Goal: Task Accomplishment & Management: Use online tool/utility

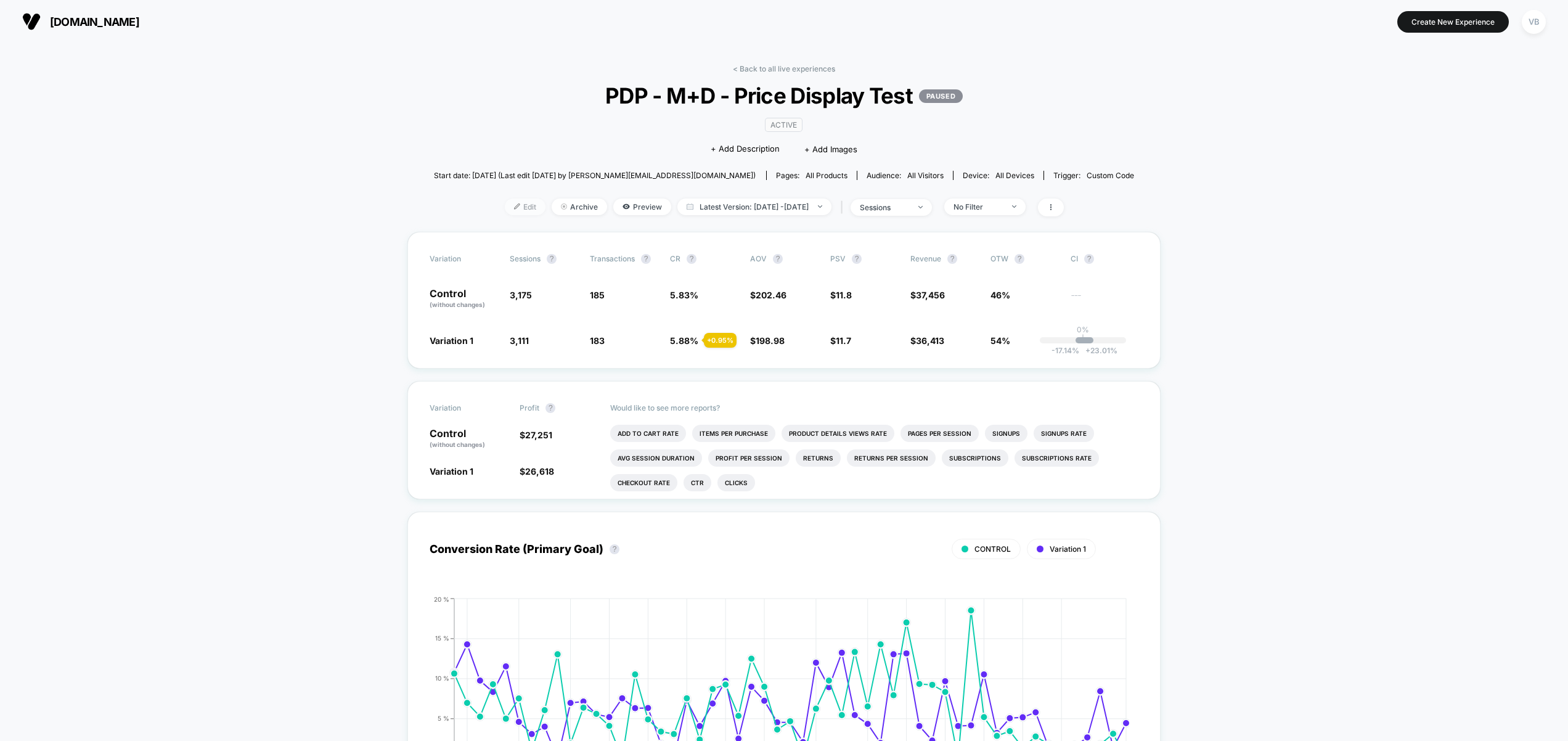
click at [505, 207] on span "Edit" at bounding box center [526, 206] width 41 height 17
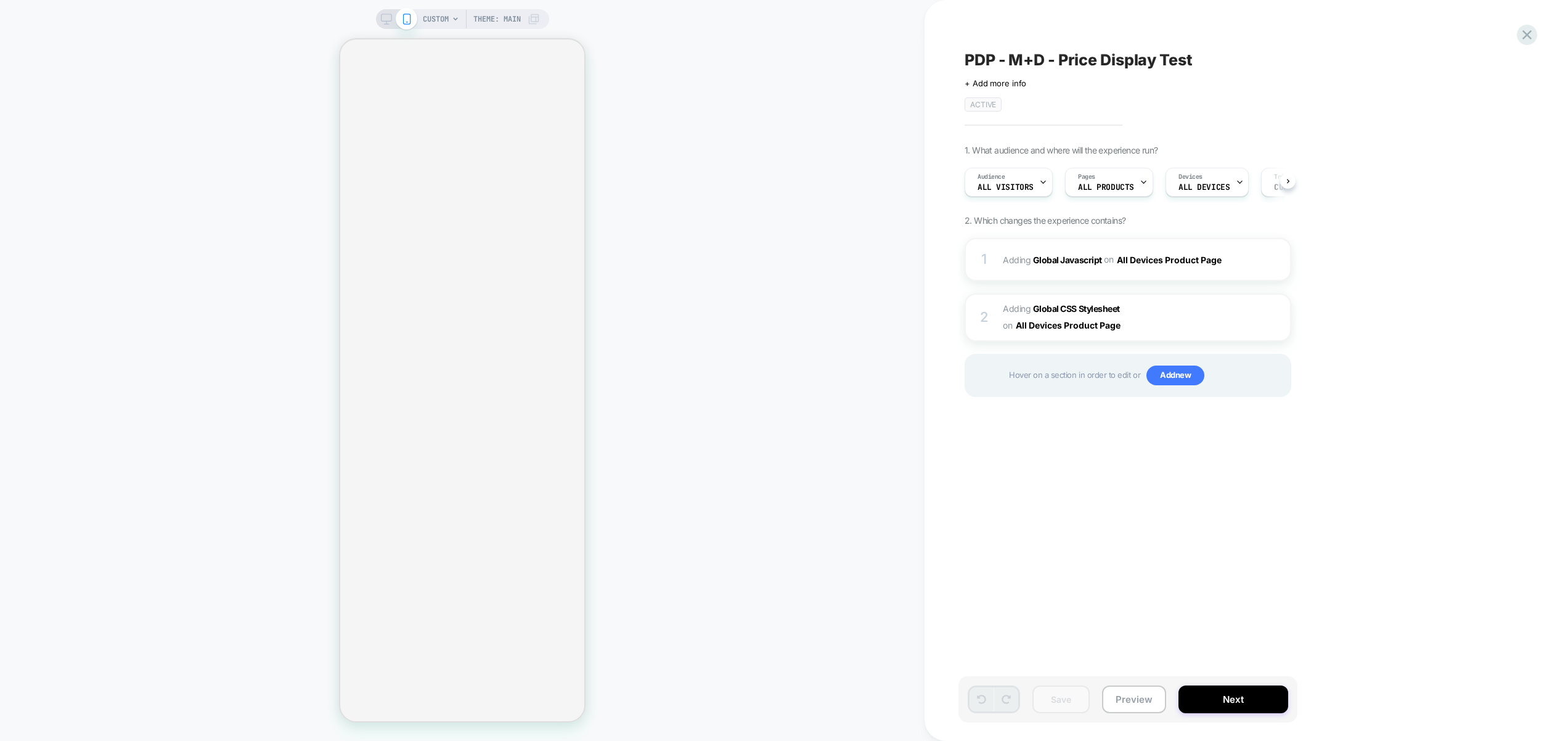
scroll to position [0, 1]
click at [1197, 272] on div "1 Adding Global Javascript on All Devices Product Page Target Mobile Delete" at bounding box center [1127, 259] width 327 height 43
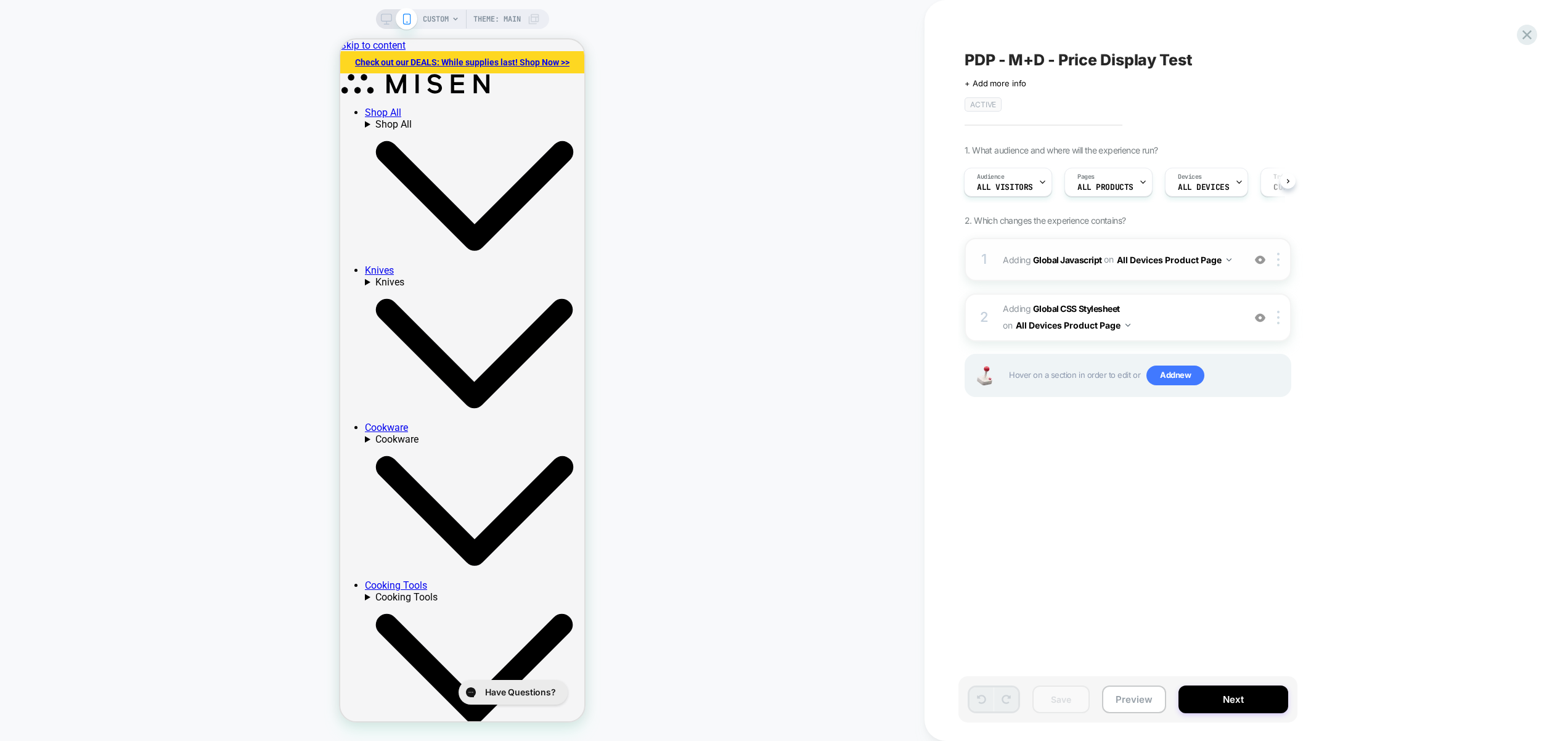
scroll to position [0, 0]
click at [1250, 250] on div "1 Adding Global Javascript on All Devices Product Page Target Mobile Delete" at bounding box center [1127, 259] width 327 height 43
click at [1191, 329] on span "Adding Global CSS Stylesheet on All Devices Product Page" at bounding box center [1120, 317] width 235 height 33
click at [1149, 312] on span "Adding Global CSS Stylesheet on All Devices Product Page" at bounding box center [1120, 317] width 235 height 33
drag, startPoint x: 989, startPoint y: 266, endPoint x: 989, endPoint y: 253, distance: 13.0
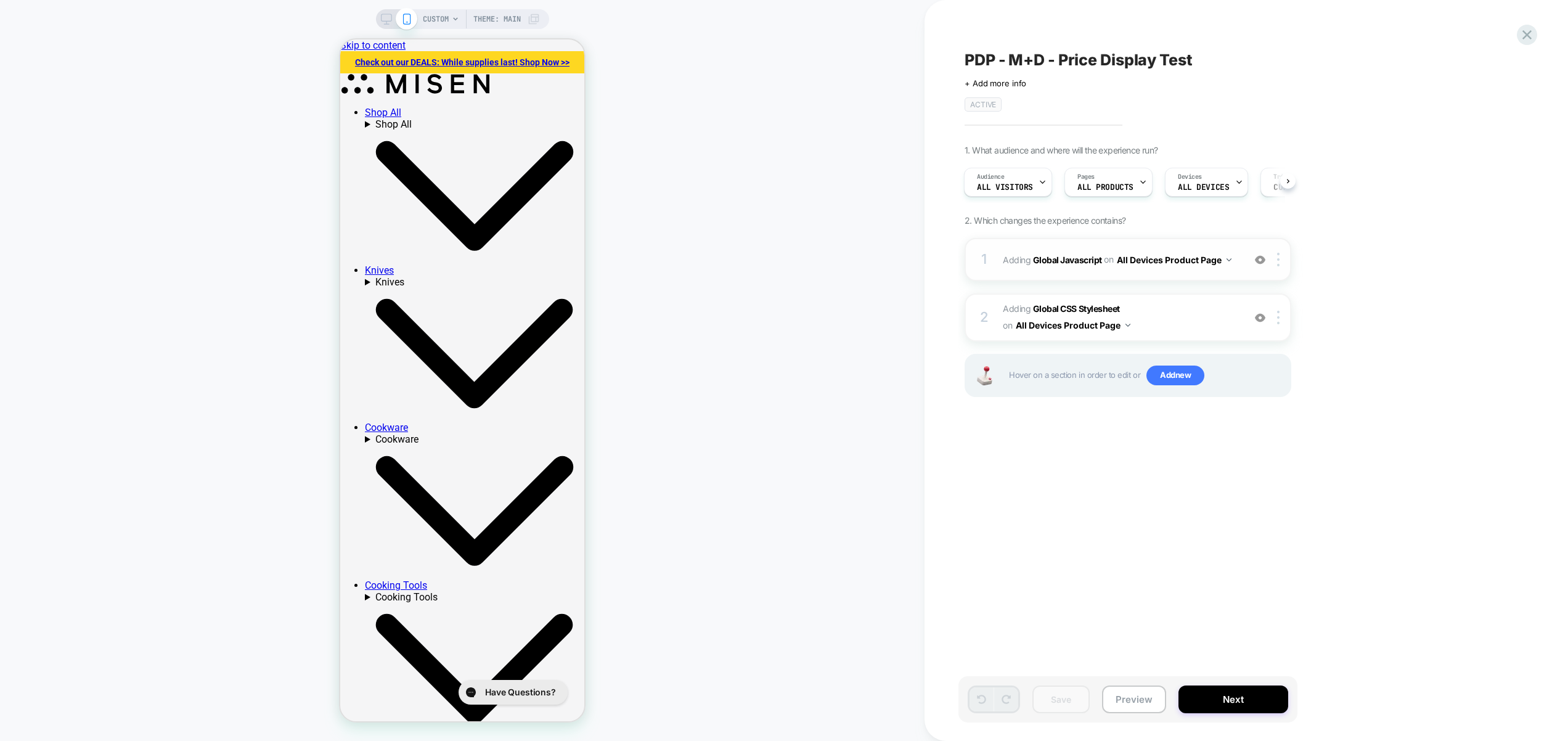
click at [988, 264] on div "1" at bounding box center [985, 259] width 13 height 24
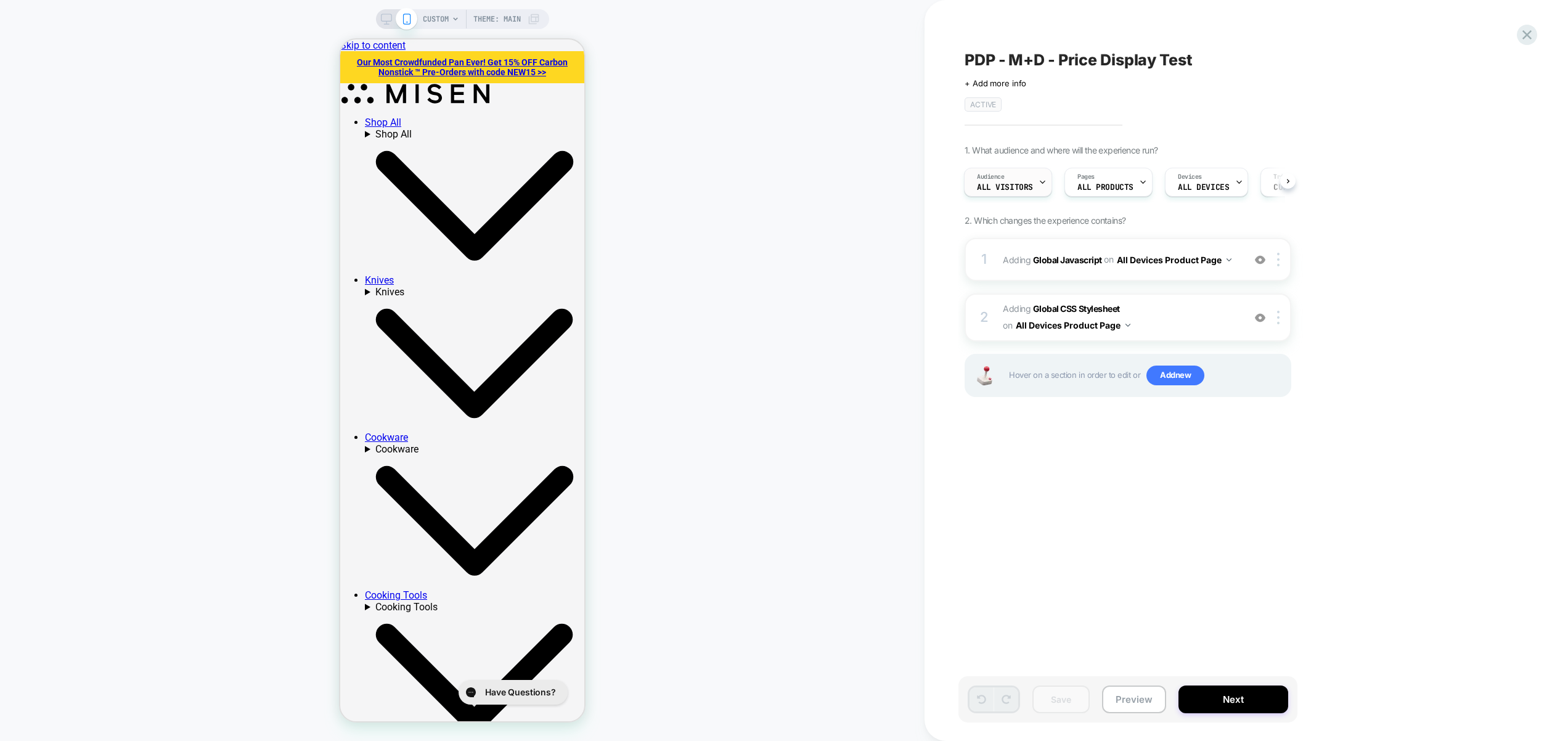
click at [1016, 186] on span "All Visitors" at bounding box center [1005, 187] width 56 height 9
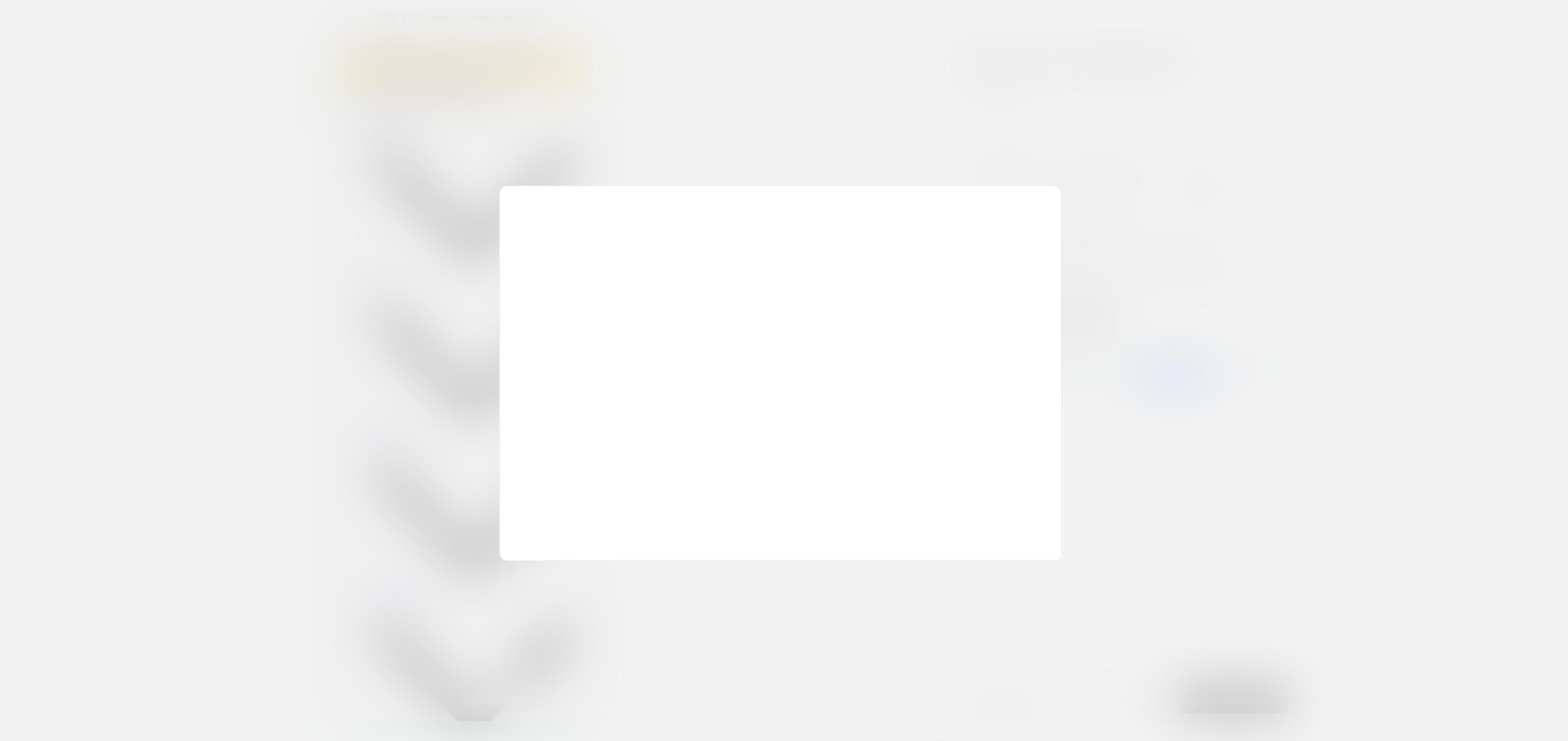
click at [1266, 283] on div at bounding box center [784, 370] width 1568 height 741
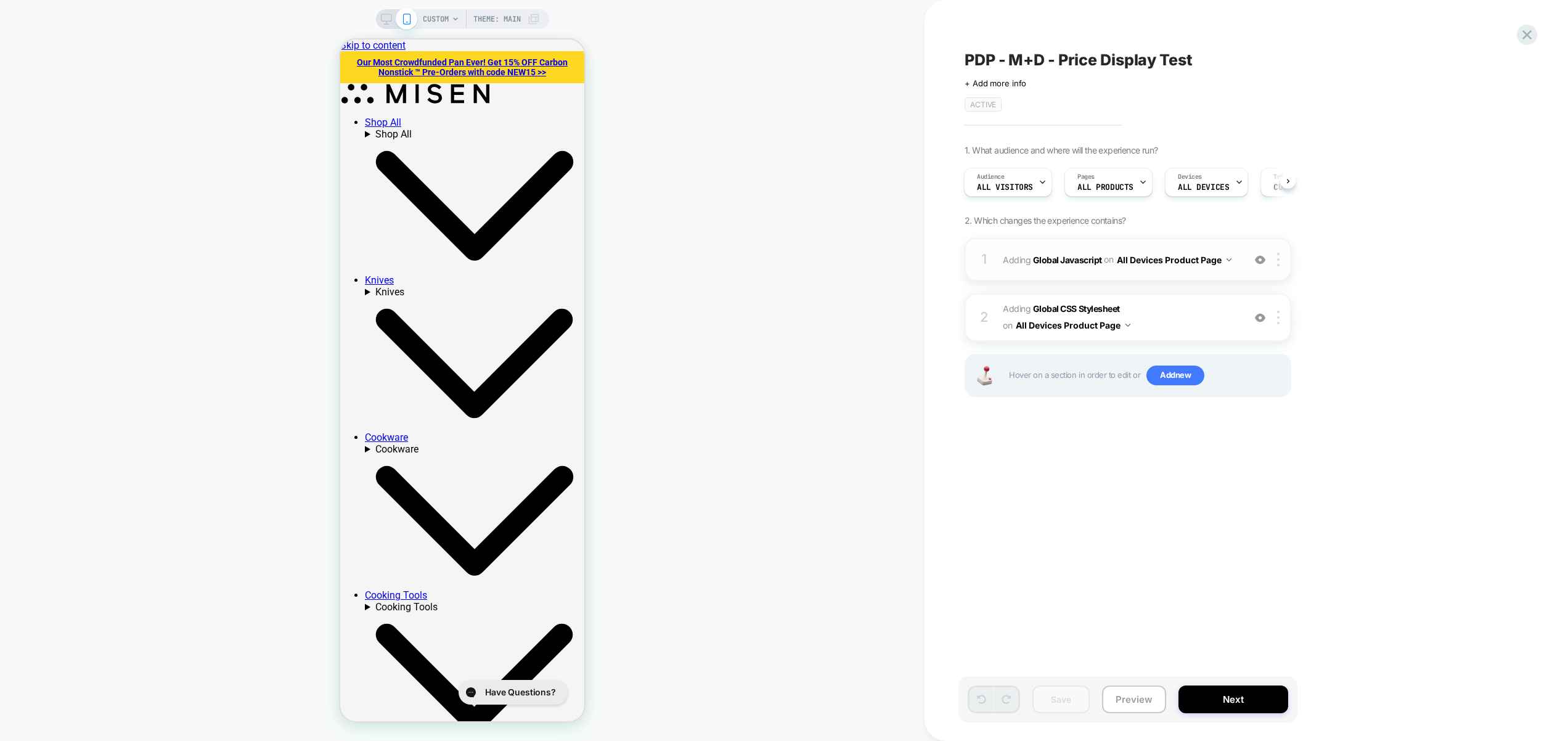
click at [1183, 260] on button "All Devices Product Page" at bounding box center [1175, 260] width 115 height 18
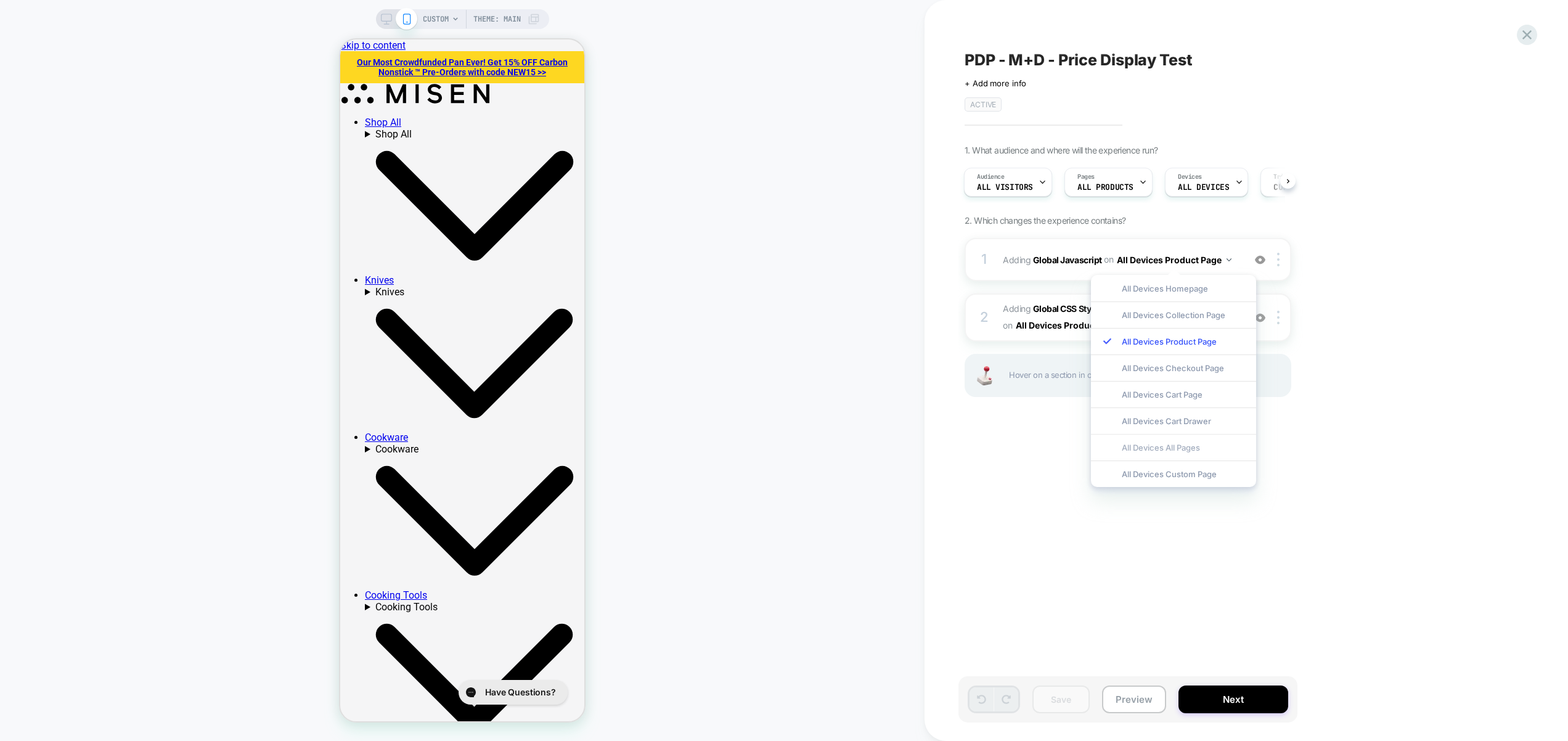
click at [1188, 442] on div "All Devices All Pages" at bounding box center [1174, 448] width 165 height 27
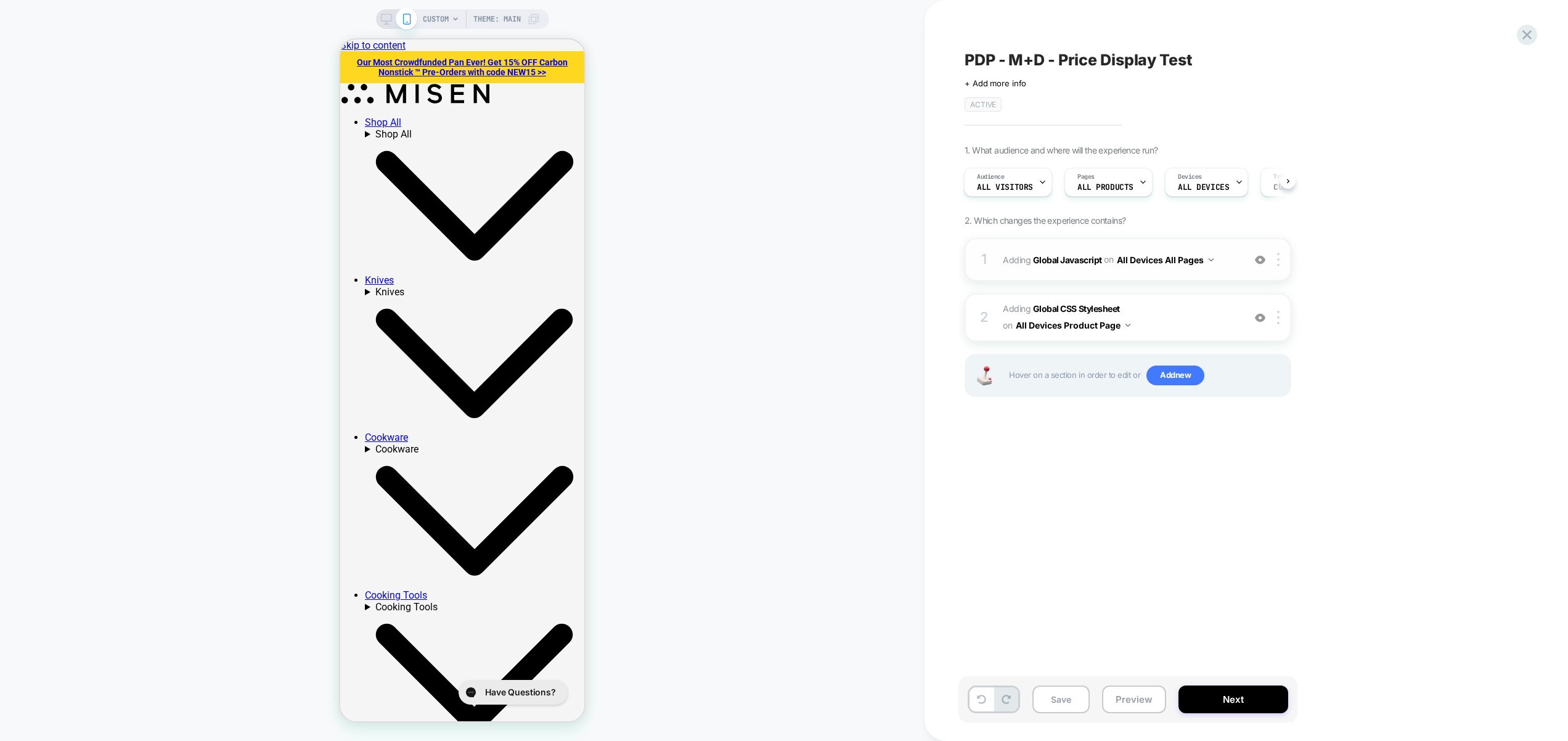
click at [1229, 256] on span "Adding Global Javascript on All Devices All Pages" at bounding box center [1120, 260] width 235 height 18
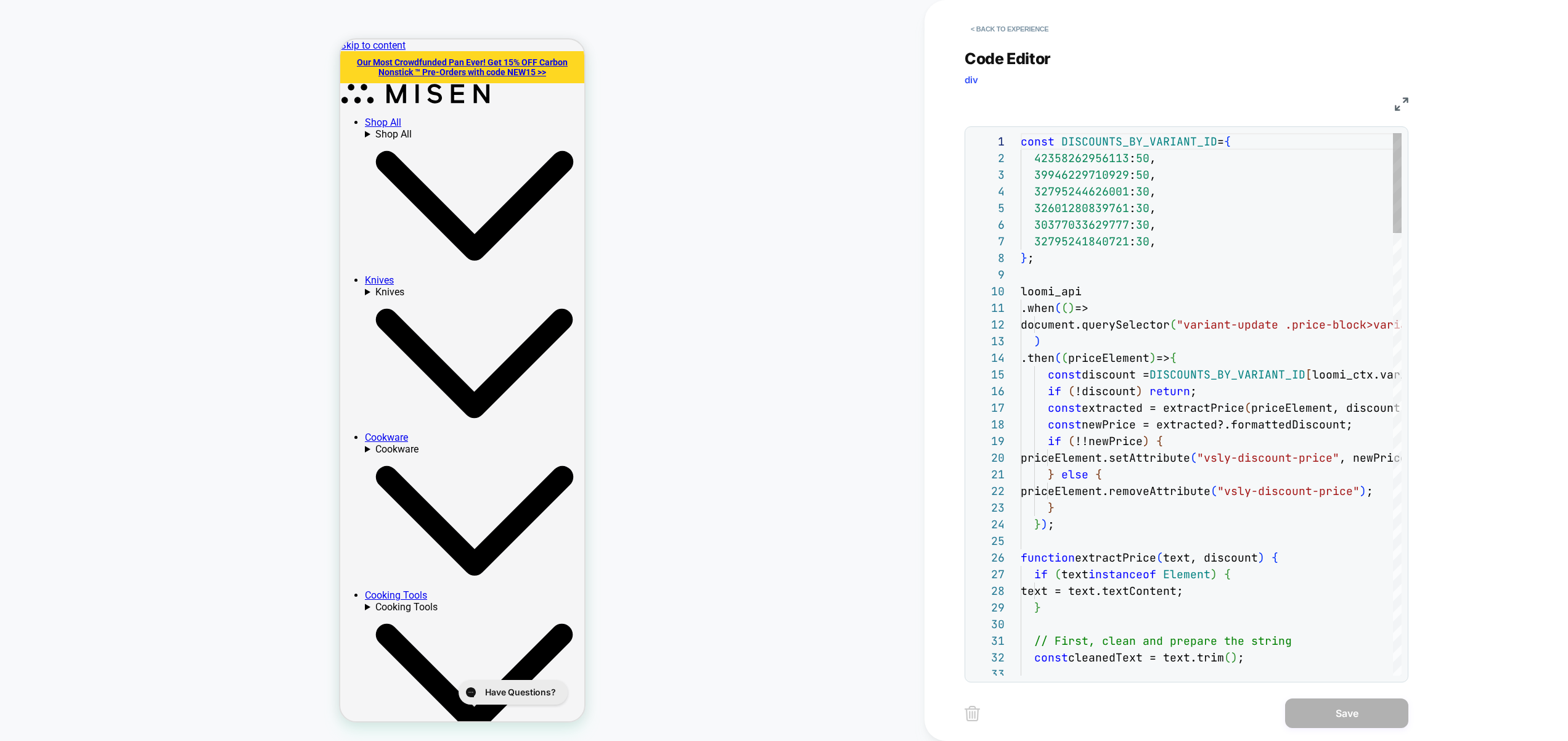
scroll to position [167, 0]
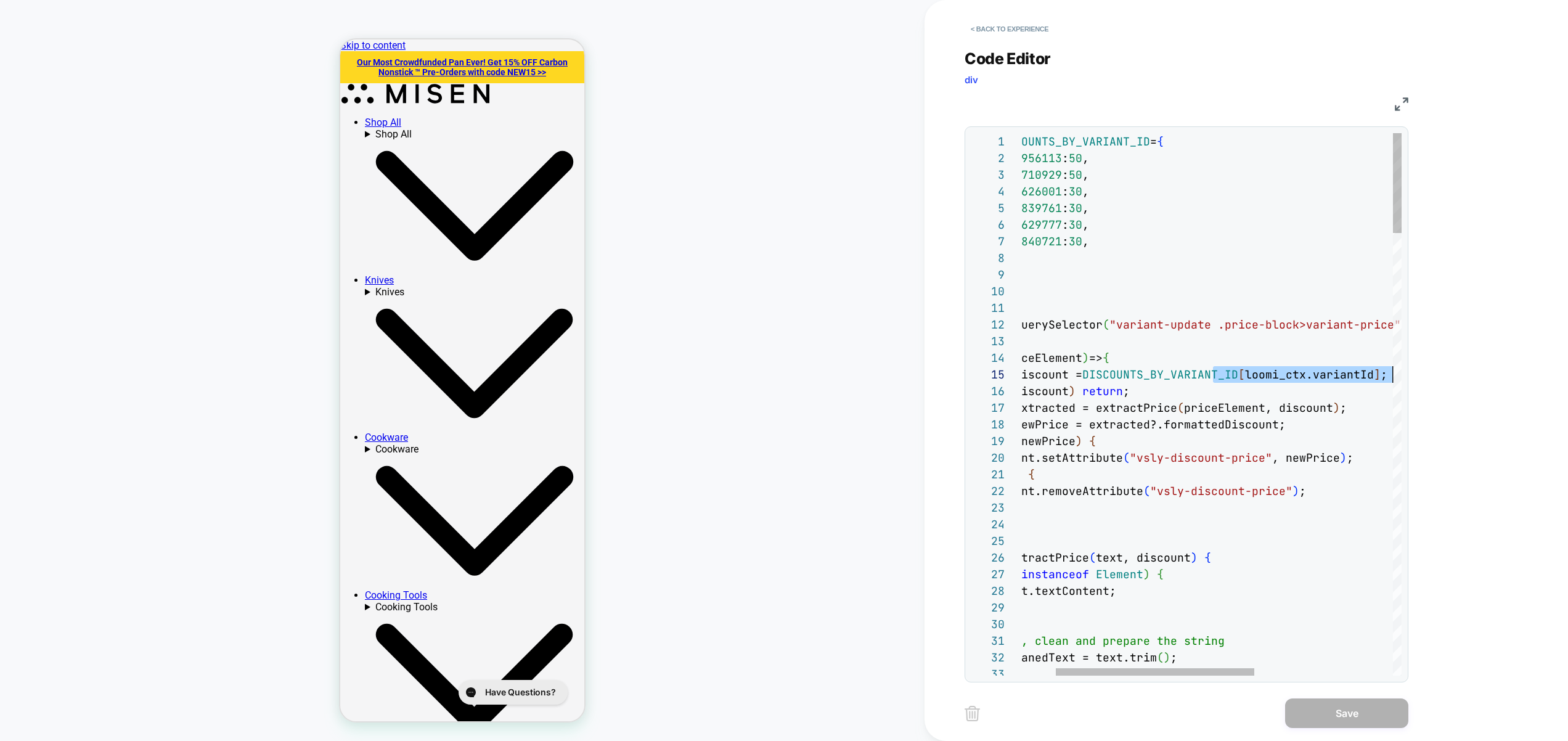
drag, startPoint x: 1278, startPoint y: 369, endPoint x: 1408, endPoint y: 370, distance: 130.0
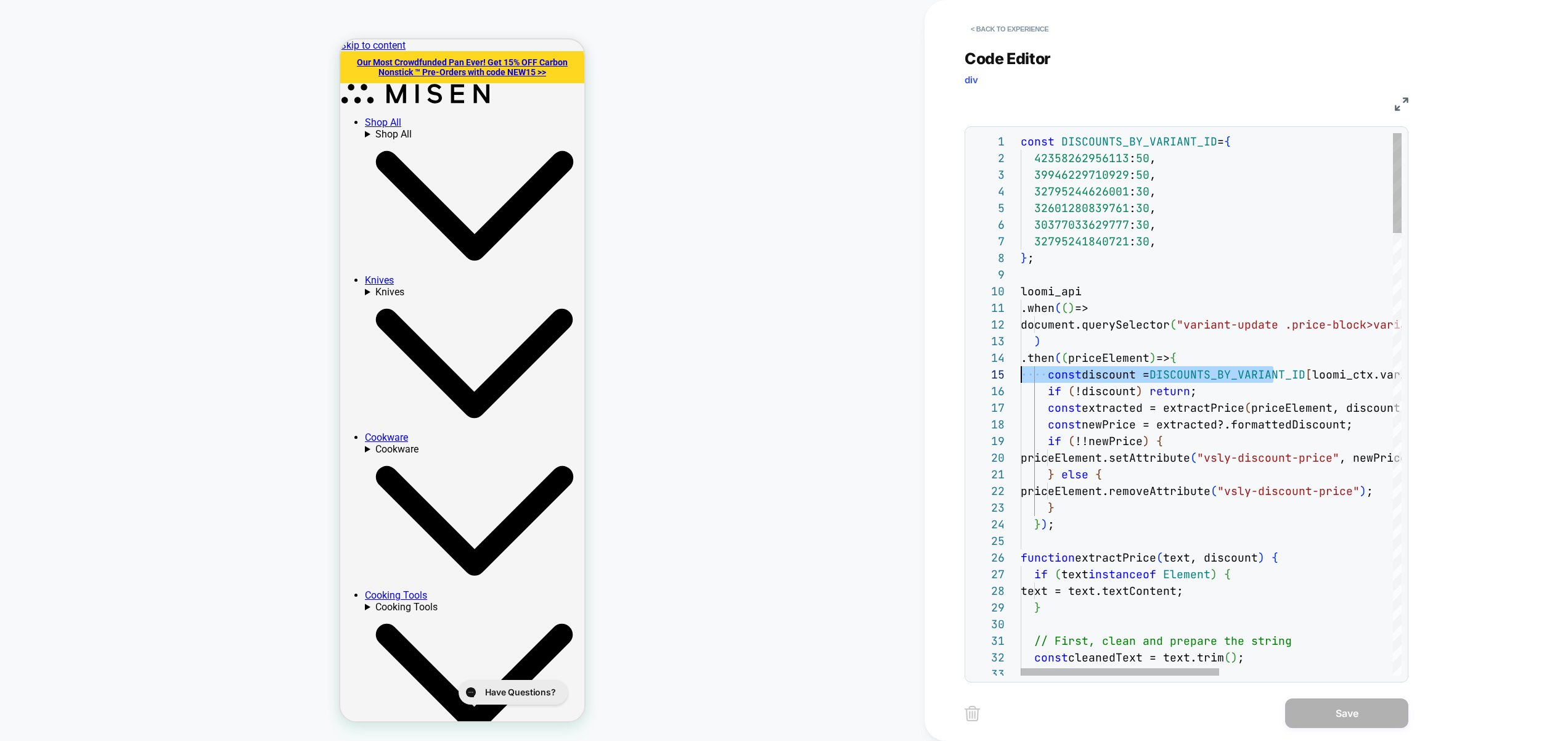
scroll to position [67, 0]
drag, startPoint x: 1135, startPoint y: 377, endPoint x: 982, endPoint y: 371, distance: 153.1
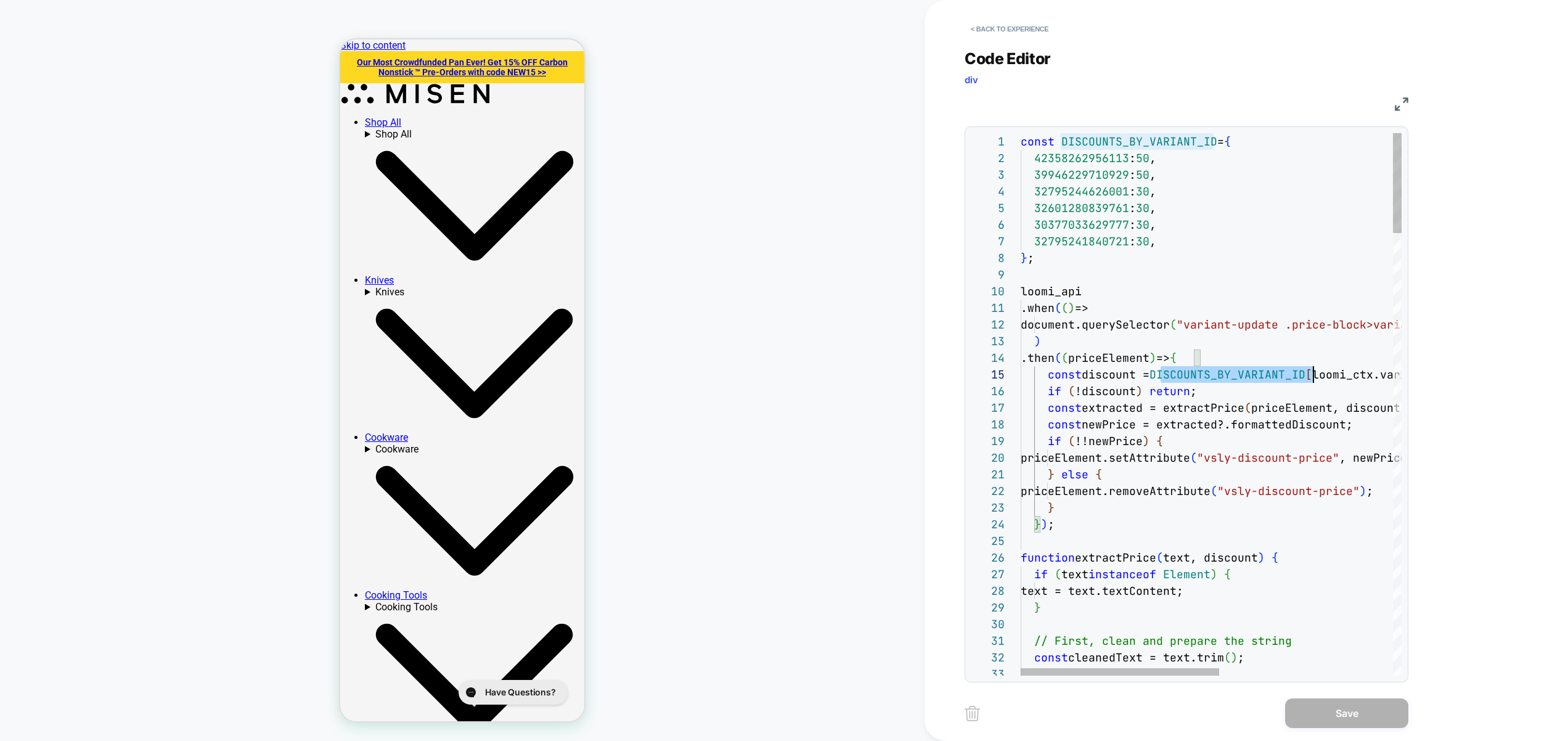
type textarea "**********"
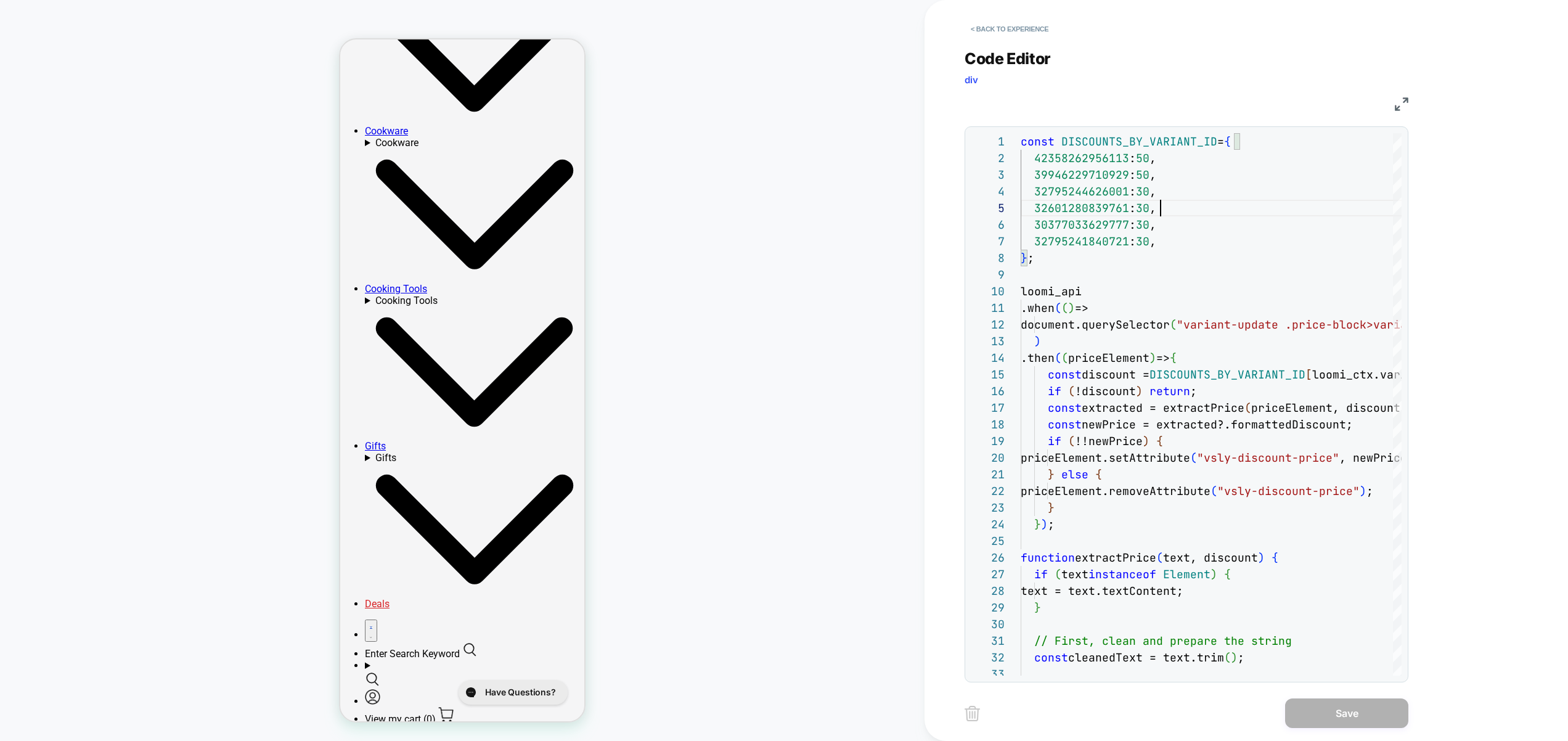
scroll to position [0, 0]
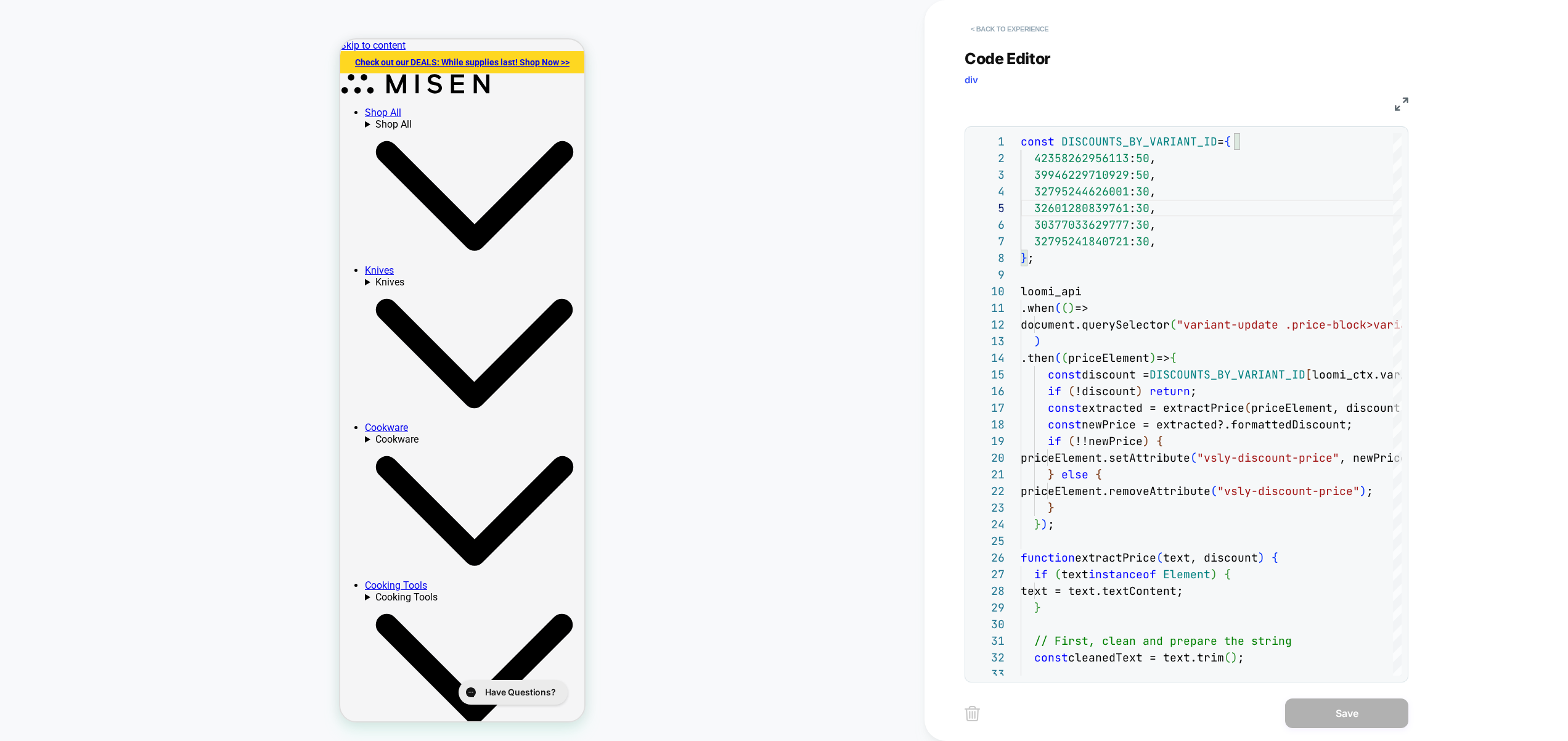
click at [1032, 28] on button "< Back to experience" at bounding box center [1009, 28] width 90 height 20
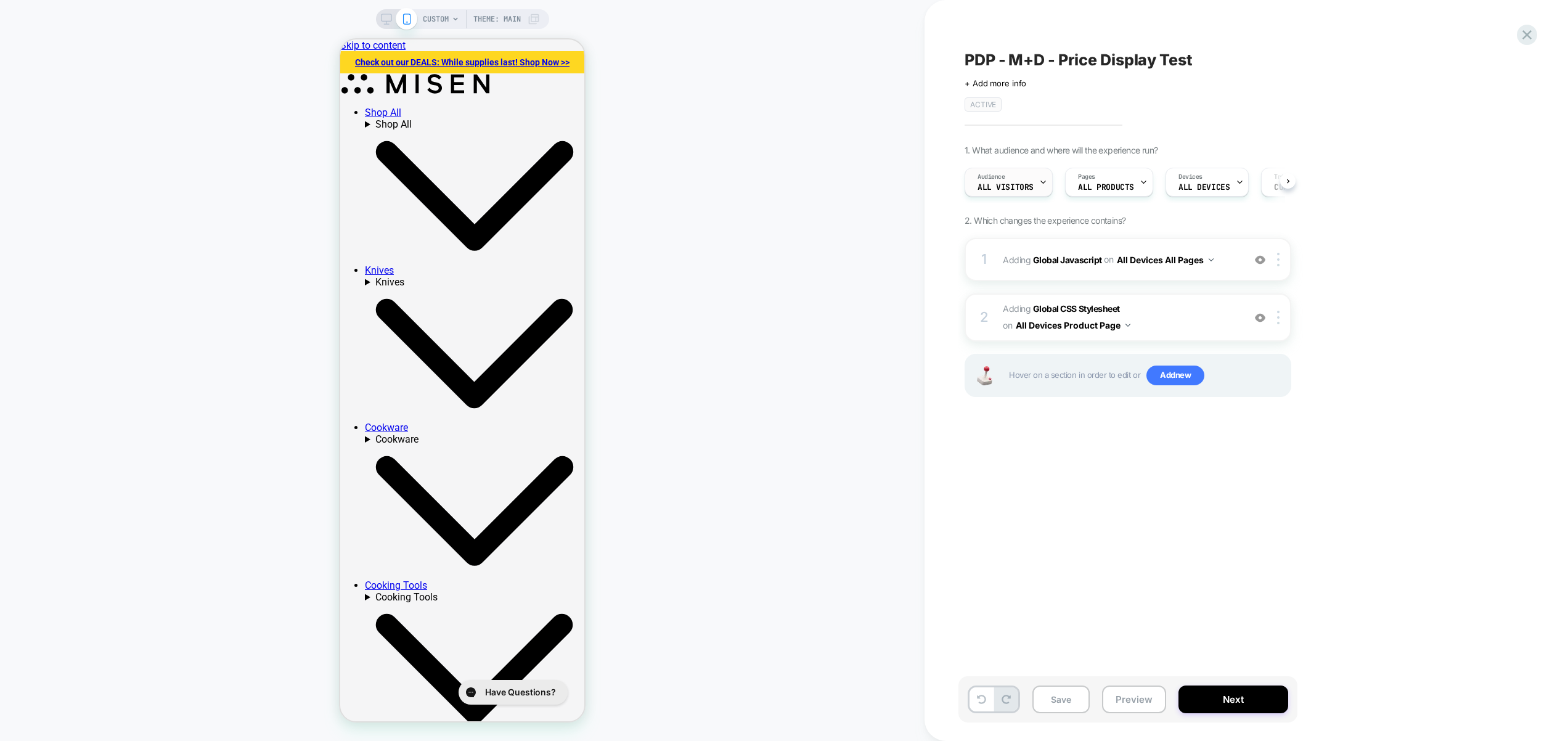
scroll to position [0, 1]
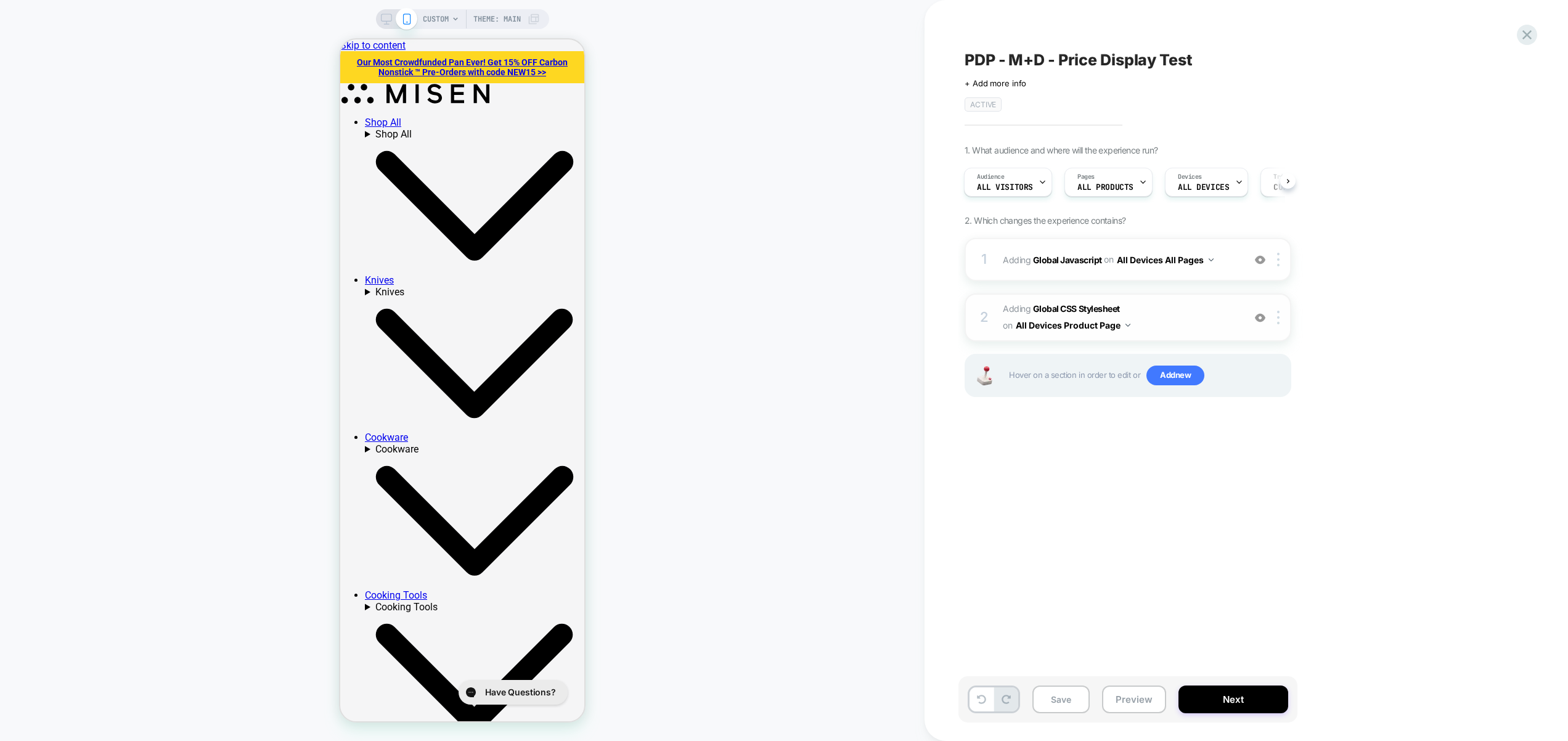
click at [1183, 308] on span "Adding Global CSS Stylesheet on All Devices Product Page" at bounding box center [1120, 317] width 235 height 33
click at [1183, 320] on span "Adding Global CSS Stylesheet on All Devices Product Page" at bounding box center [1120, 317] width 235 height 33
drag, startPoint x: 1221, startPoint y: 319, endPoint x: 1137, endPoint y: 310, distance: 84.5
click at [1221, 319] on span "Adding Global CSS Stylesheet on All Devices Product Page" at bounding box center [1120, 317] width 235 height 33
click at [1083, 329] on button "All Devices Product Page" at bounding box center [1073, 325] width 115 height 18
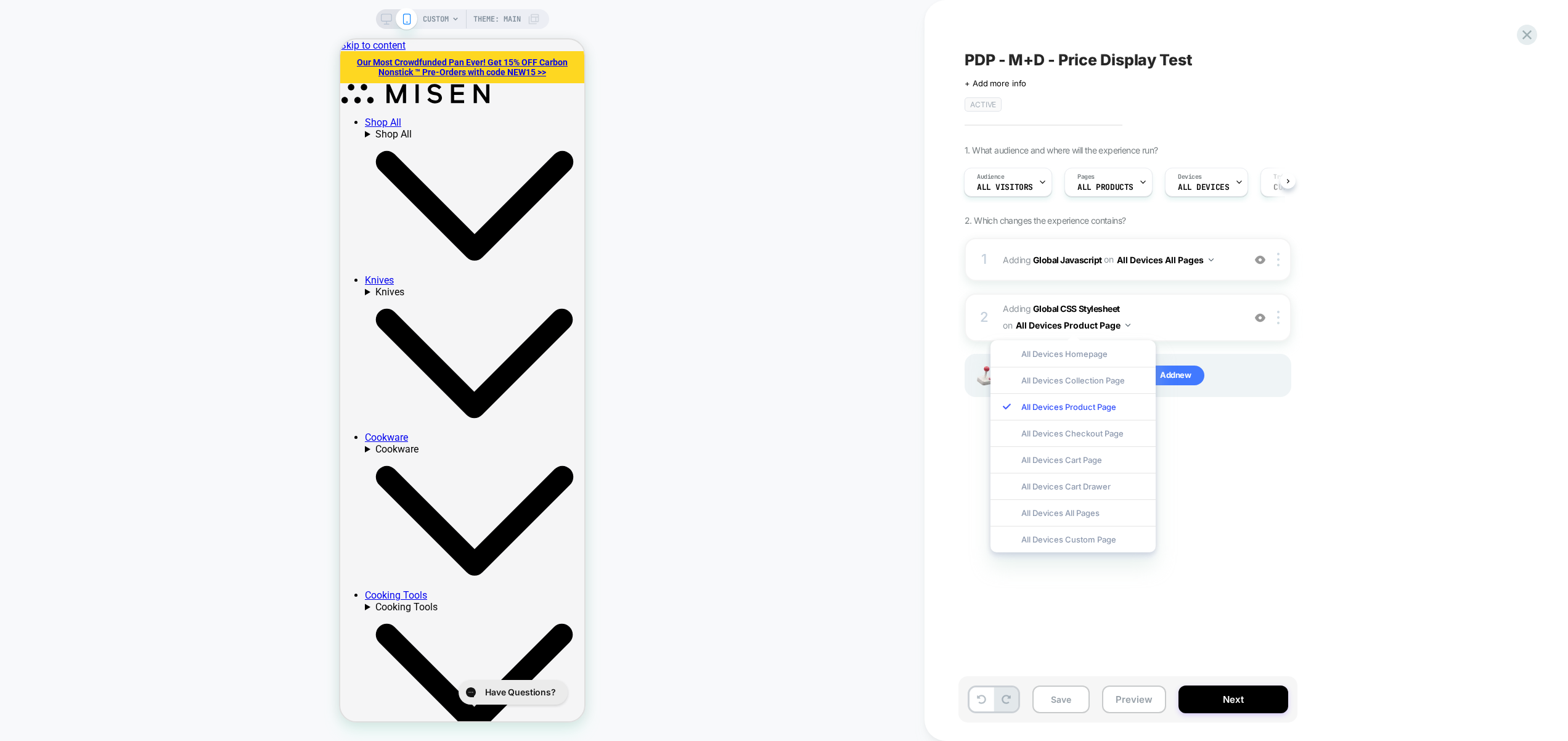
drag, startPoint x: 1095, startPoint y: 516, endPoint x: 1120, endPoint y: 407, distance: 111.8
click at [1095, 516] on div "All Devices All Pages" at bounding box center [1073, 513] width 165 height 27
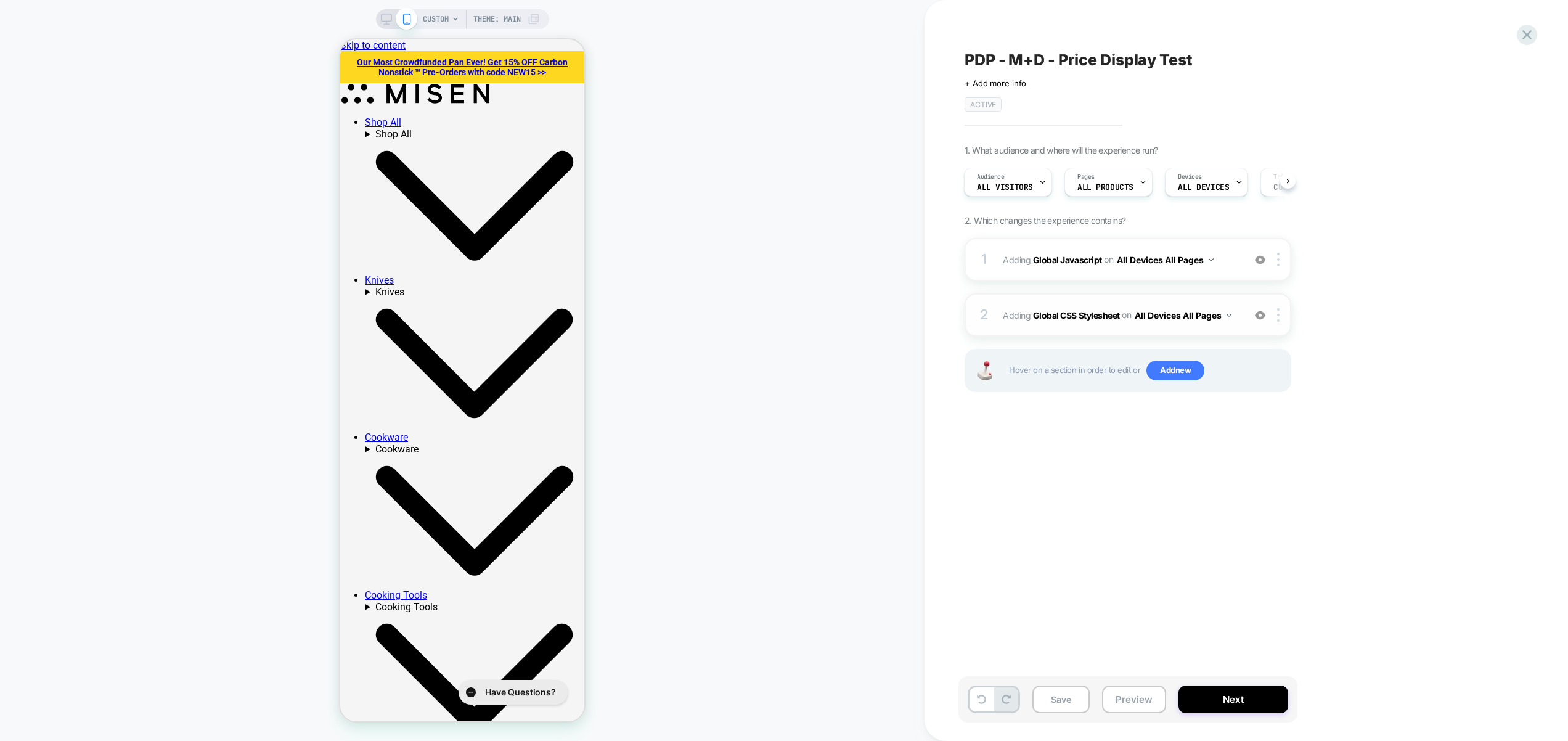
click at [1236, 330] on div "2 Adding Global CSS Stylesheet on All Devices All Pages Add Before Add After Ta…" at bounding box center [1127, 315] width 327 height 43
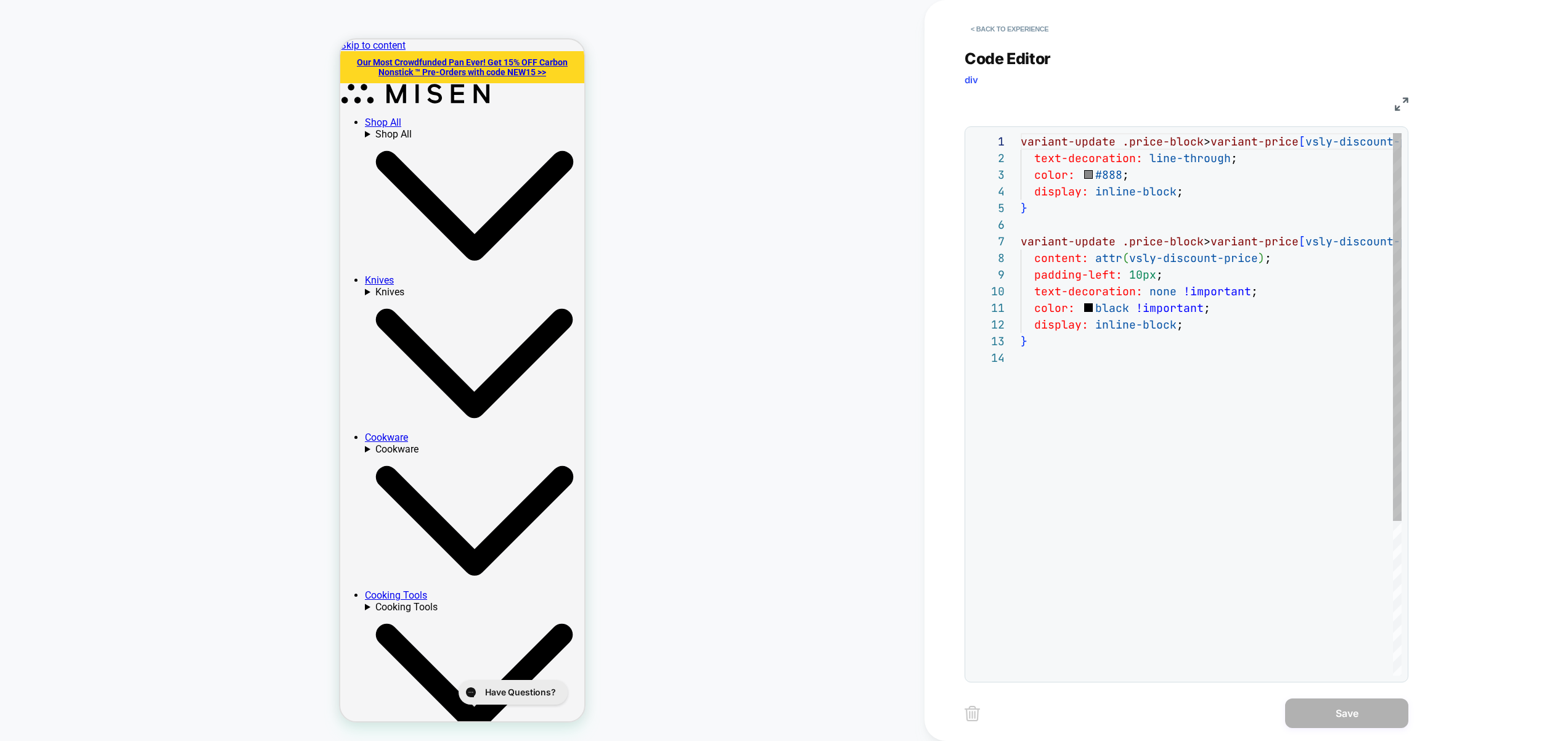
scroll to position [167, 0]
click at [1018, 27] on button "< Back to experience" at bounding box center [1009, 28] width 90 height 20
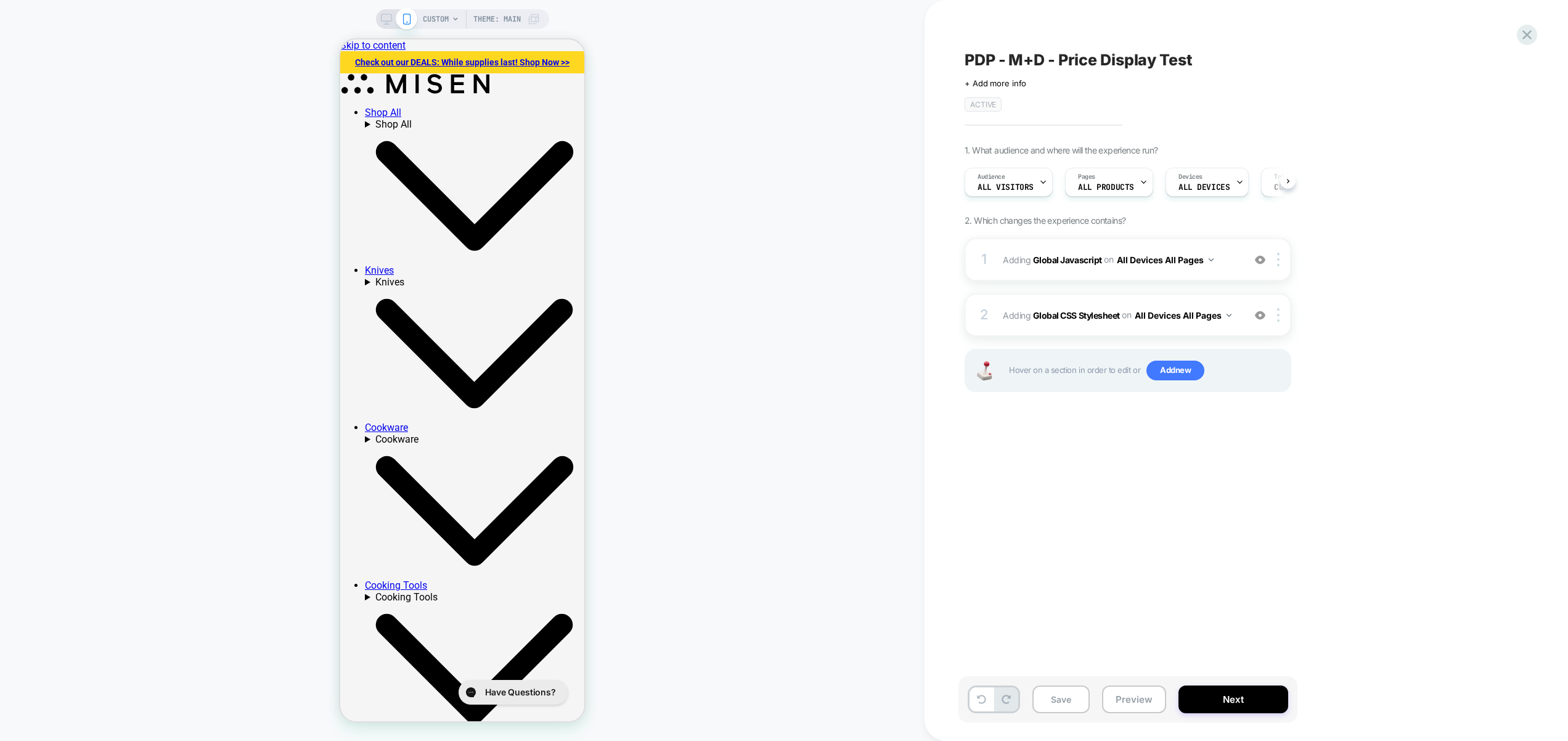
scroll to position [0, 1]
click at [1137, 706] on button "Preview" at bounding box center [1134, 699] width 64 height 28
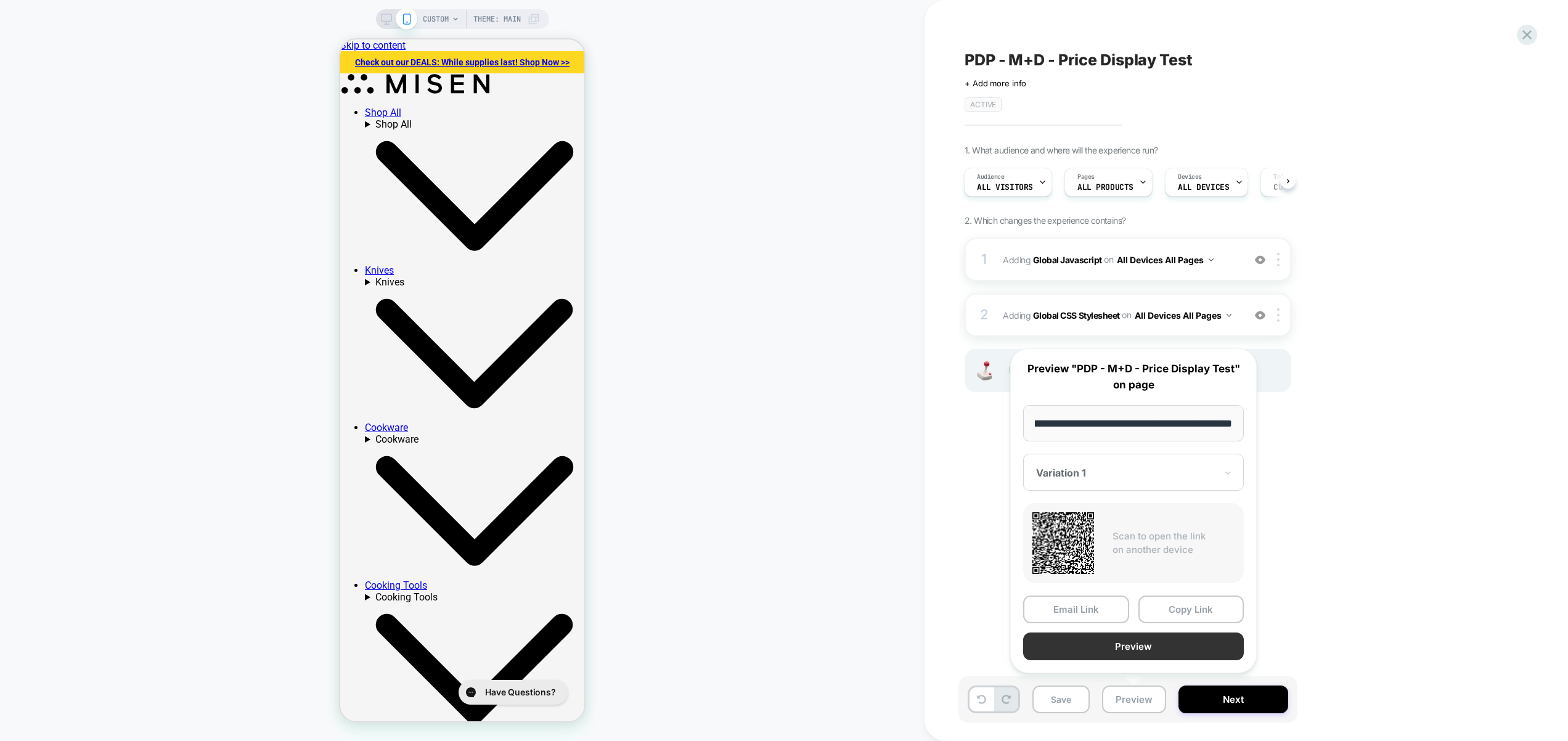
scroll to position [0, 0]
click at [1126, 640] on button "Preview" at bounding box center [1134, 646] width 221 height 28
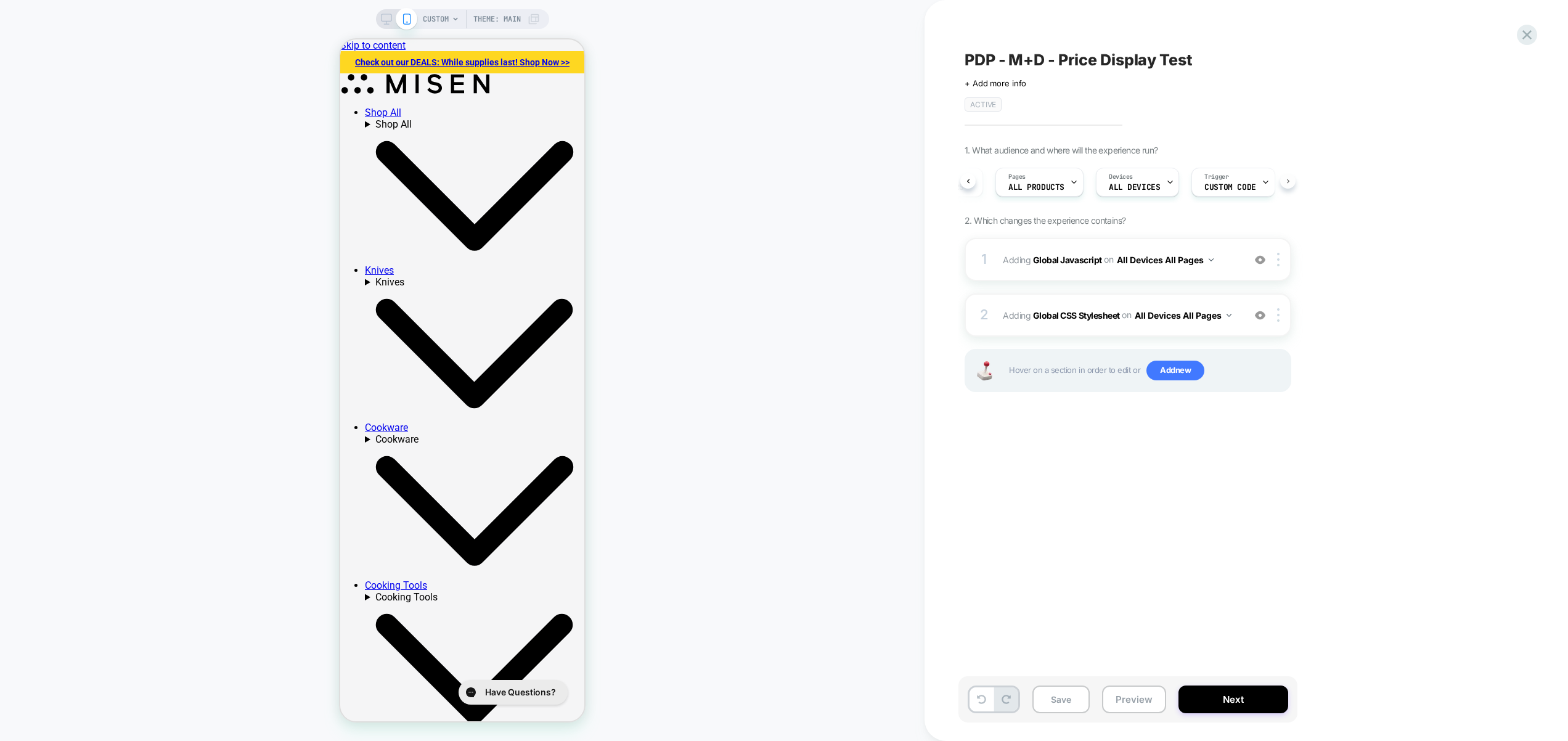
scroll to position [0, 87]
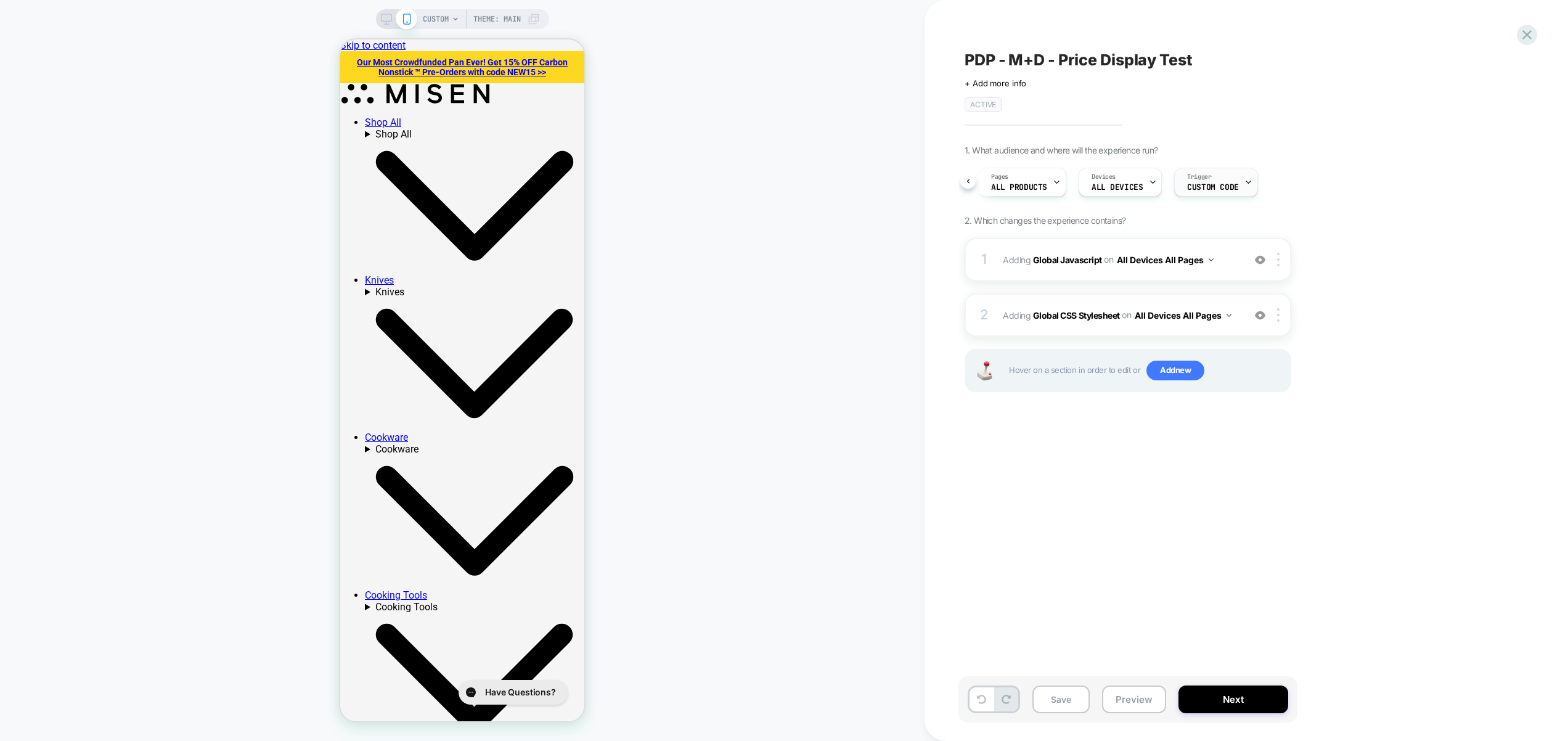
click at [1204, 175] on span "Trigger" at bounding box center [1199, 176] width 24 height 9
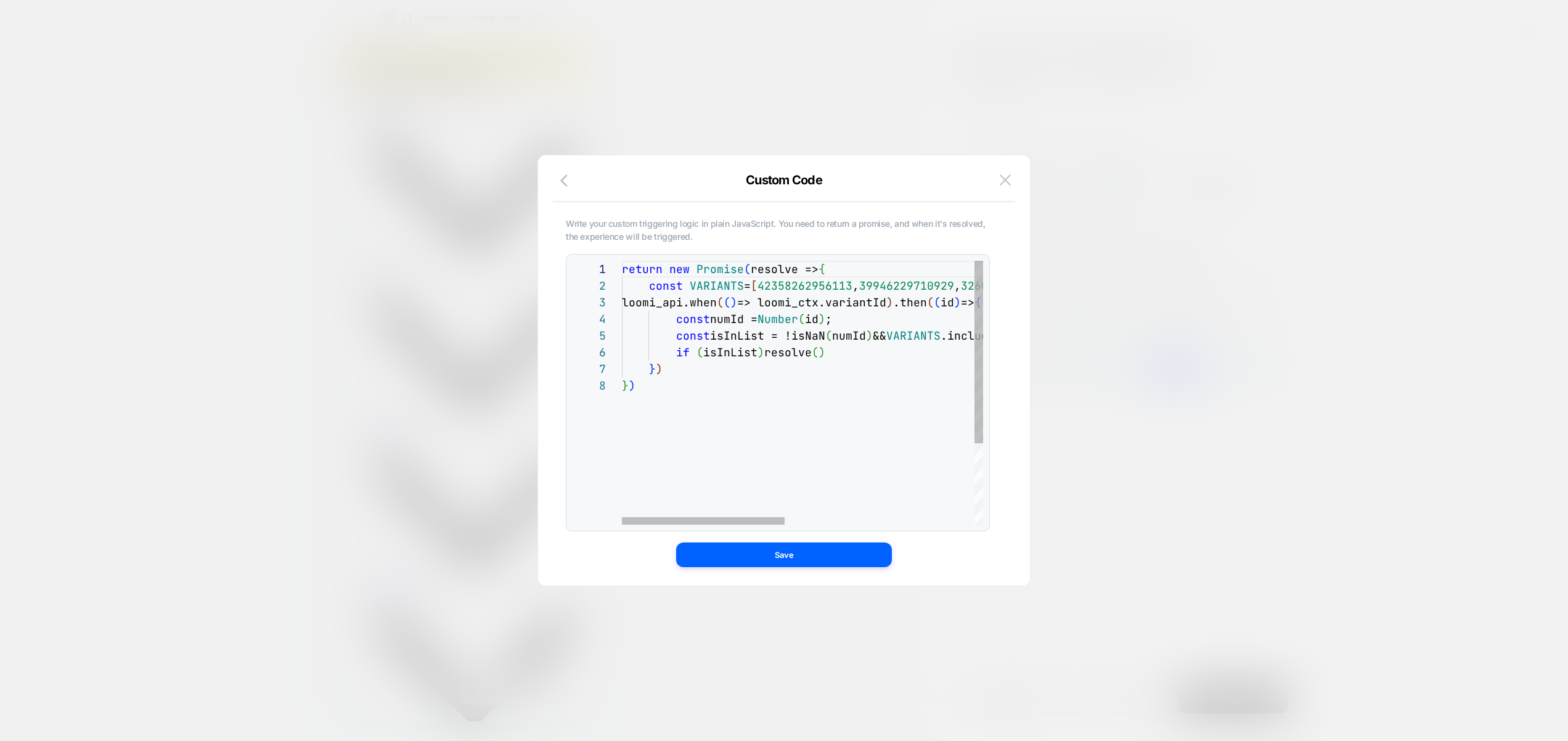
scroll to position [116, 13]
click at [710, 397] on div "return new Promise ( resolve => { const VARIANTS = [ 42358262956113 , 399462297…" at bounding box center [1013, 450] width 781 height 380
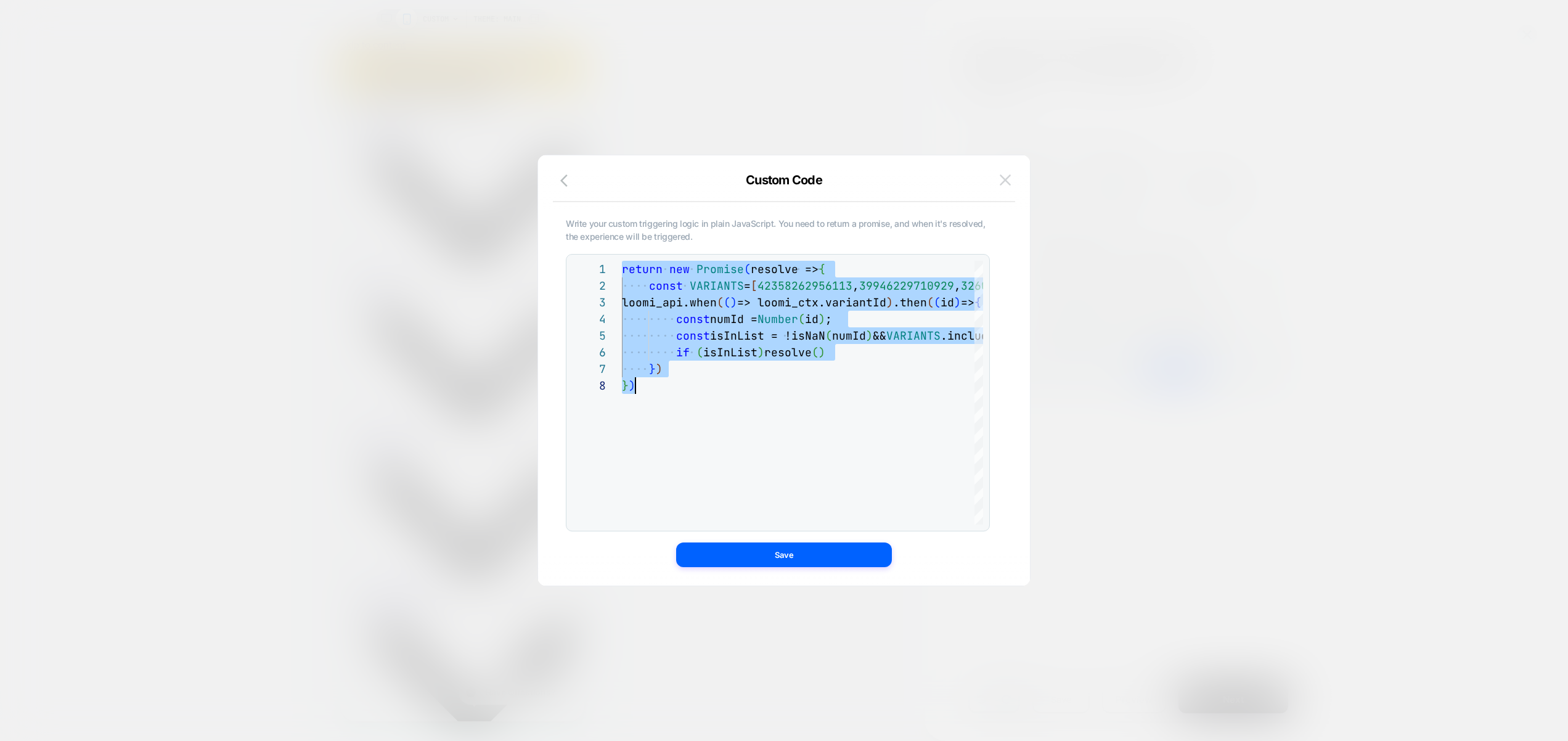
click at [1008, 181] on img at bounding box center [1005, 179] width 11 height 10
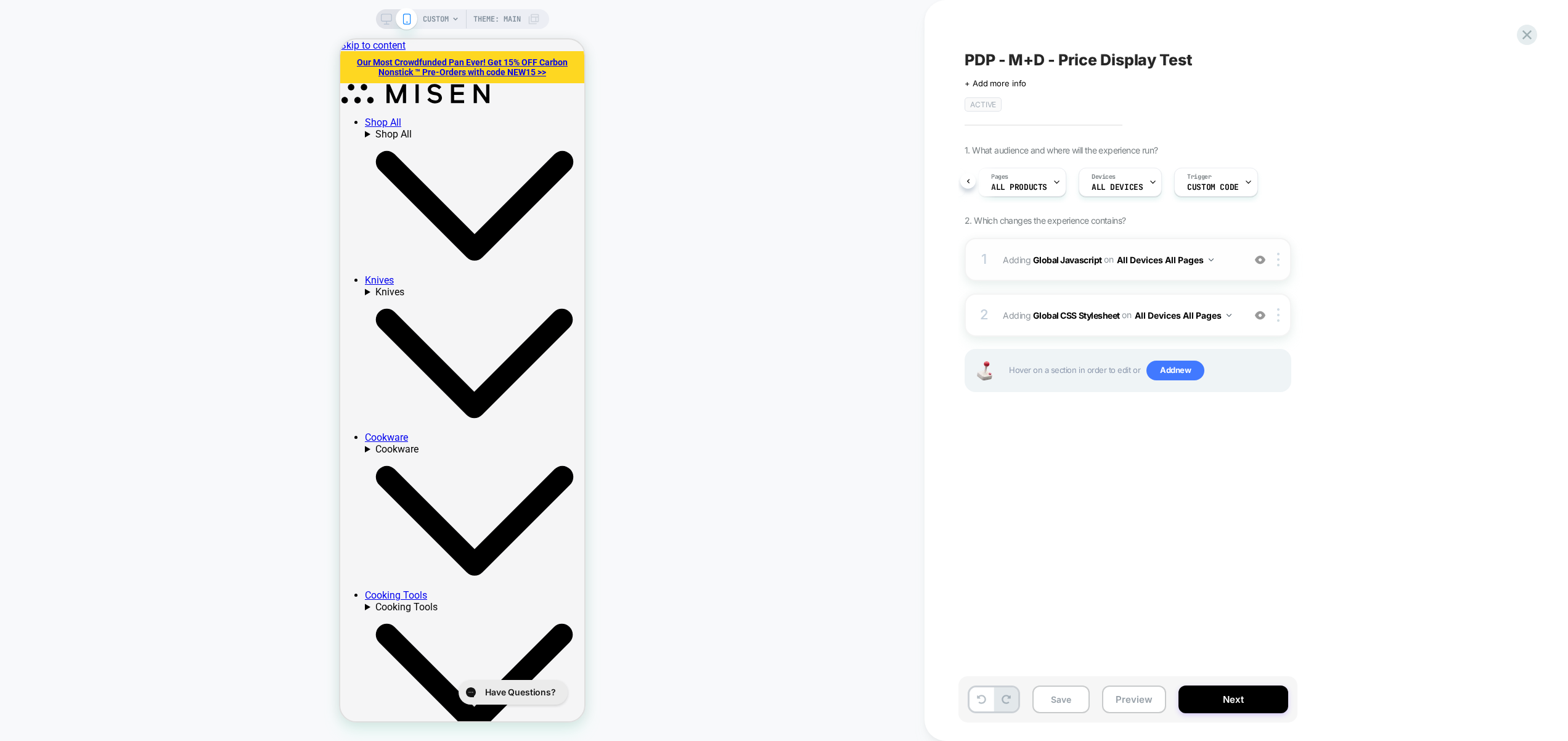
click at [1241, 270] on div "1 Adding Global Javascript on All Devices All Pages Add Before Add After Target…" at bounding box center [1127, 259] width 327 height 43
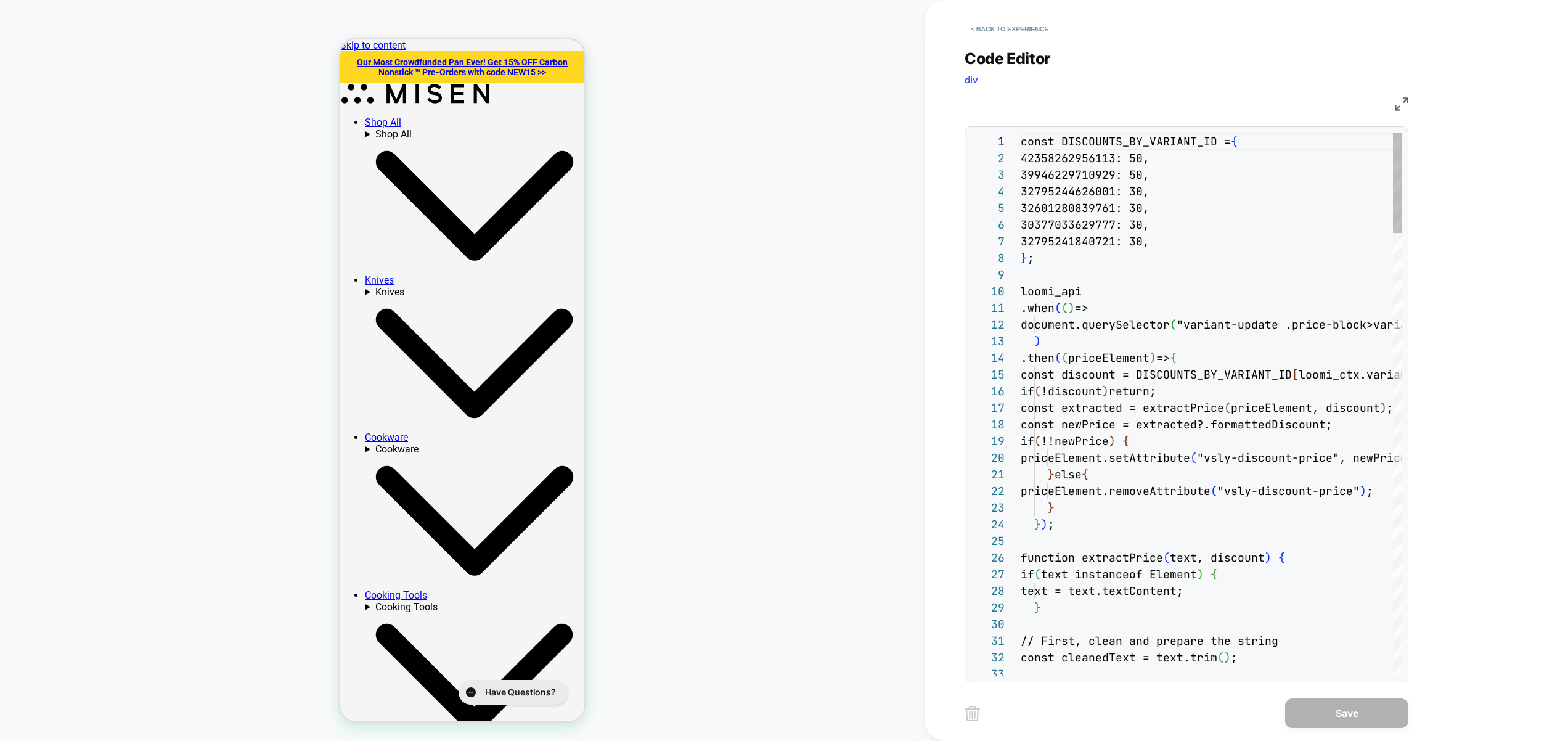
scroll to position [149, 60]
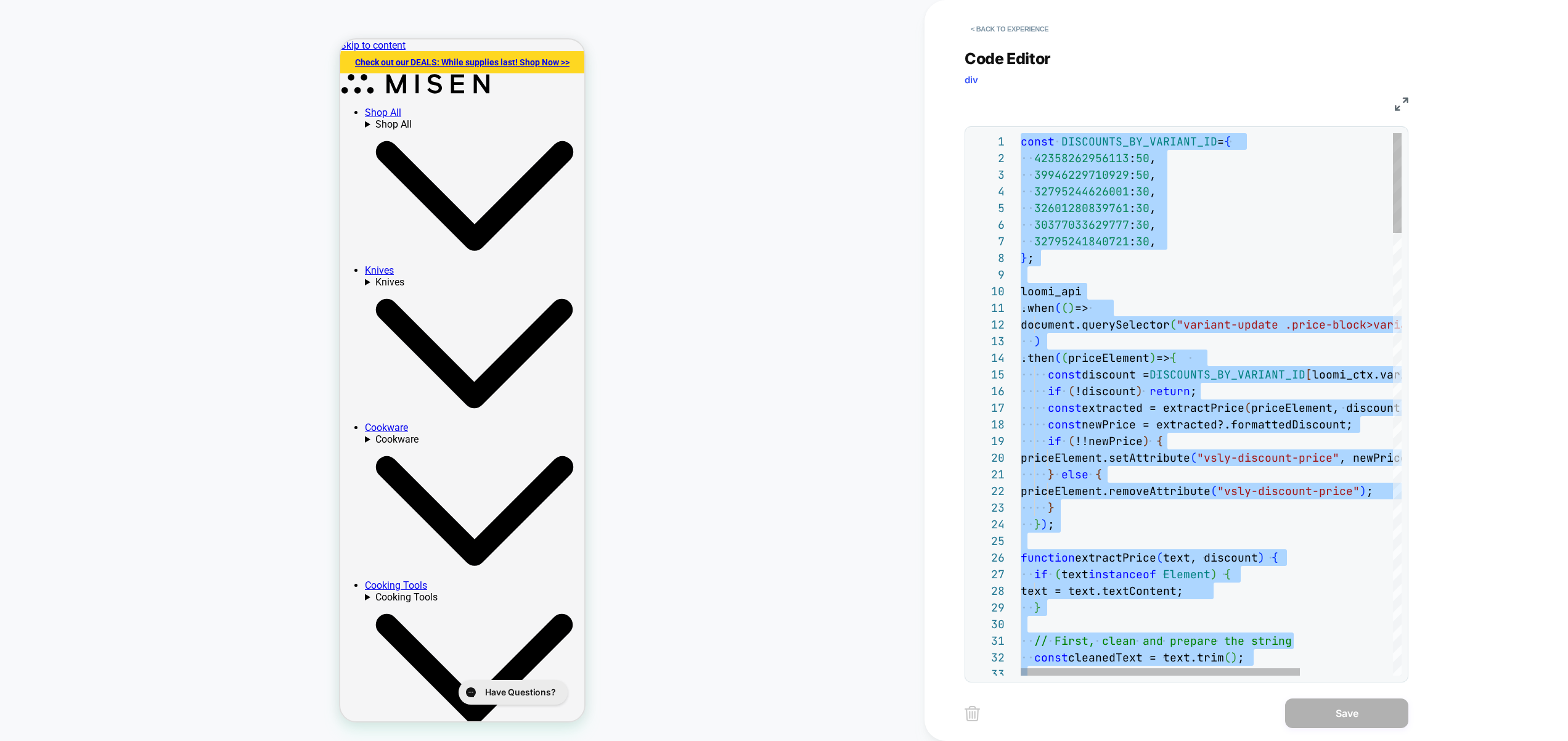
scroll to position [0, 87]
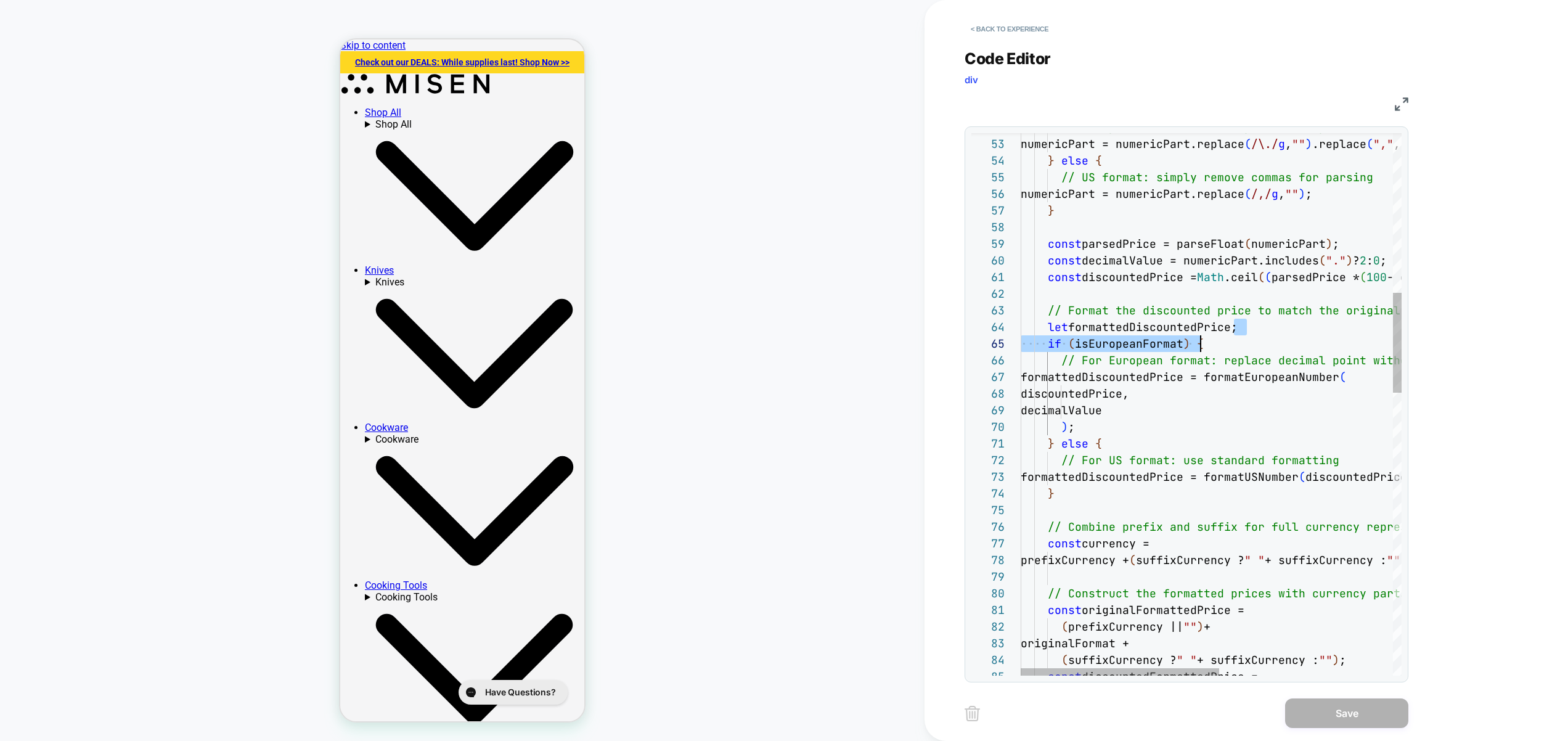
scroll to position [50, 160]
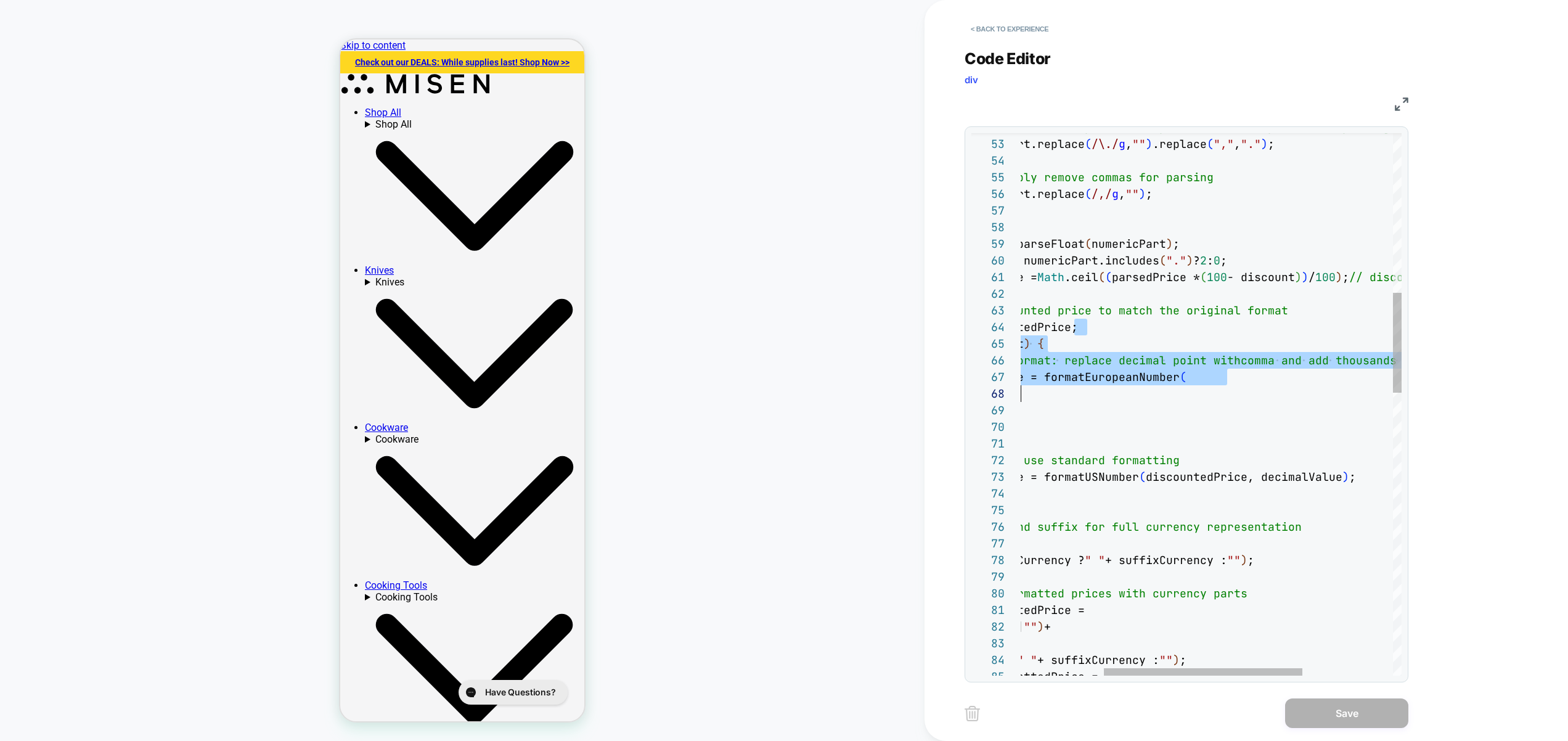
drag, startPoint x: 1234, startPoint y: 333, endPoint x: 1406, endPoint y: 385, distance: 179.7
click at [1411, 401] on div "// Combine prefix and suffix for full currency rep resentation const currency =…" at bounding box center [1219, 739] width 714 height 2939
click at [1408, 98] on img at bounding box center [1401, 104] width 13 height 13
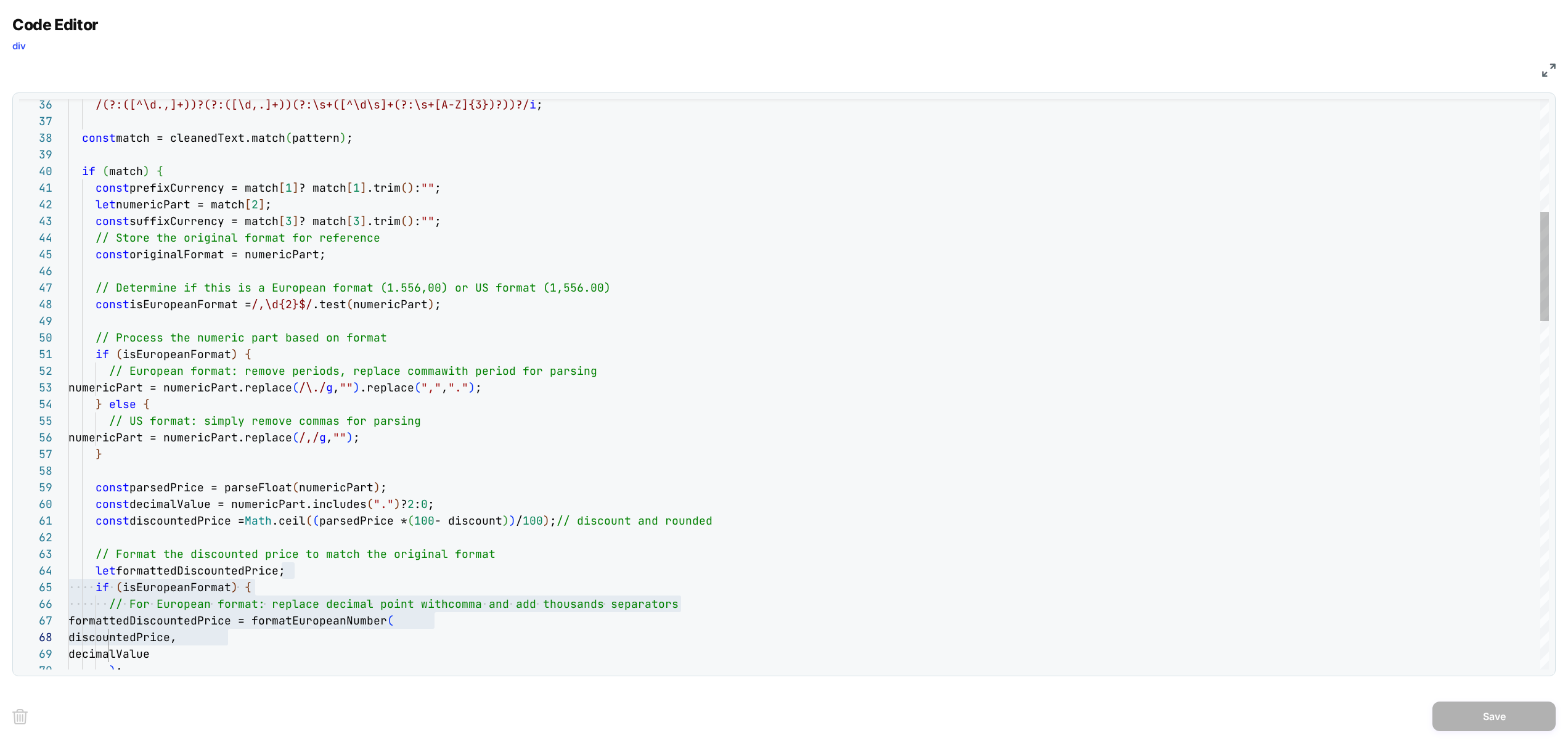
scroll to position [33, 459]
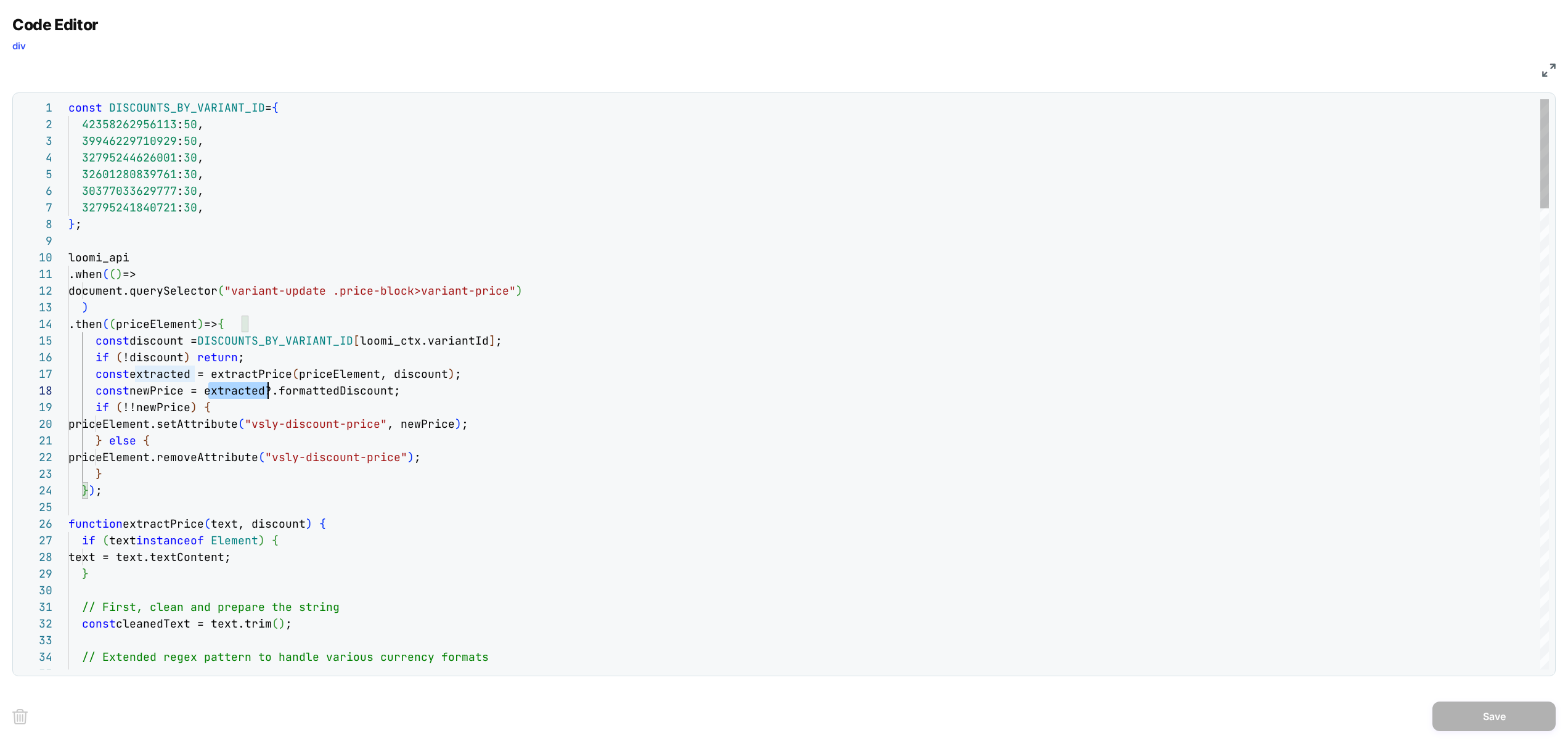
scroll to position [116, 200]
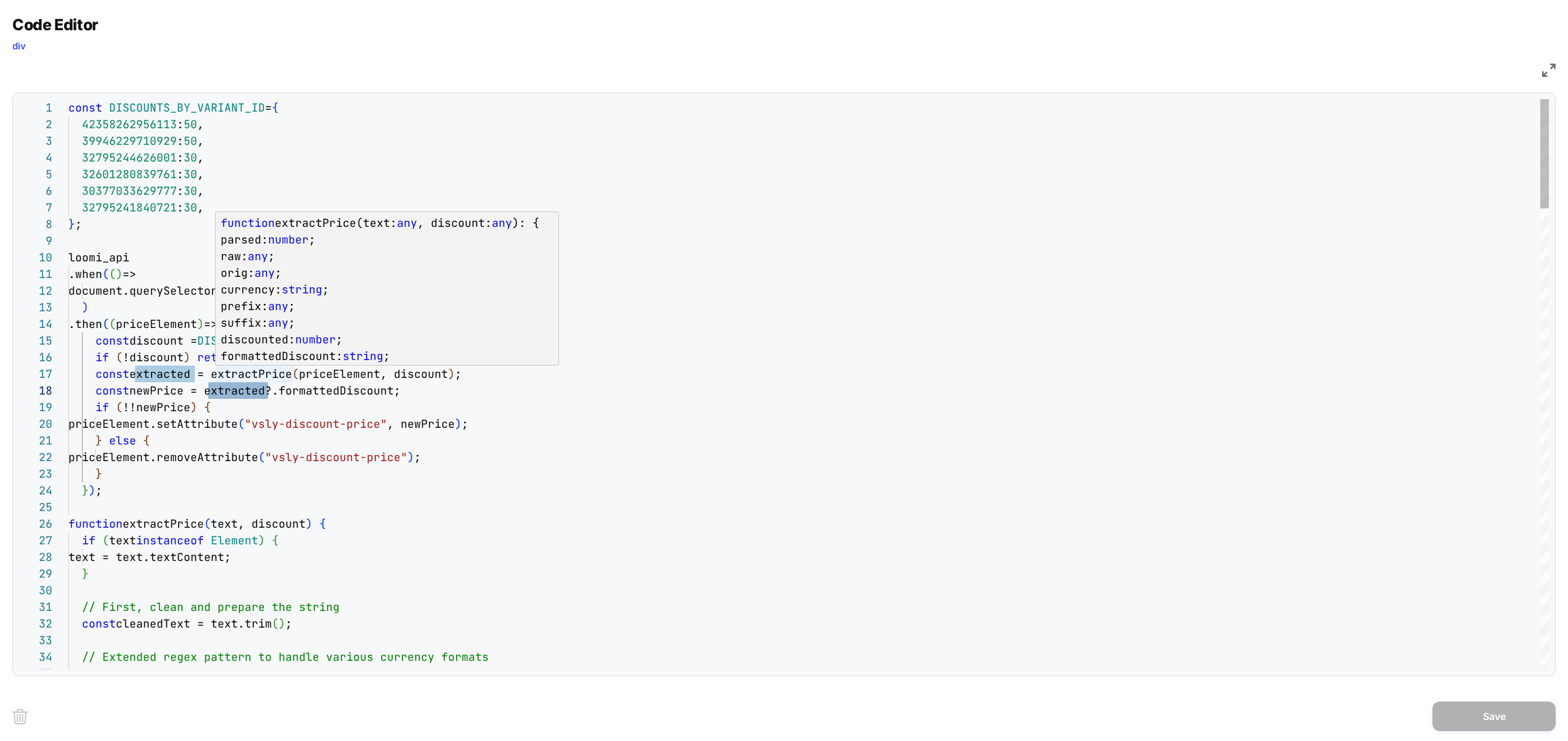
scroll to position [100, 200]
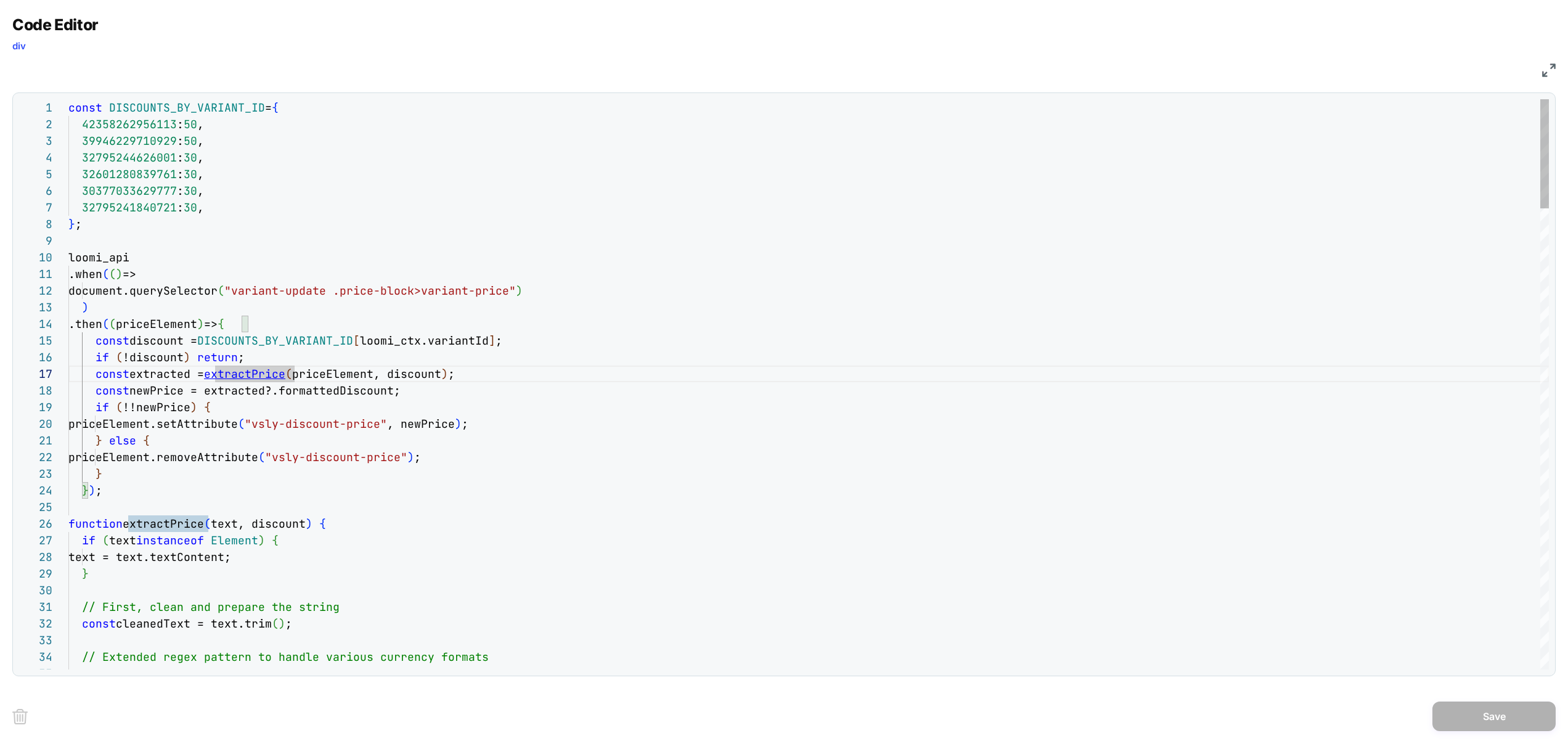
type textarea "**********"
click at [1544, 73] on img at bounding box center [1548, 70] width 13 height 13
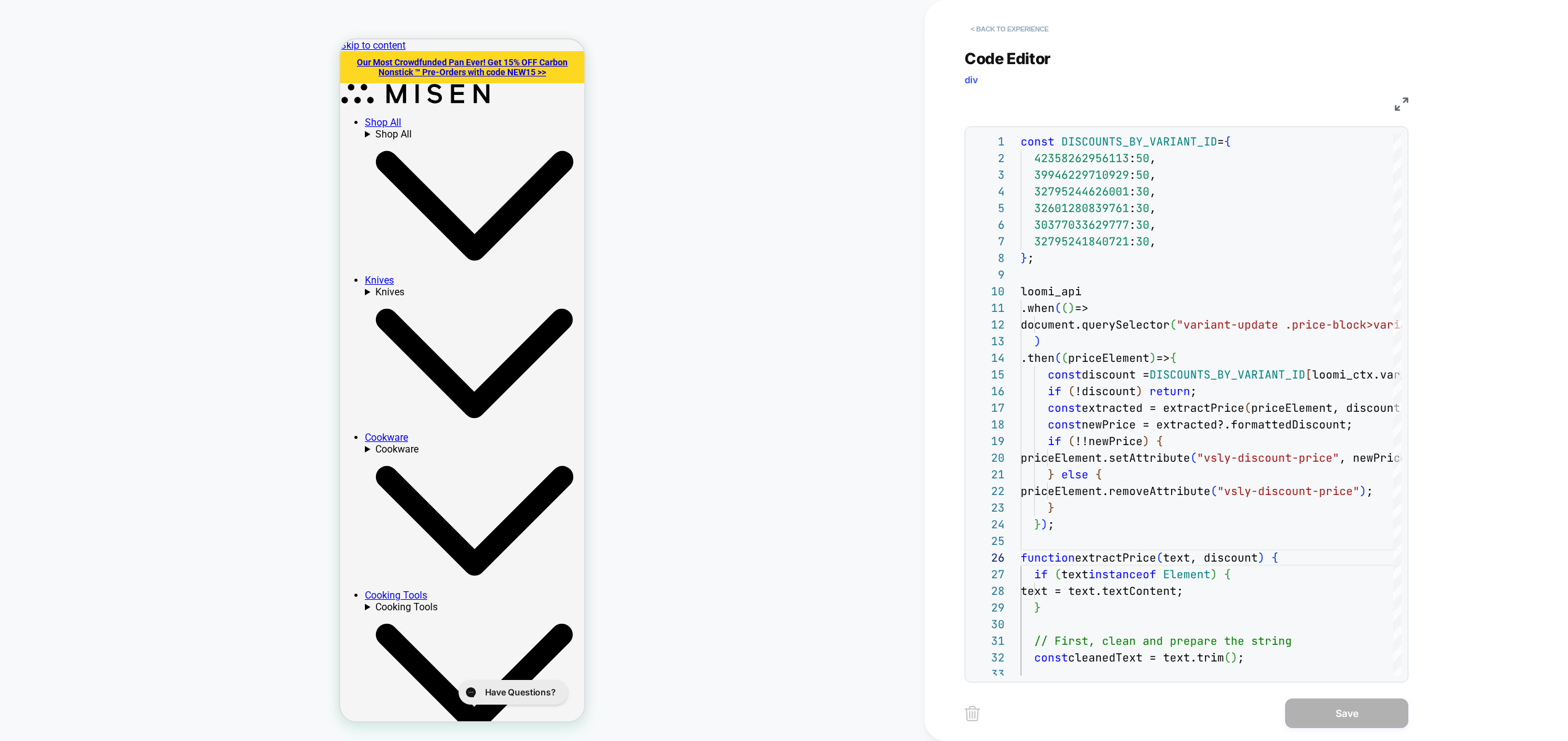
click at [989, 38] on button "< Back to experience" at bounding box center [1009, 28] width 90 height 20
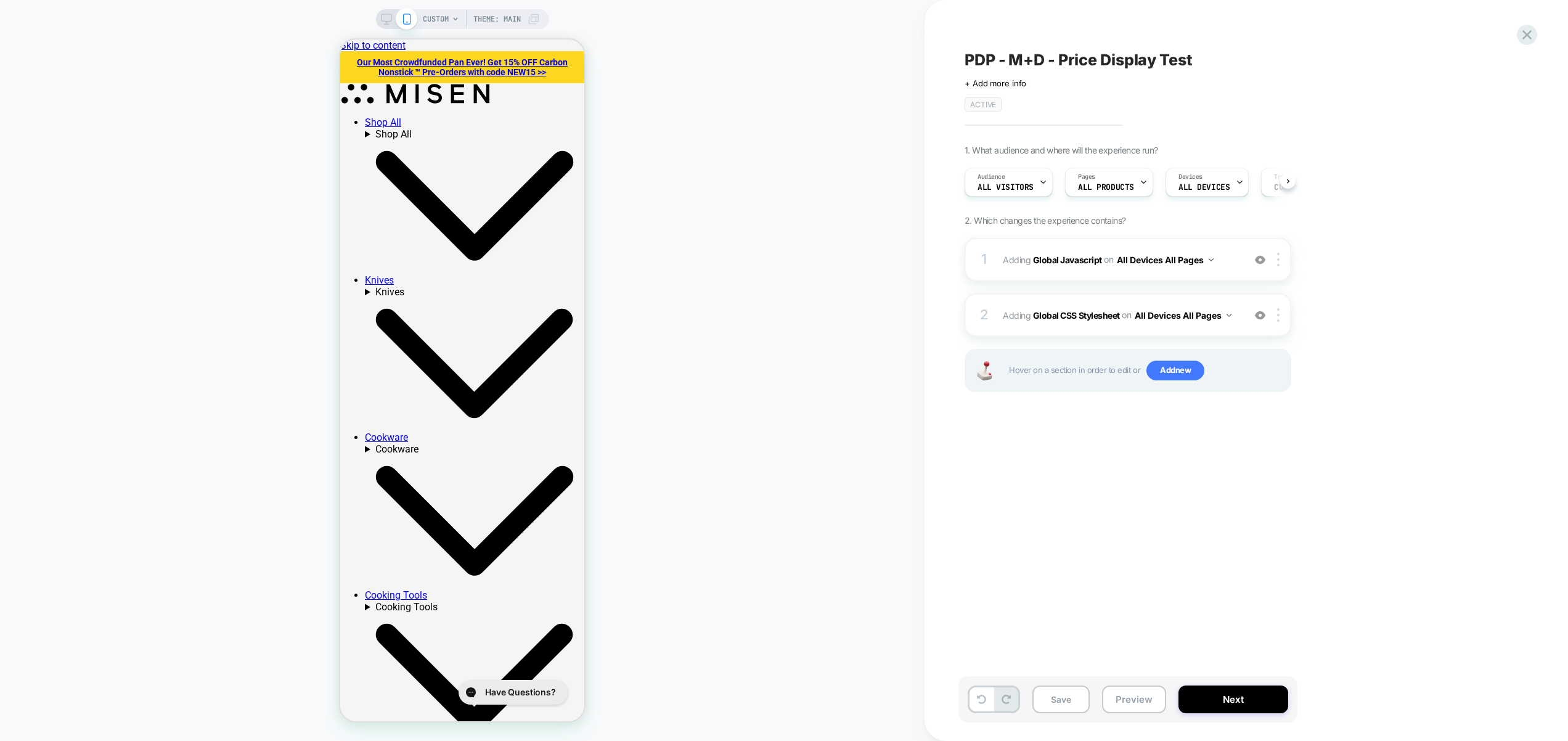
scroll to position [0, 1]
click at [1123, 183] on span "ALL PRODUCTS" at bounding box center [1105, 187] width 56 height 9
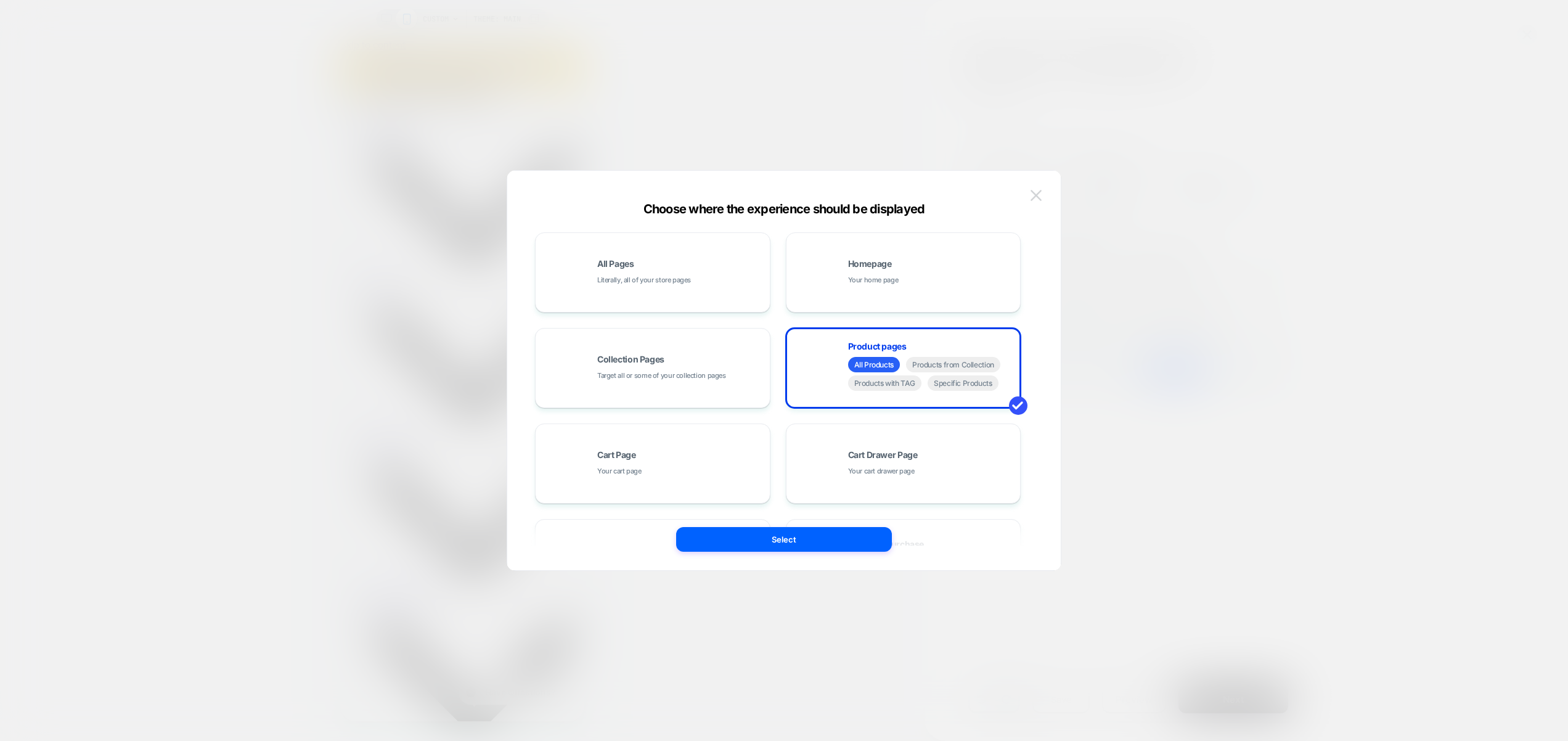
click at [1039, 197] on img at bounding box center [1036, 194] width 11 height 10
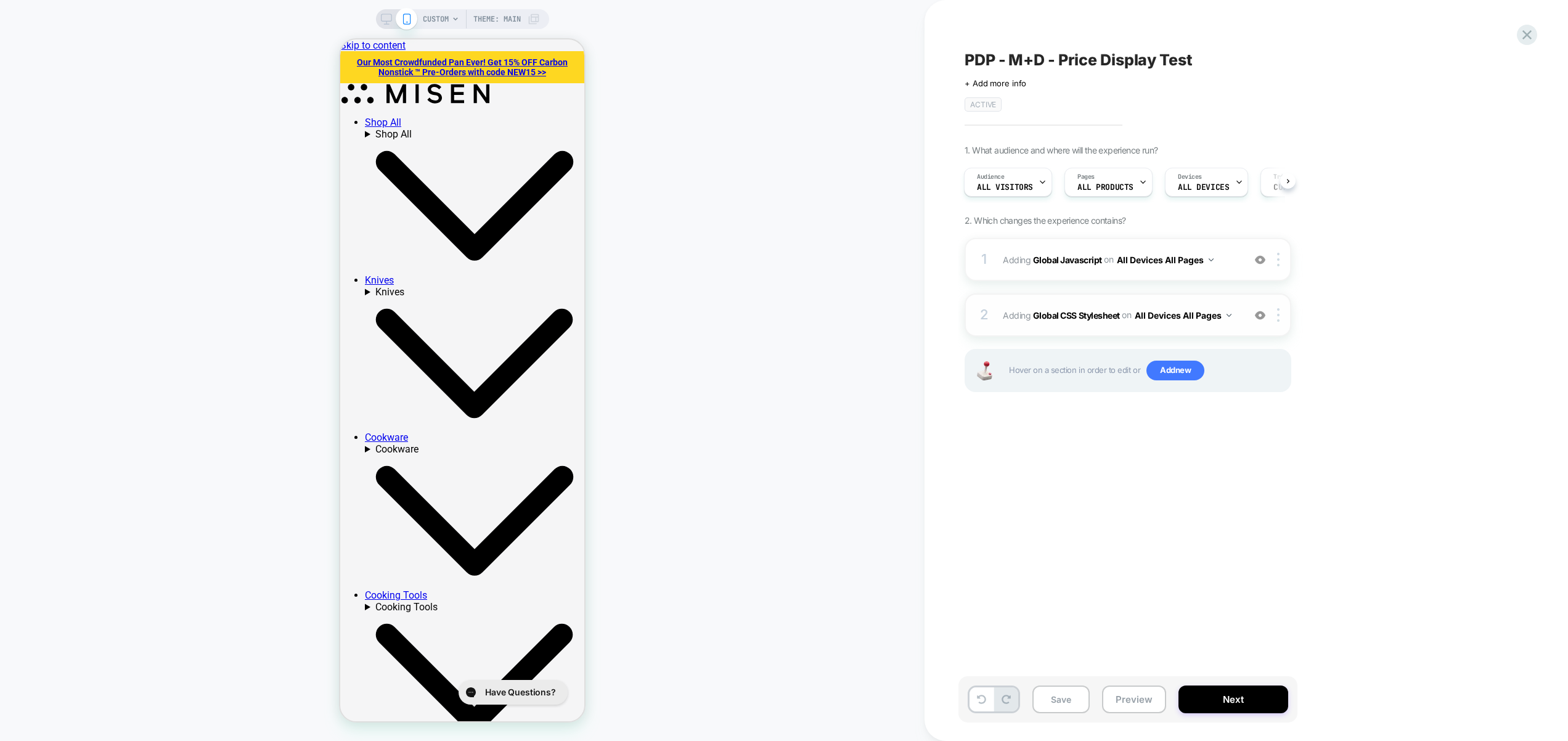
click at [1209, 330] on div "2 Adding Global CSS Stylesheet on All Devices All Pages Add Before Add After Ta…" at bounding box center [1127, 315] width 327 height 43
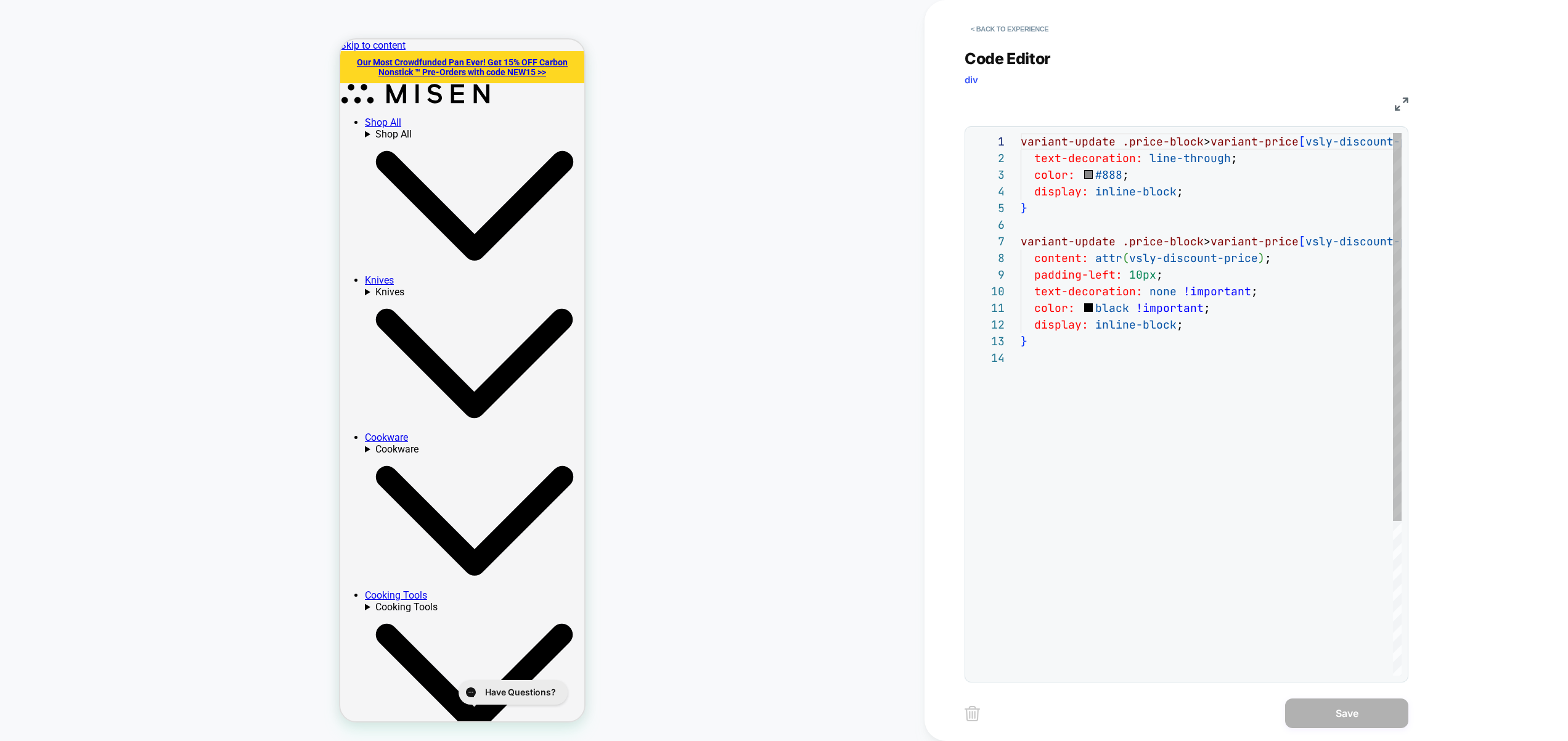
scroll to position [167, 0]
click at [1014, 32] on button "< Back to experience" at bounding box center [1009, 28] width 90 height 20
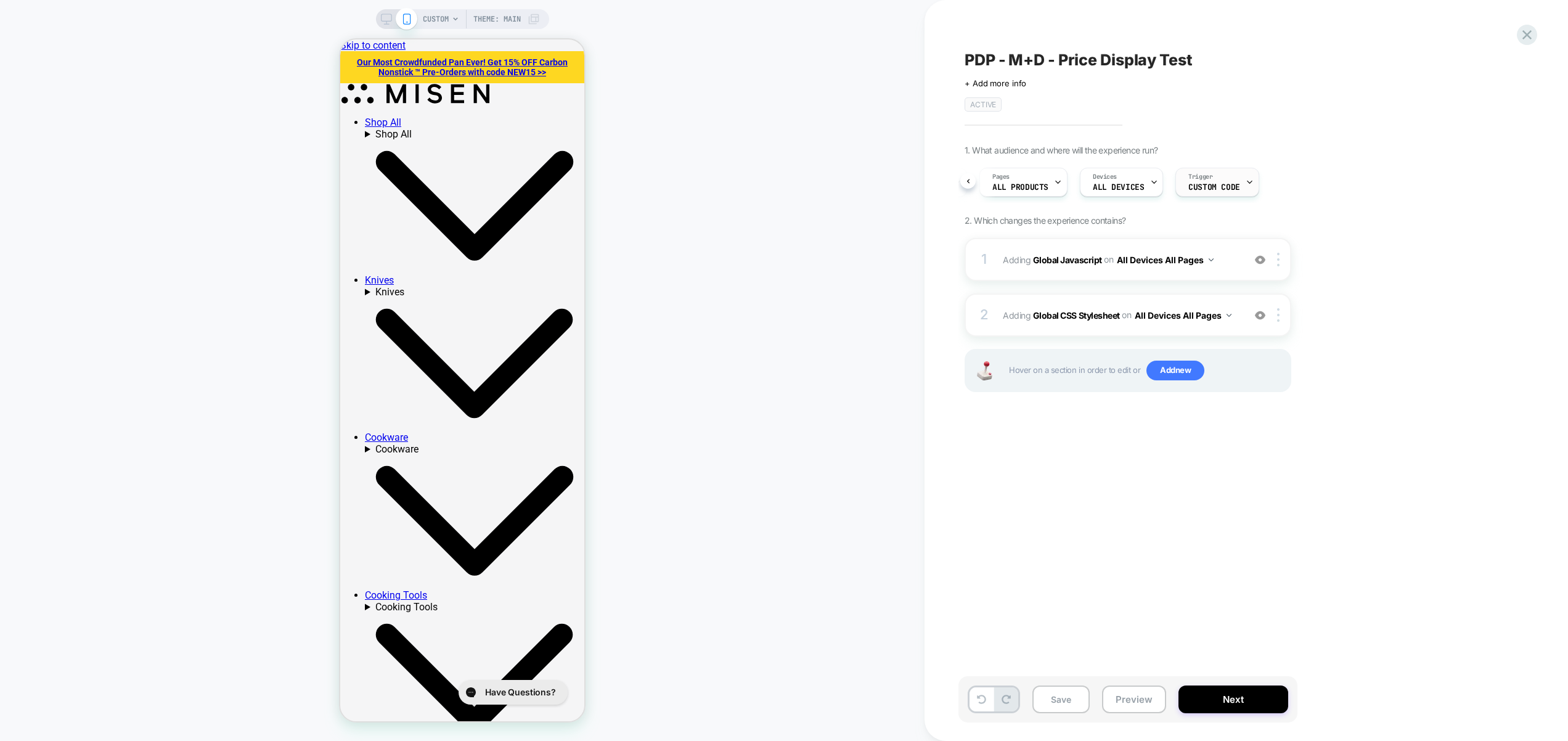
scroll to position [0, 88]
click at [1212, 184] on span "Custom Code" at bounding box center [1212, 187] width 51 height 9
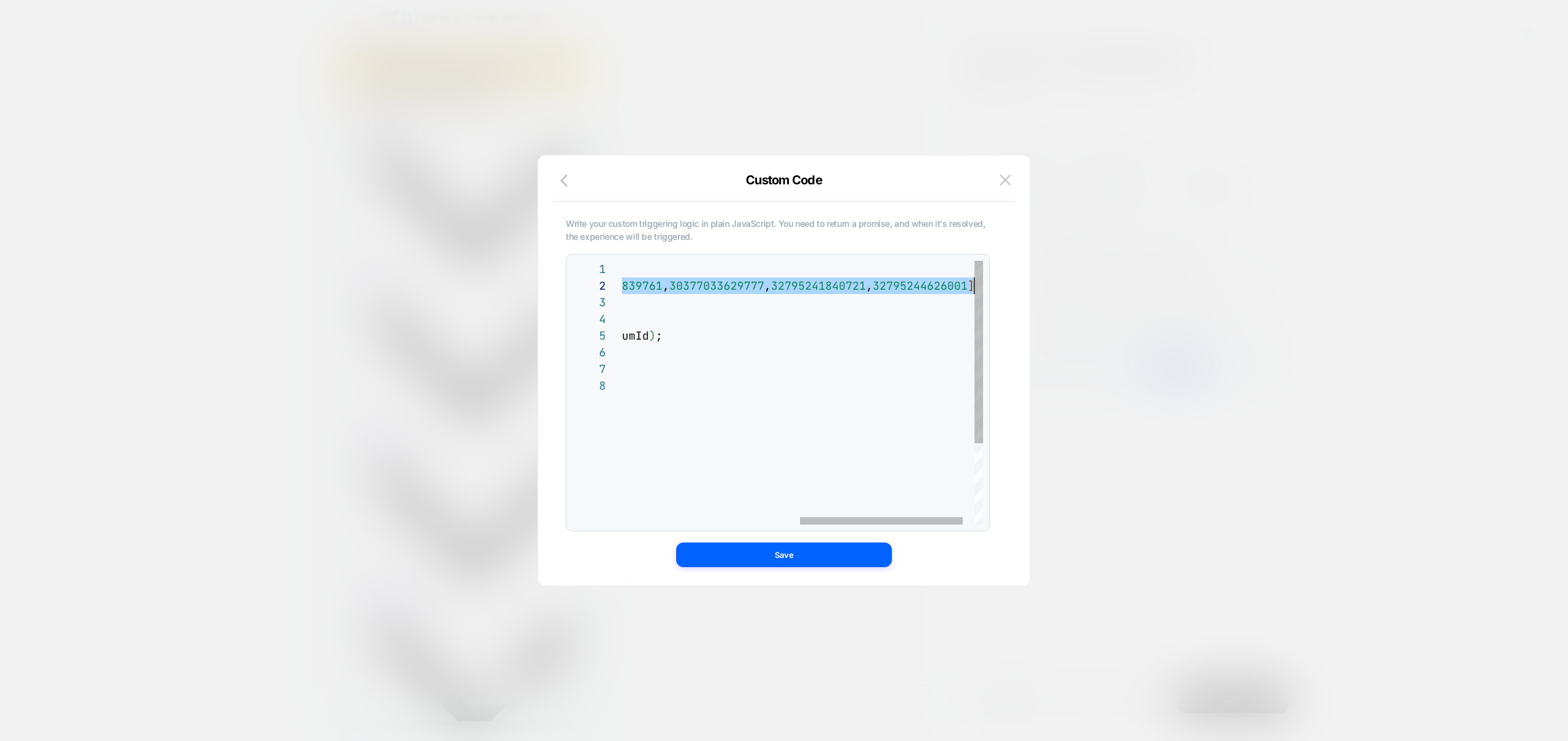
scroll to position [17, 0]
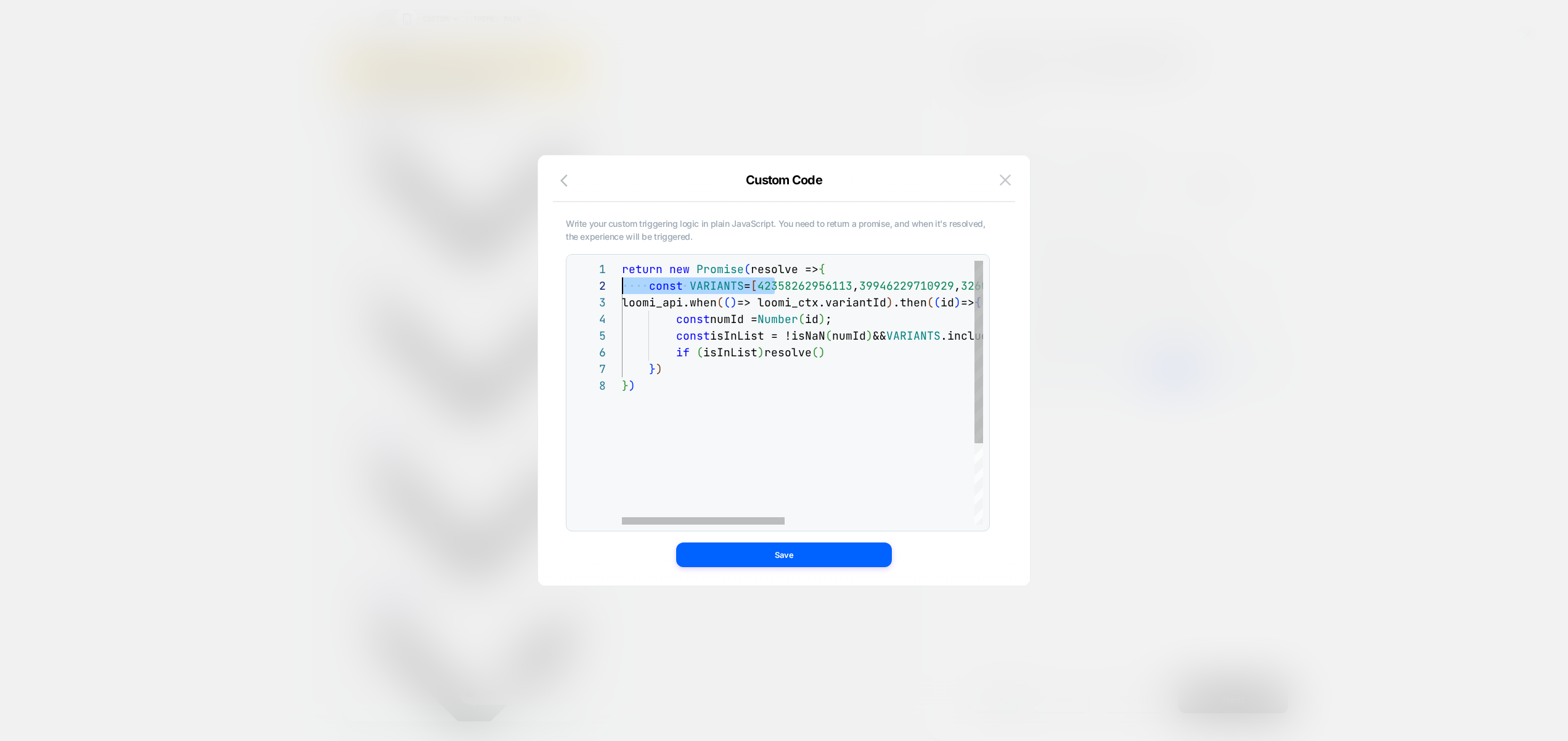
drag, startPoint x: 777, startPoint y: 278, endPoint x: 530, endPoint y: 289, distance: 247.2
click at [622, 289] on div "return new Promise ( resolve => { const VARIANTS = [ 42358262956113 , 399462297…" at bounding box center [1013, 450] width 781 height 380
click at [801, 315] on div "return new Promise ( resolve => { const VARIANTS = [ 42358262956113 , 399462297…" at bounding box center [1013, 450] width 781 height 380
click at [785, 301] on div "return new Promise ( resolve => { const VARIANTS = [ 42358262956113 , 399462297…" at bounding box center [1013, 450] width 781 height 380
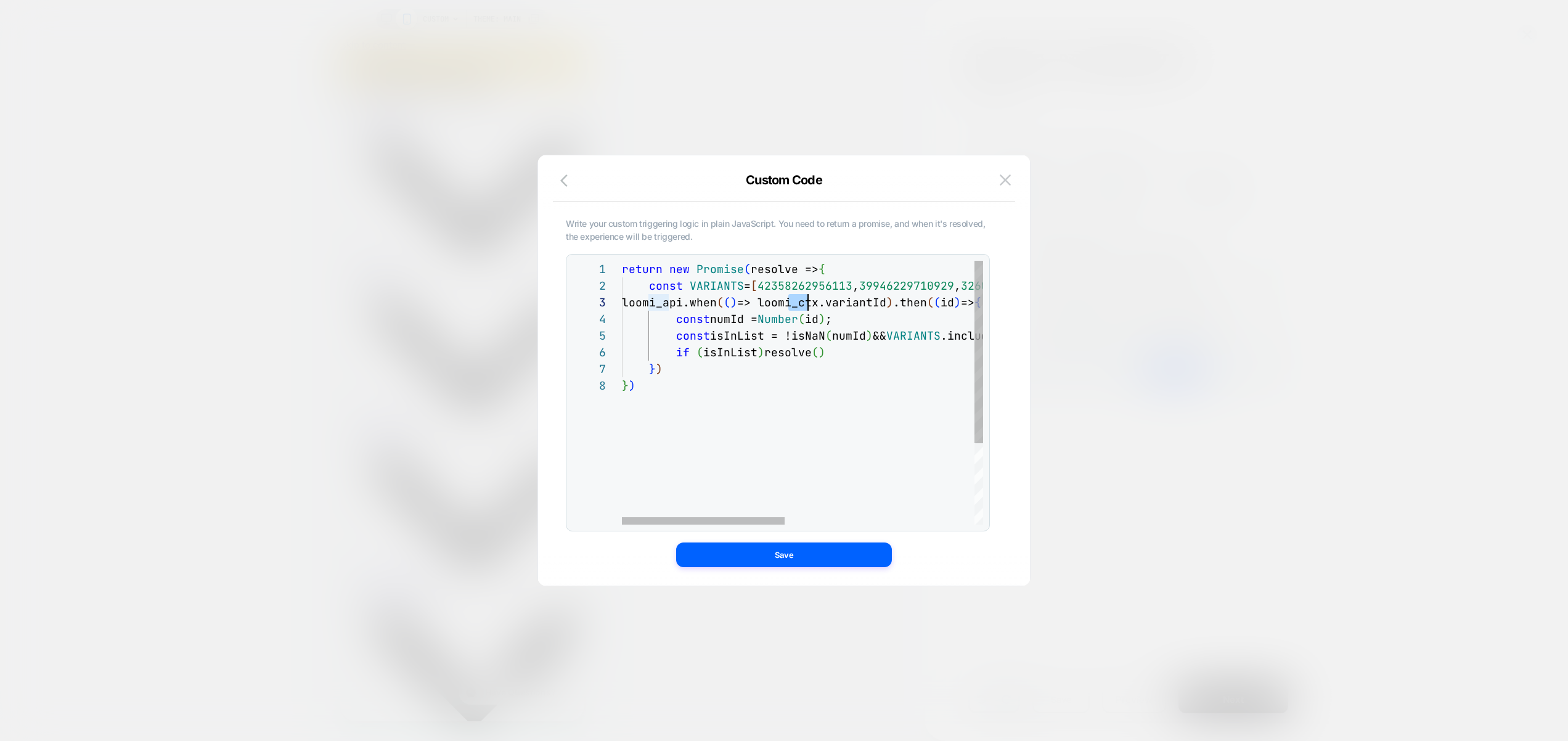
scroll to position [33, 400]
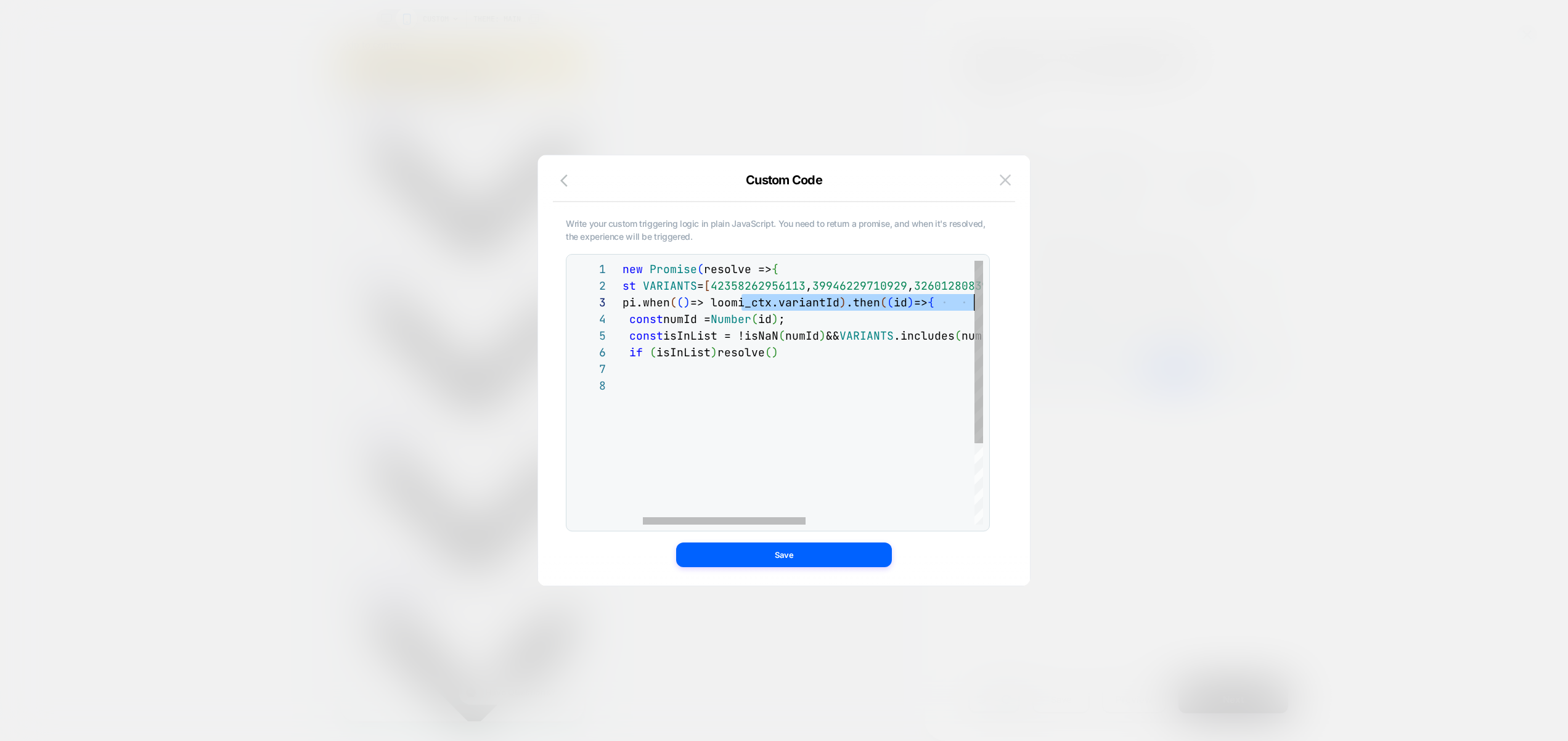
drag, startPoint x: 805, startPoint y: 305, endPoint x: 1068, endPoint y: 309, distance: 263.0
click at [1068, 309] on div "return new Promise ( resolve => { const VARIANTS = [ 42358262956113 , 399462297…" at bounding box center [965, 450] width 781 height 380
click at [853, 308] on div "return new Promise ( resolve => { const VARIANTS = [ 42358262956113 , 399462297…" at bounding box center [965, 450] width 781 height 380
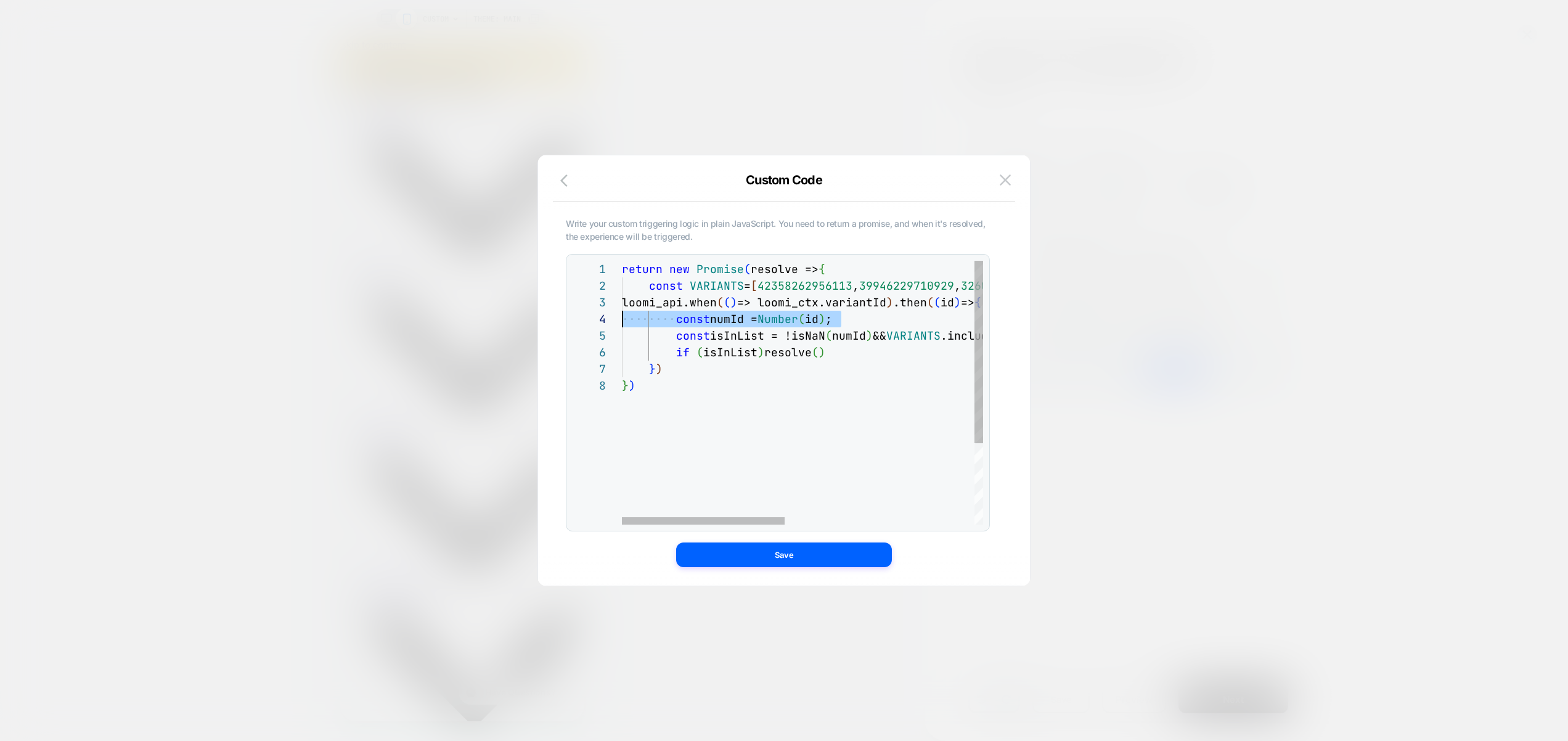
drag, startPoint x: 825, startPoint y: 319, endPoint x: 506, endPoint y: 319, distance: 319.0
click at [622, 319] on div "return new Promise ( resolve => { const VARIANTS = [ 42358262956113 , 399462297…" at bounding box center [1013, 450] width 781 height 380
click at [820, 300] on div "return new Promise ( resolve => { const VARIANTS = [ 42358262956113 , 399462297…" at bounding box center [1013, 450] width 781 height 380
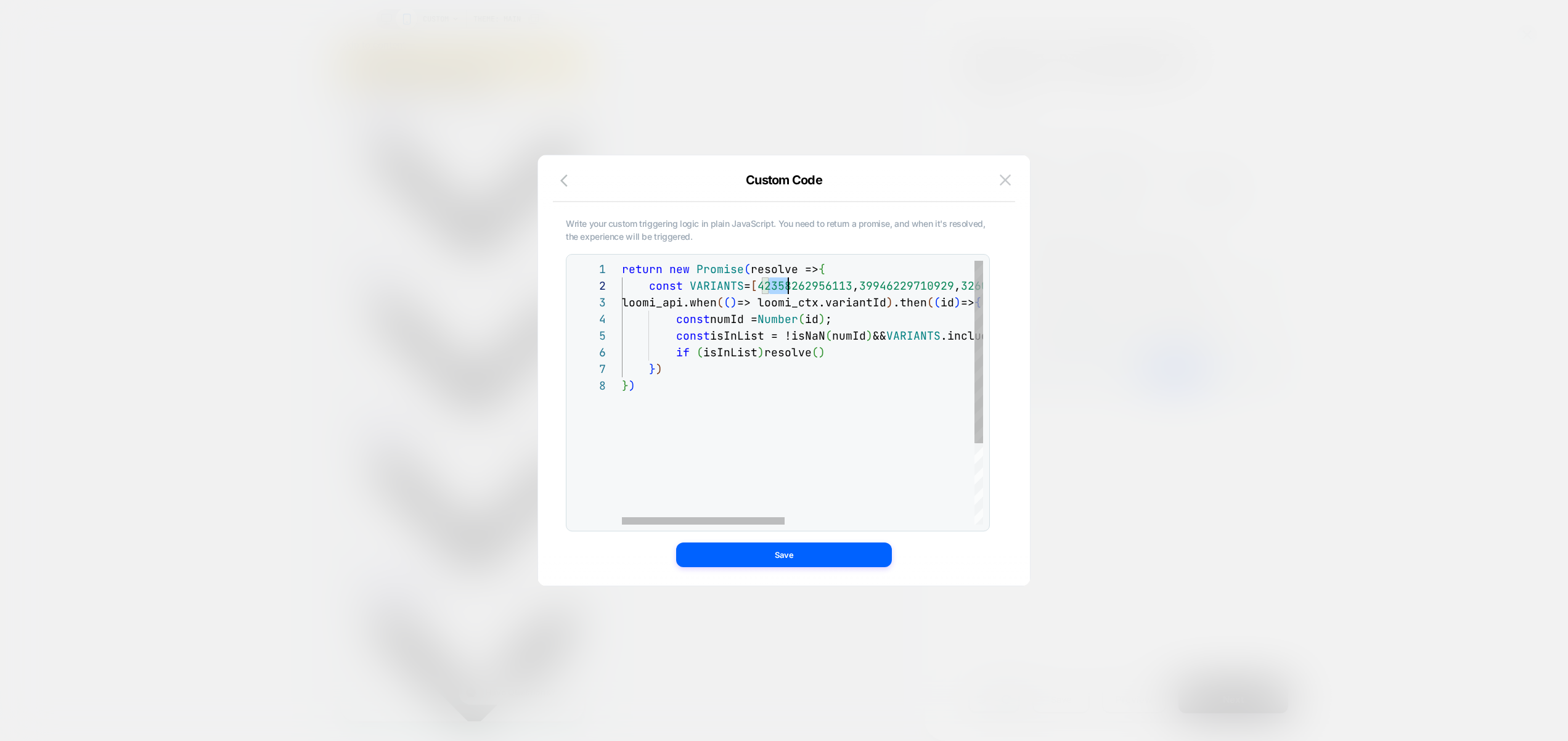
scroll to position [17, 745]
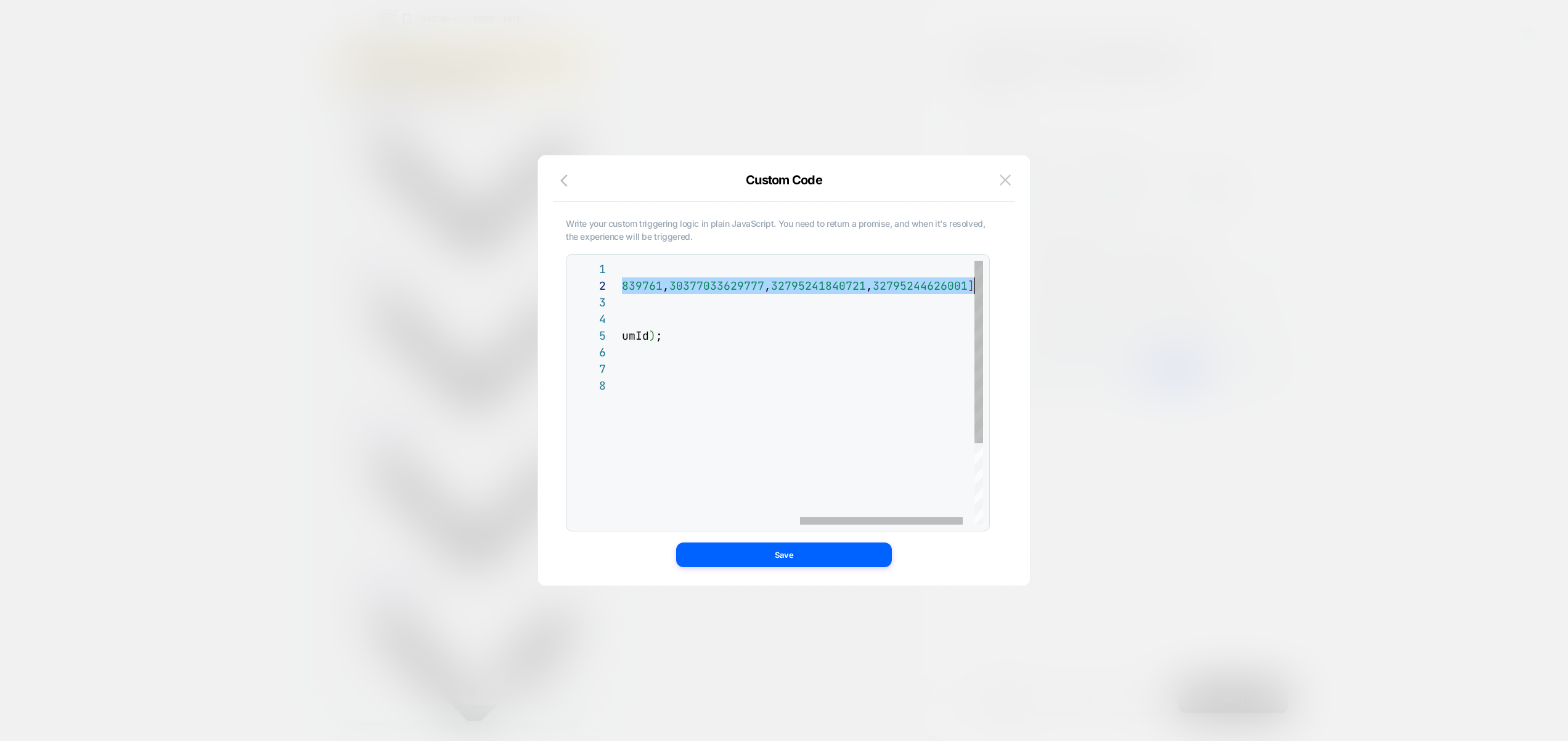
drag, startPoint x: 770, startPoint y: 284, endPoint x: 1019, endPoint y: 285, distance: 249.0
click at [1009, 286] on div "return new Promise ( resolve => { const VARIANTS = [ 42358262956113 , 399462297…" at bounding box center [619, 450] width 781 height 380
click at [887, 291] on div "return new Promise ( resolve => { const VARIANTS = [ 42358262956113 , 399462297…" at bounding box center [619, 450] width 781 height 380
click at [843, 291] on div "return new Promise ( resolve => { const VARIANTS = [ 42358262956113 , 399462297…" at bounding box center [619, 450] width 781 height 380
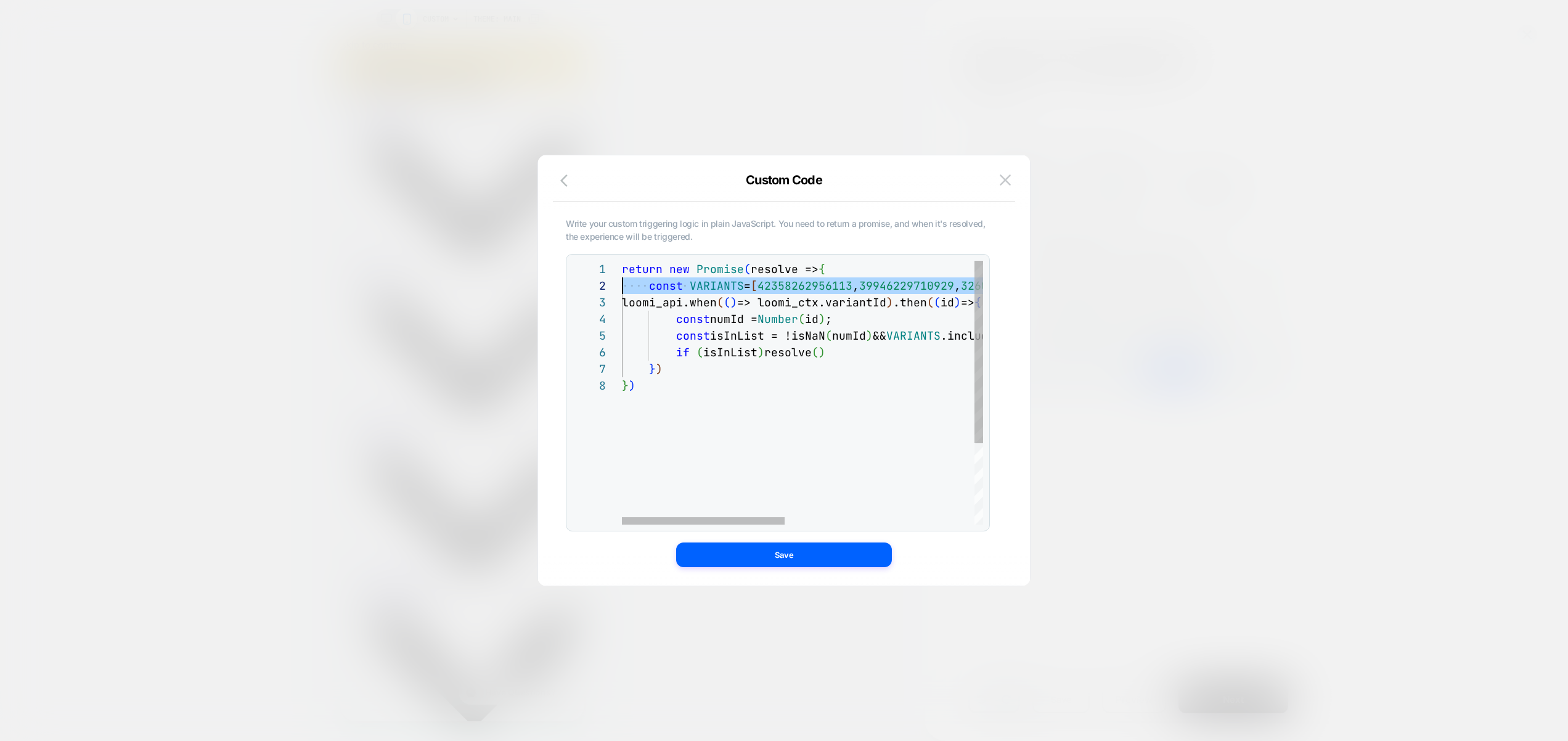
scroll to position [17, 0]
drag, startPoint x: 847, startPoint y: 292, endPoint x: 617, endPoint y: 291, distance: 230.0
click at [622, 292] on div "return new Promise ( resolve => { const VARIANTS = [ 42358262956113 , 399462297…" at bounding box center [1013, 450] width 781 height 380
click at [665, 294] on div "return new Promise ( resolve => { const VARIANTS = [ 42358262956113 , 399462297…" at bounding box center [1013, 450] width 781 height 380
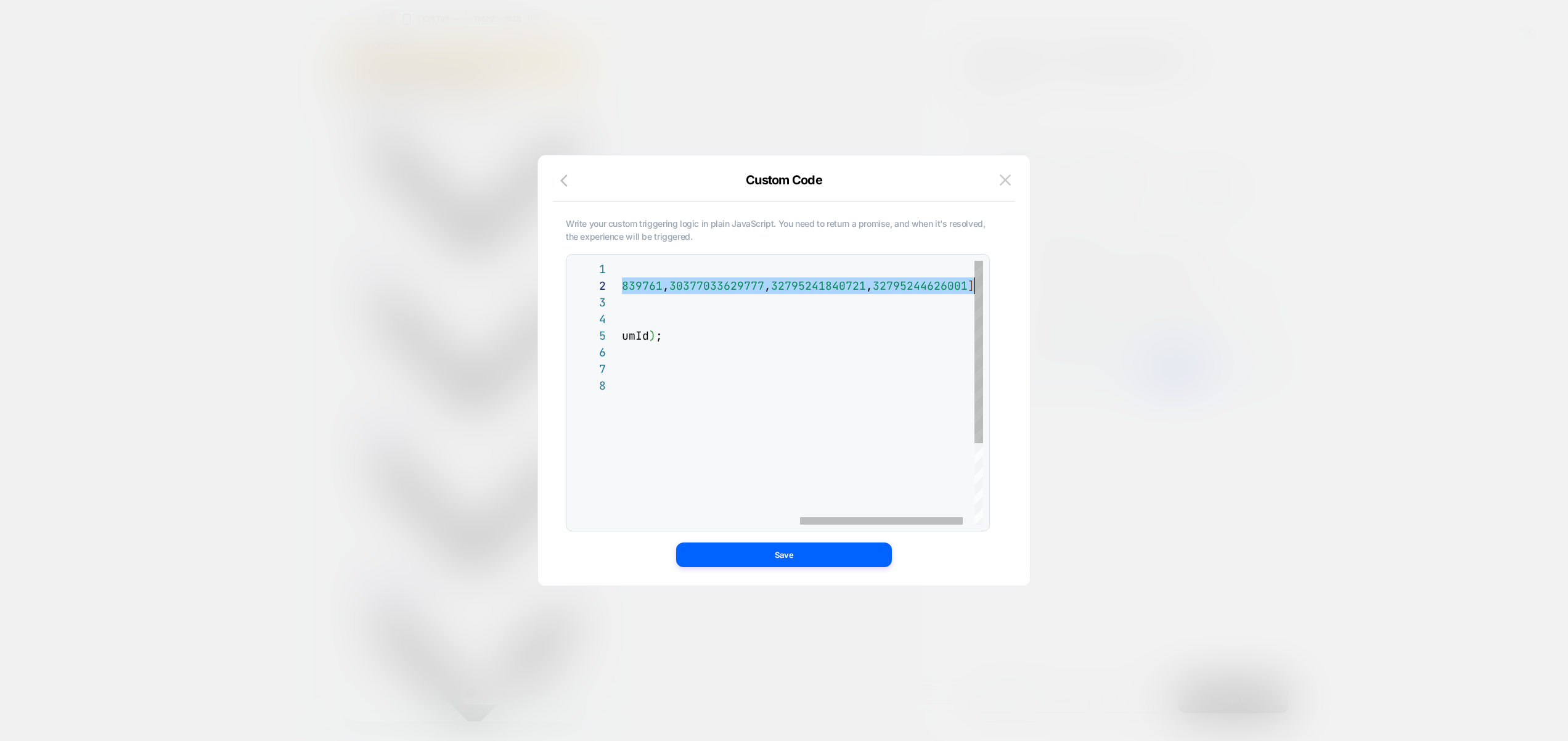
drag, startPoint x: 650, startPoint y: 288, endPoint x: 1043, endPoint y: 288, distance: 393.0
click at [1009, 288] on div "return new Promise ( resolve => { const VARIANTS = [ 42358262956113 , 399462297…" at bounding box center [619, 450] width 781 height 380
click at [1002, 178] on img at bounding box center [1005, 179] width 11 height 10
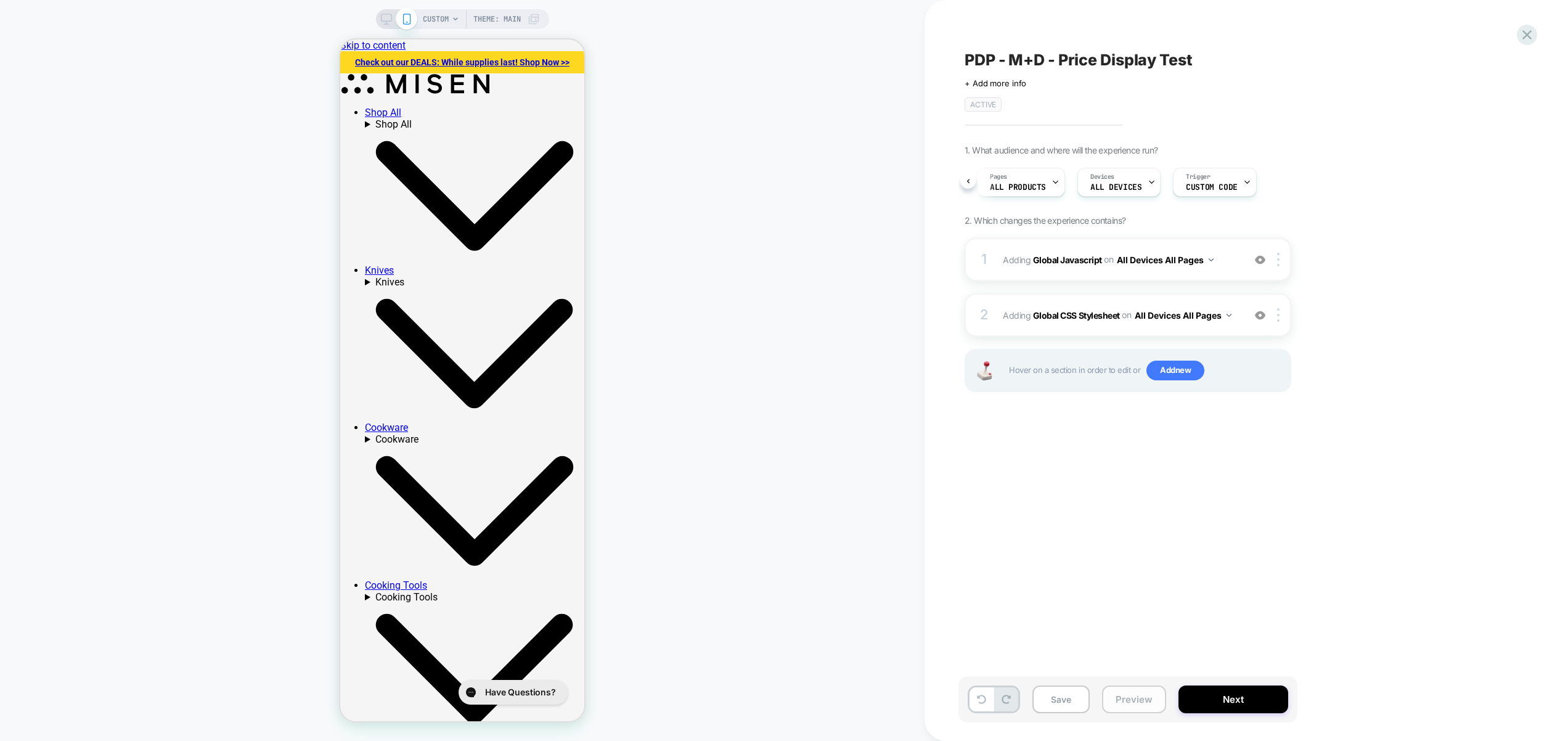
click at [1143, 694] on button "Preview" at bounding box center [1134, 699] width 64 height 28
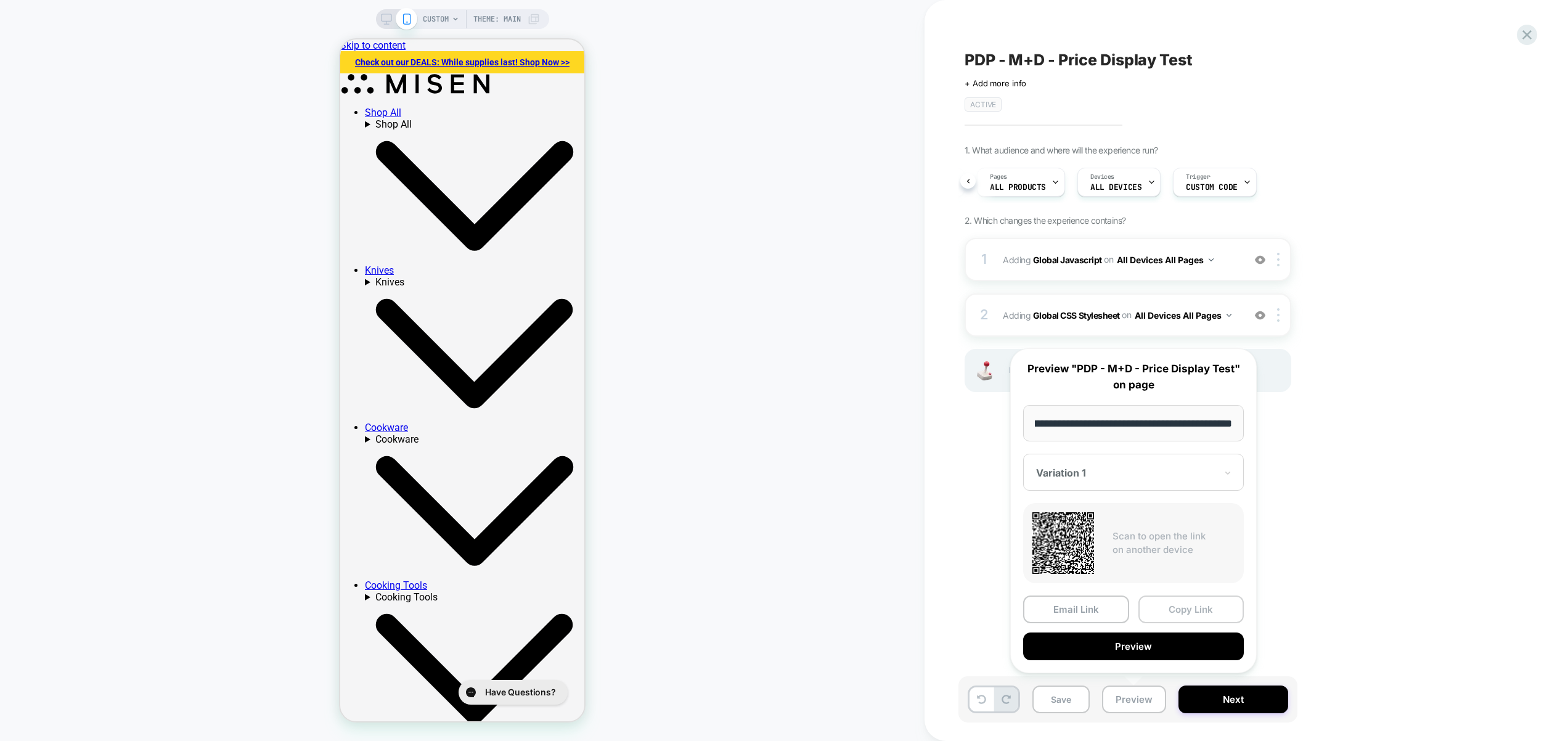
scroll to position [0, 0]
click at [1188, 611] on button "Copy Link" at bounding box center [1191, 609] width 106 height 28
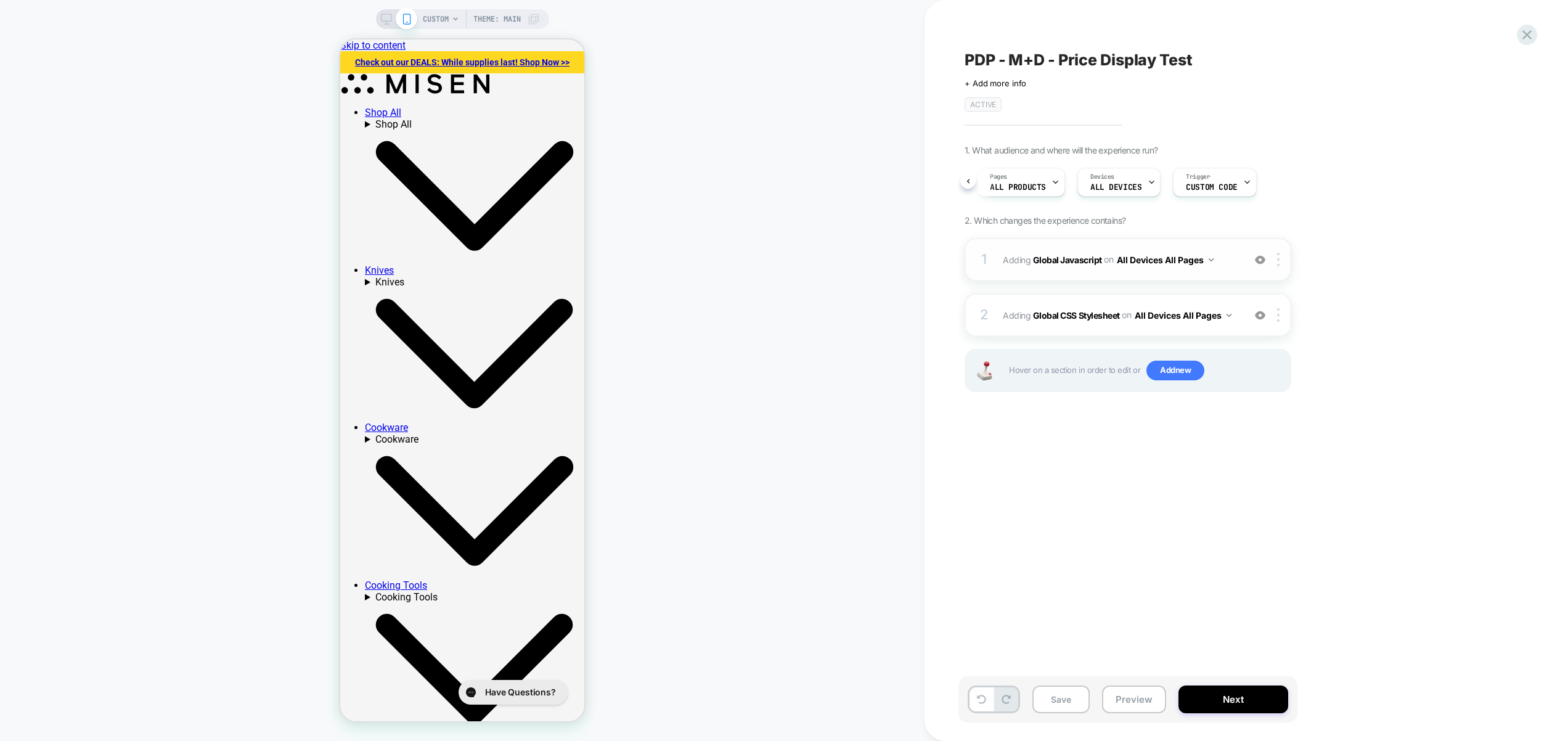
click at [1240, 263] on div "1 Adding Global Javascript on All Devices All Pages Add Before Add After Target…" at bounding box center [1127, 259] width 327 height 43
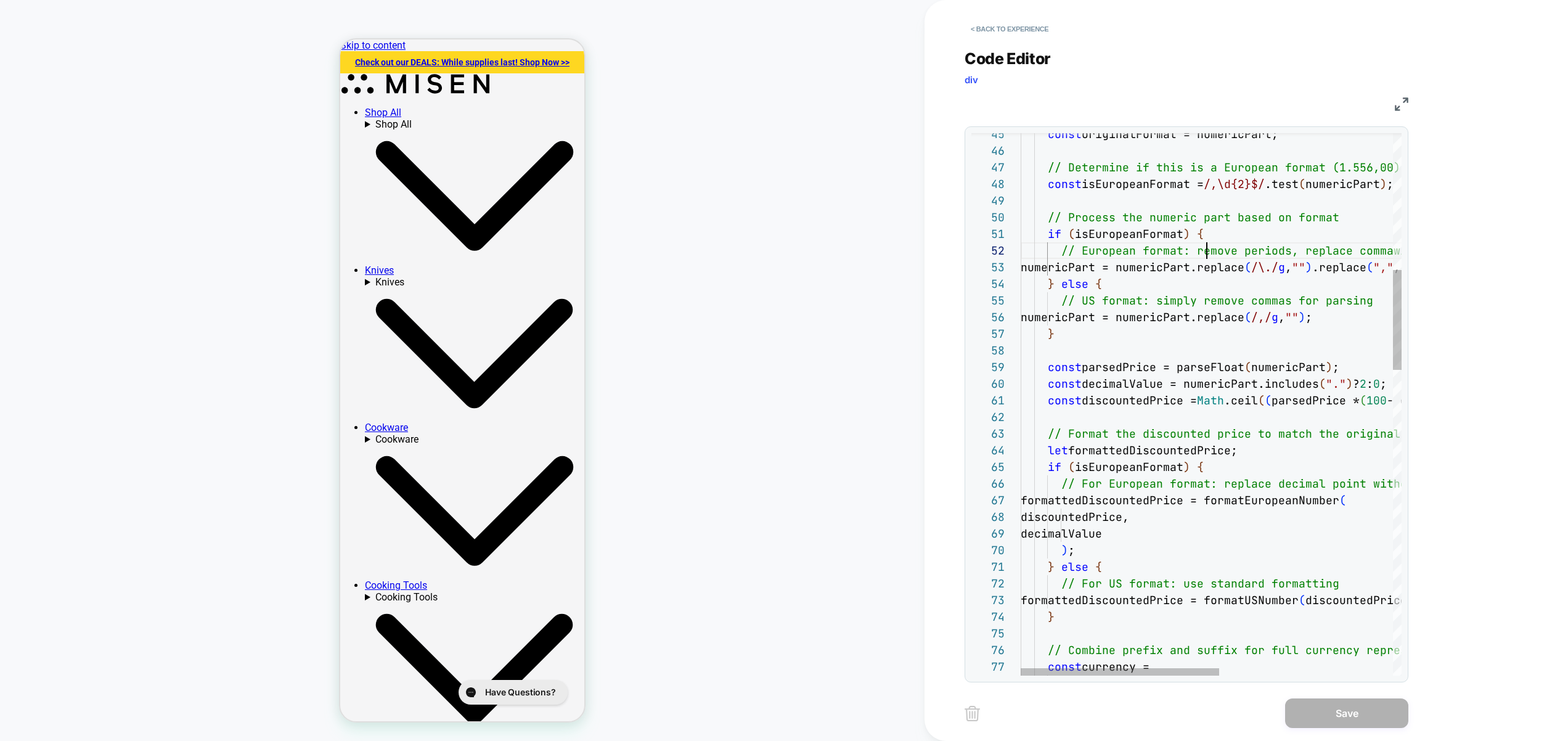
scroll to position [17, 186]
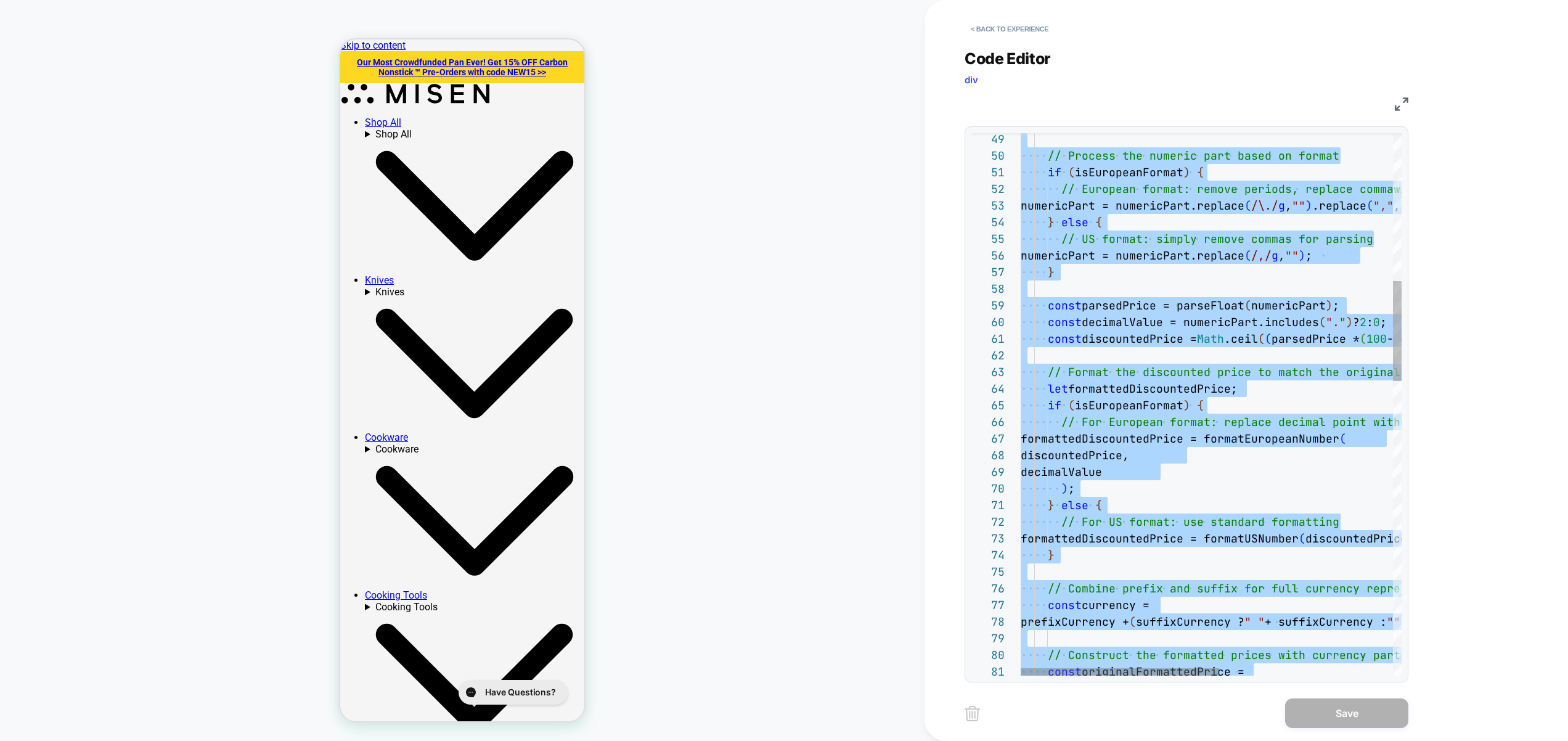
scroll to position [67, 180]
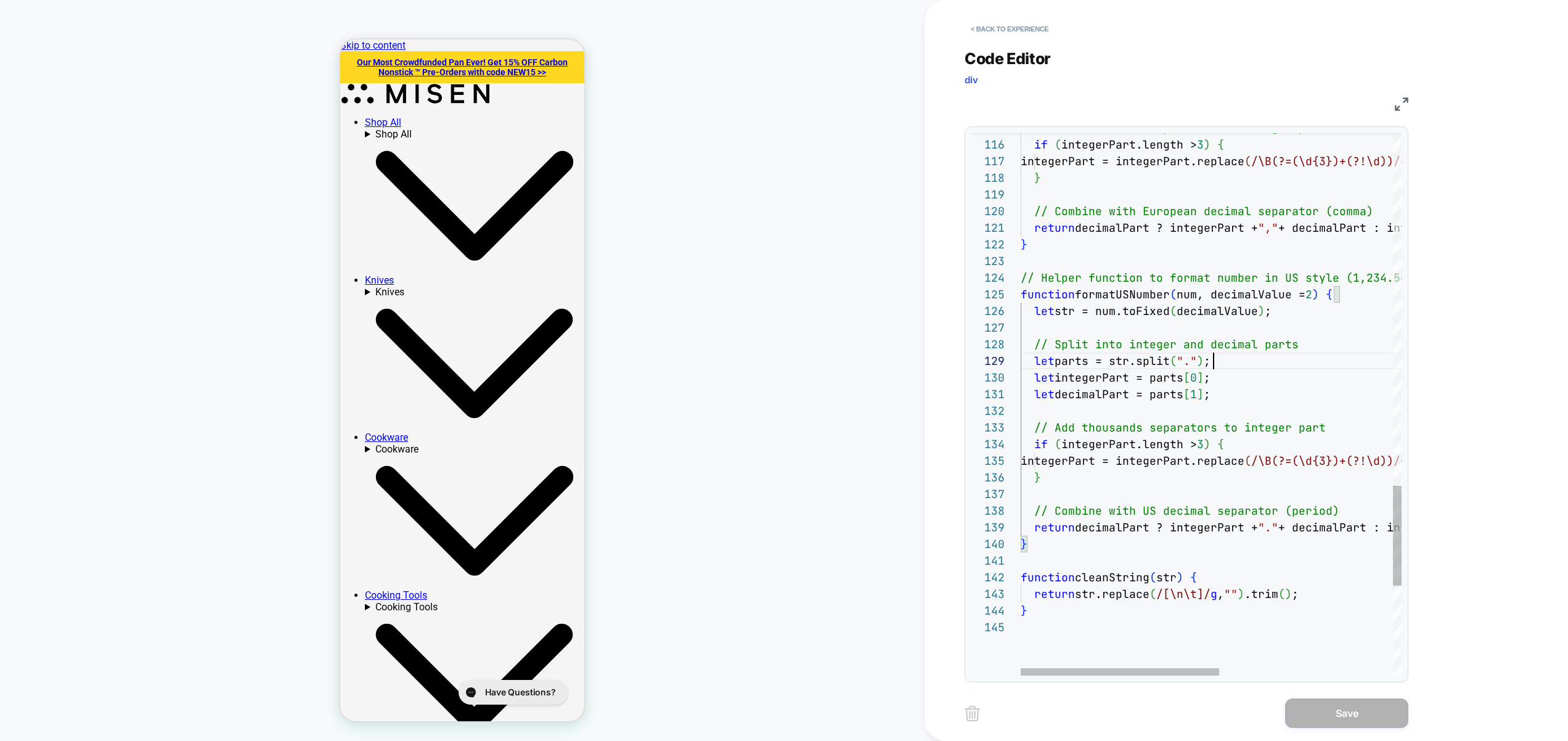
type textarea "**********"
type textarea "*"
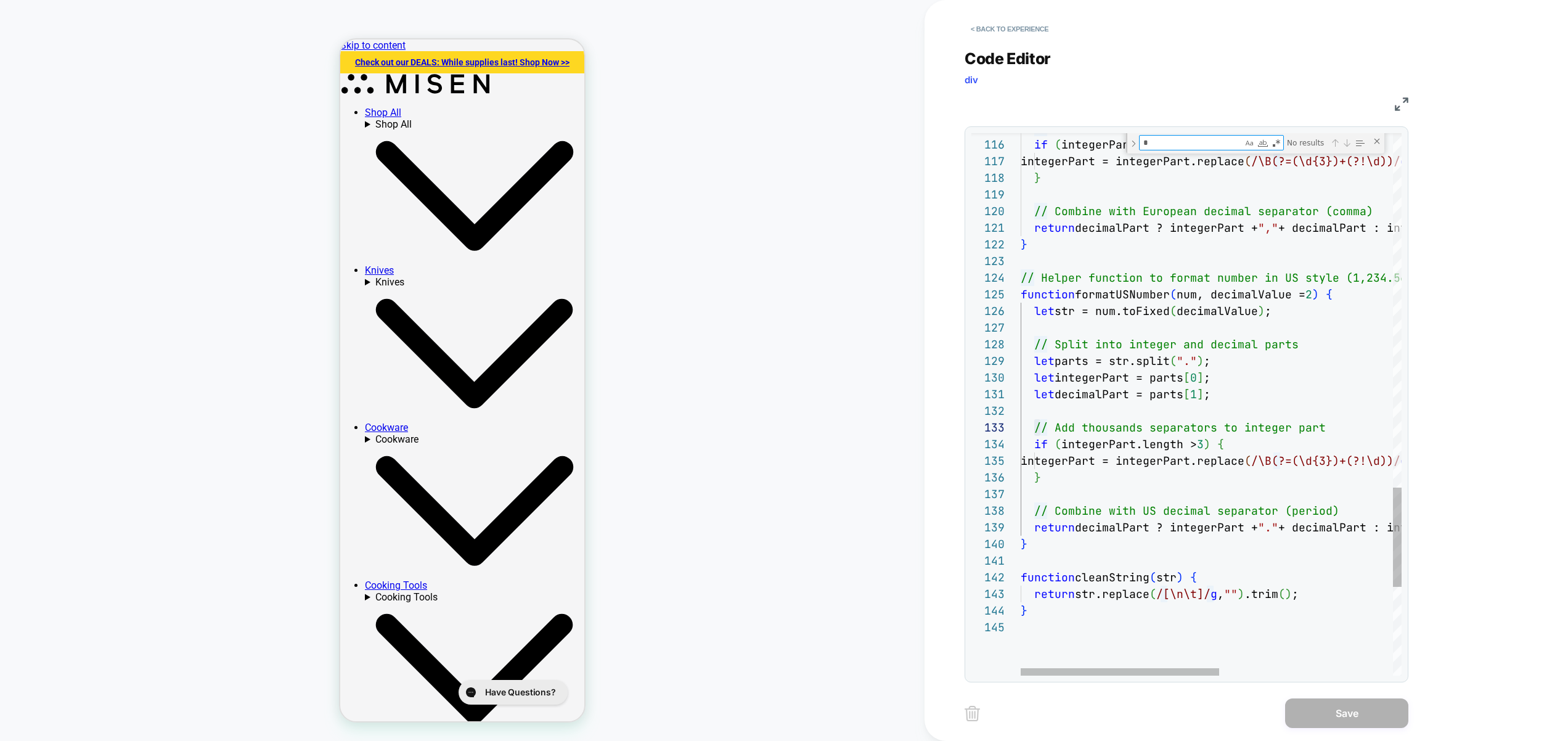
scroll to position [167, 120]
type textarea "*"
click at [1335, 139] on div "Previous Match (⇧Enter)" at bounding box center [1335, 143] width 10 height 10
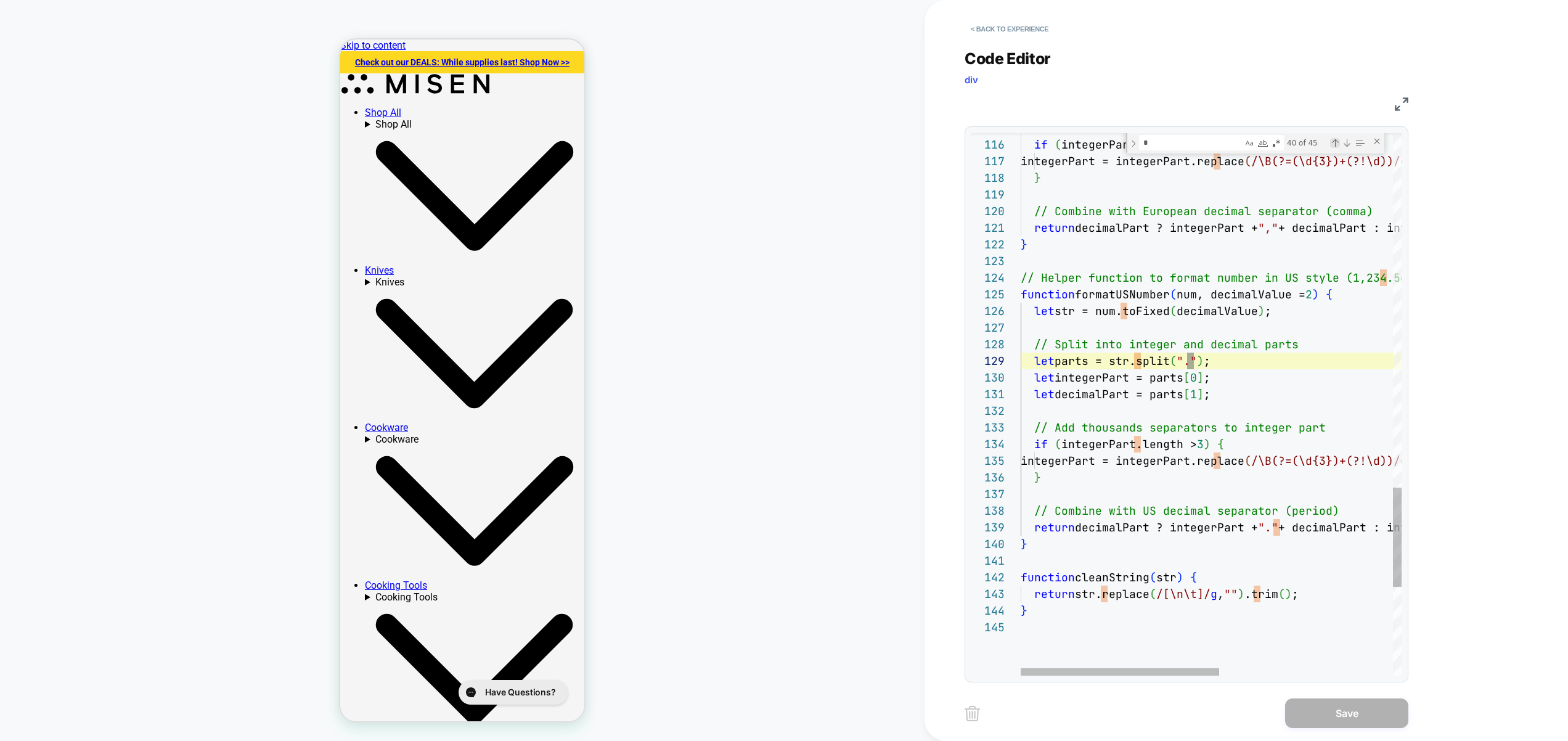
click at [1335, 139] on div "Previous Match (⇧Enter)" at bounding box center [1335, 143] width 10 height 10
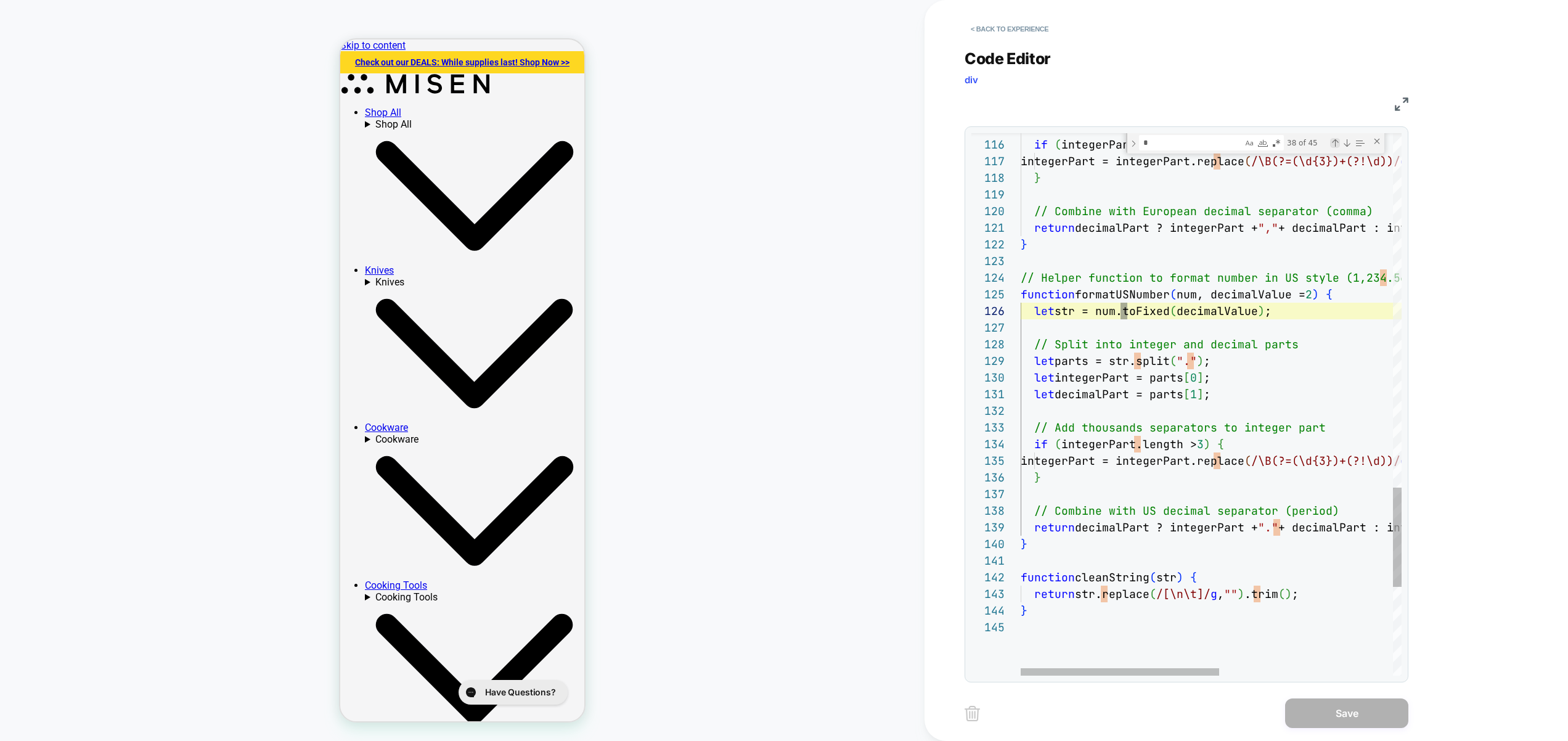
click at [1335, 139] on div "Previous Match (⇧Enter)" at bounding box center [1335, 143] width 10 height 10
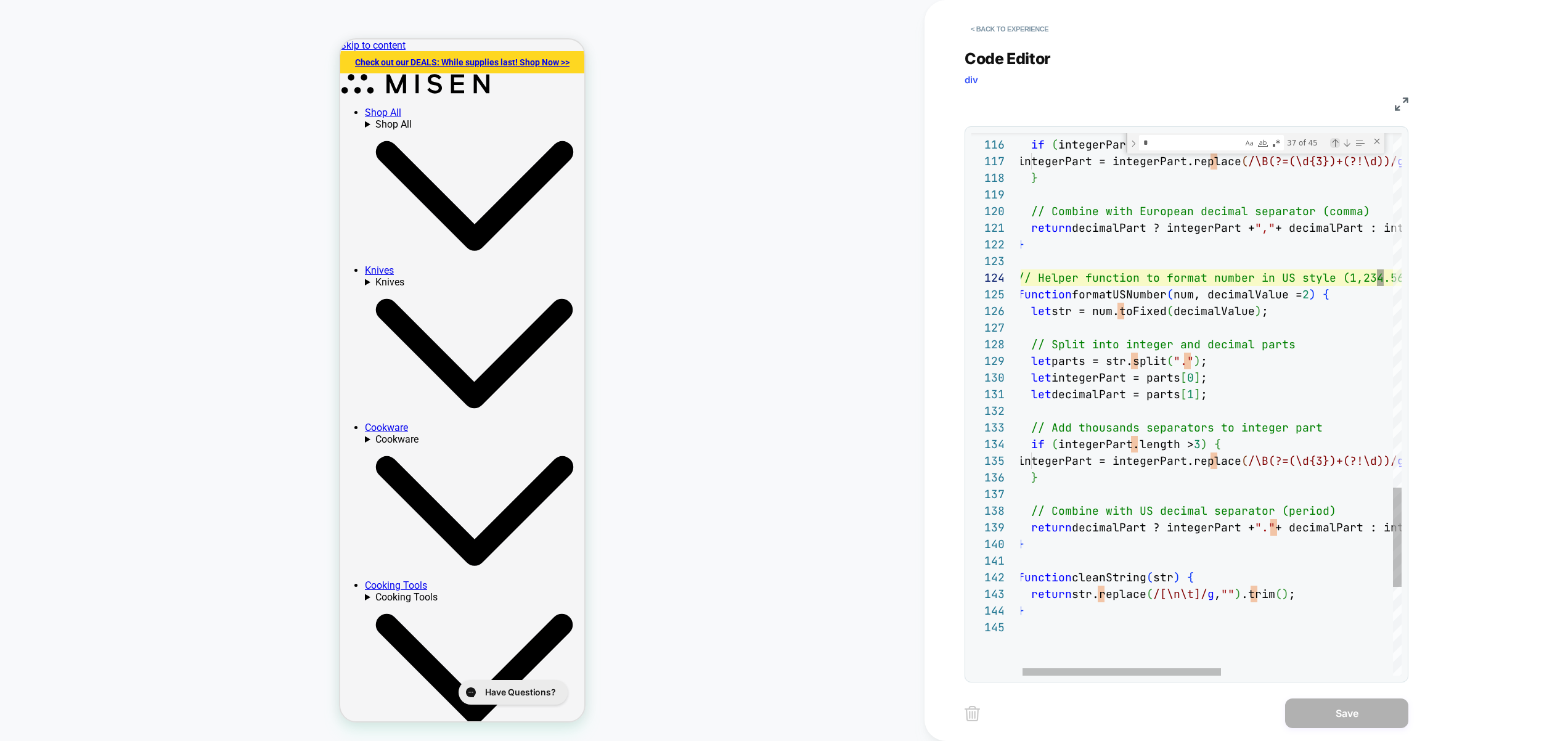
click at [1335, 139] on div "Previous Match (⇧Enter)" at bounding box center [1335, 143] width 10 height 10
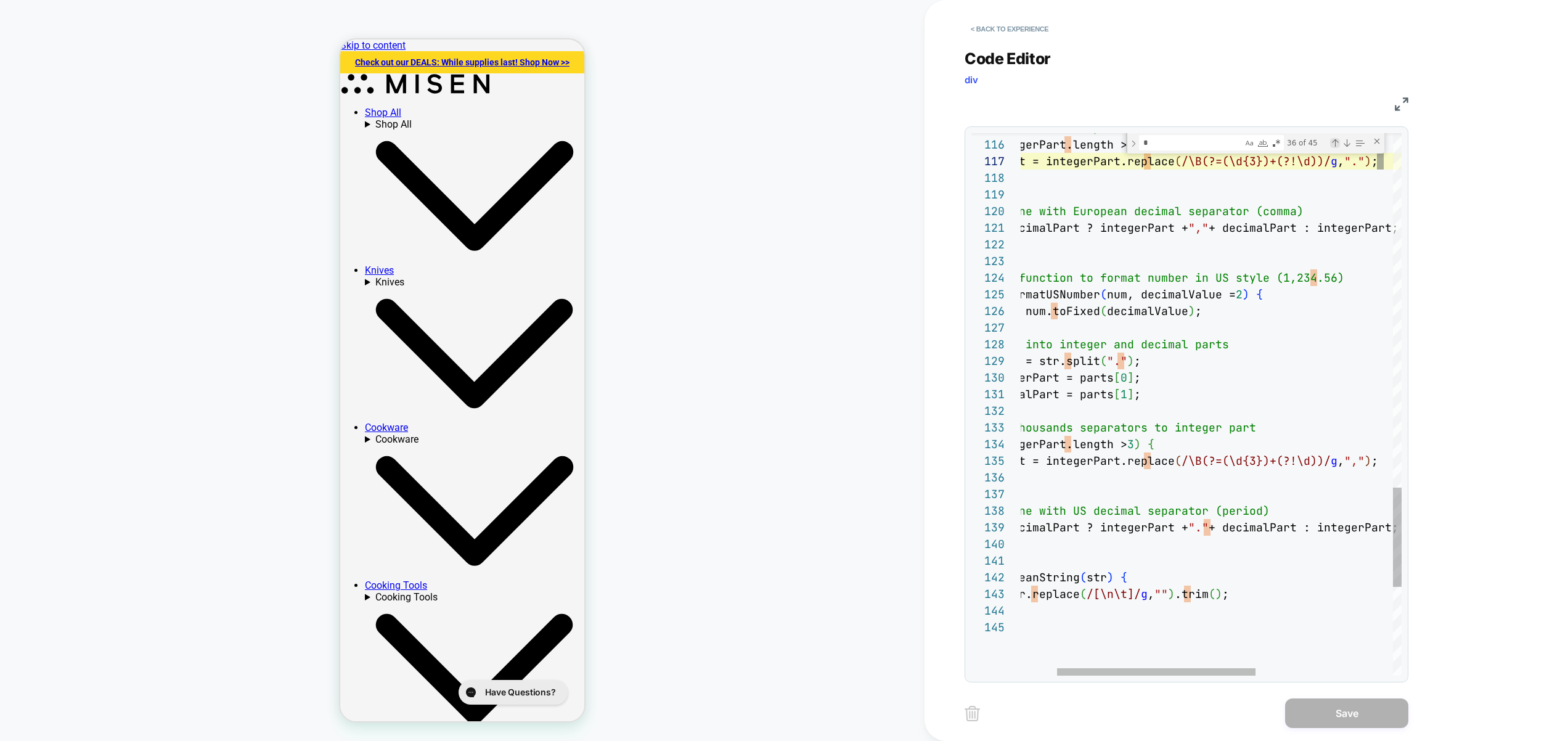
click at [1336, 139] on div "Previous Match (⇧Enter)" at bounding box center [1335, 143] width 10 height 10
click at [1337, 140] on div "Previous Match (⇧Enter)" at bounding box center [1335, 143] width 10 height 10
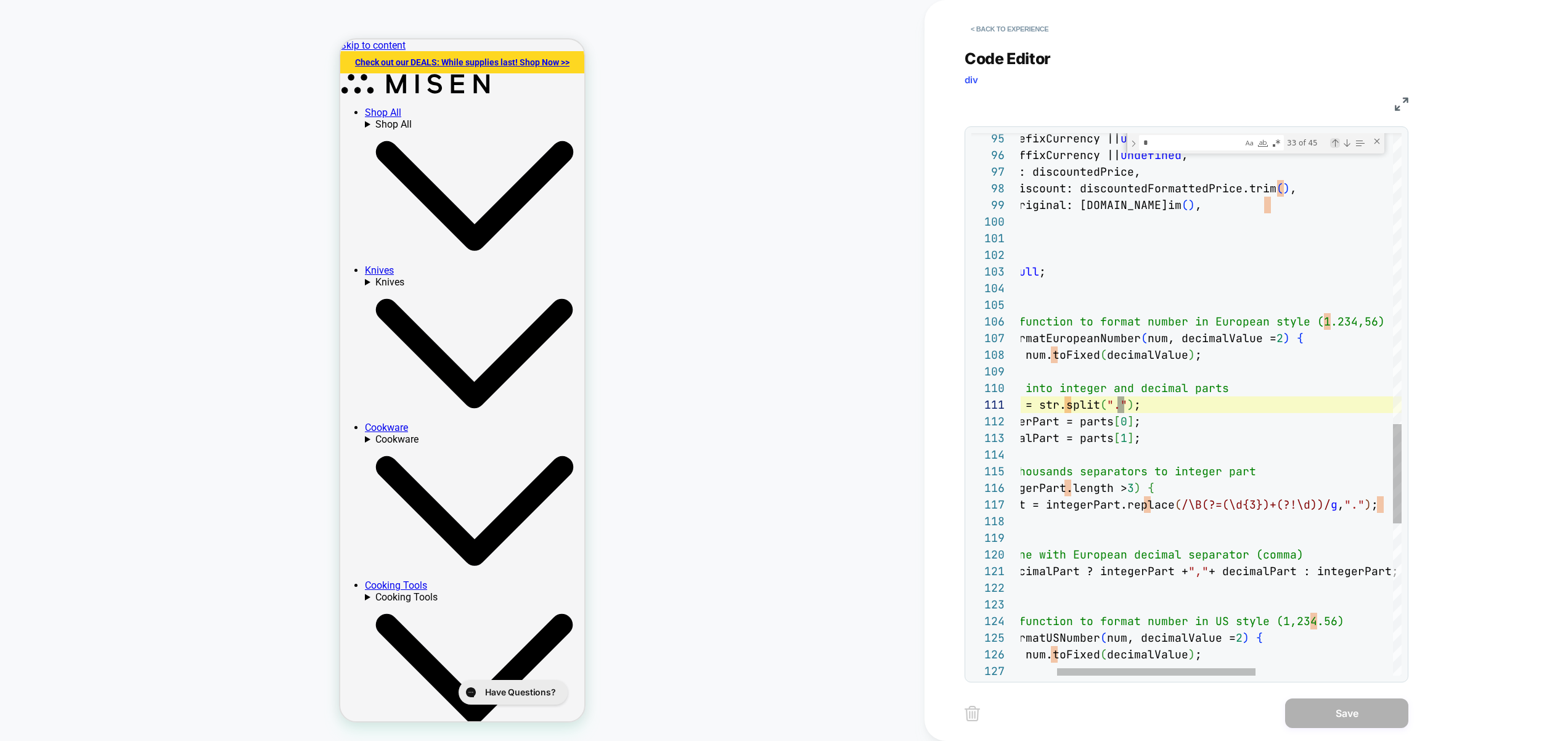
click at [1337, 141] on div "Previous Match (⇧Enter)" at bounding box center [1335, 143] width 10 height 10
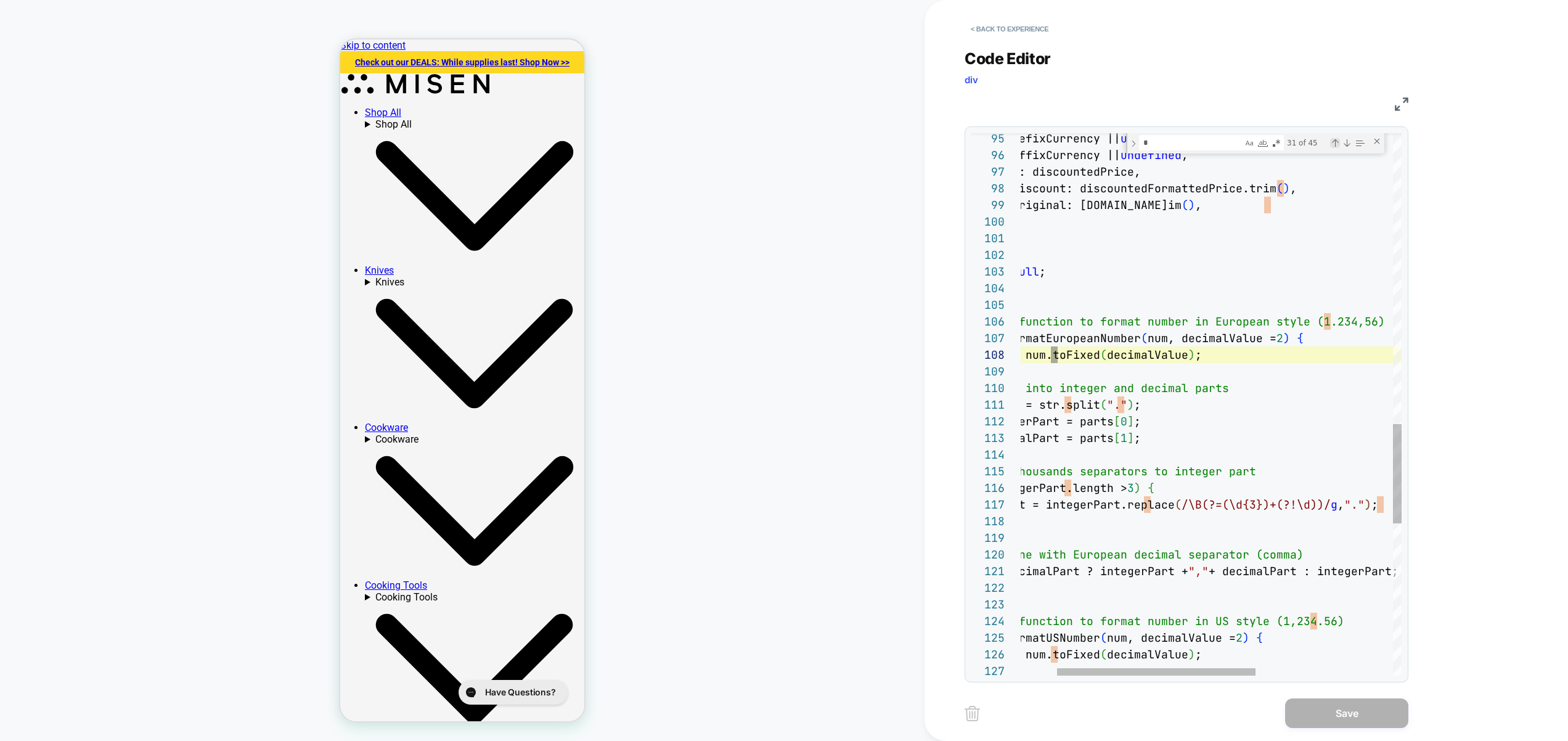
click at [1337, 141] on div "Previous Match (⇧Enter)" at bounding box center [1335, 143] width 10 height 10
click at [1338, 142] on div "Previous Match (⇧Enter)" at bounding box center [1335, 143] width 10 height 10
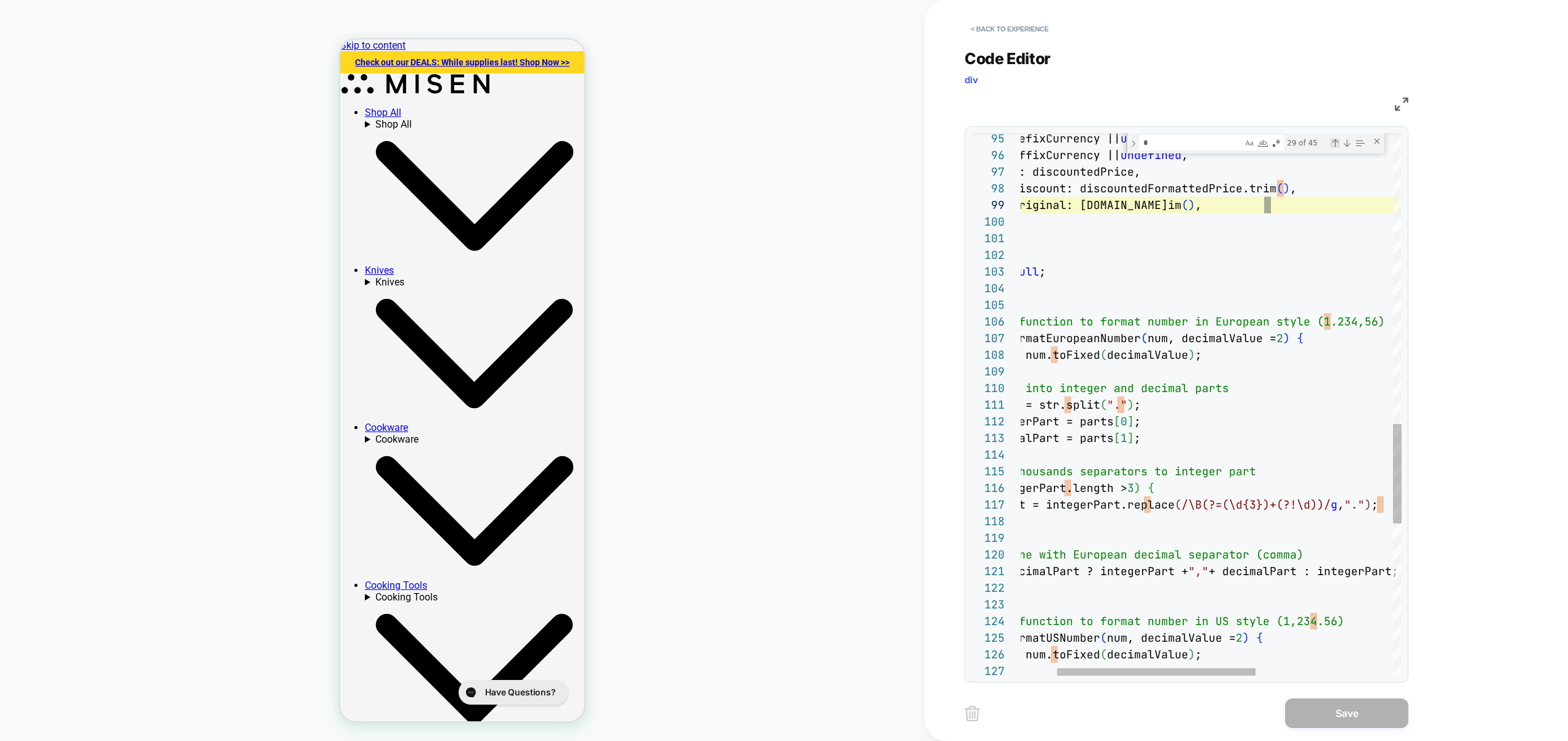
click at [1338, 142] on div "Previous Match (⇧Enter)" at bounding box center [1335, 143] width 10 height 10
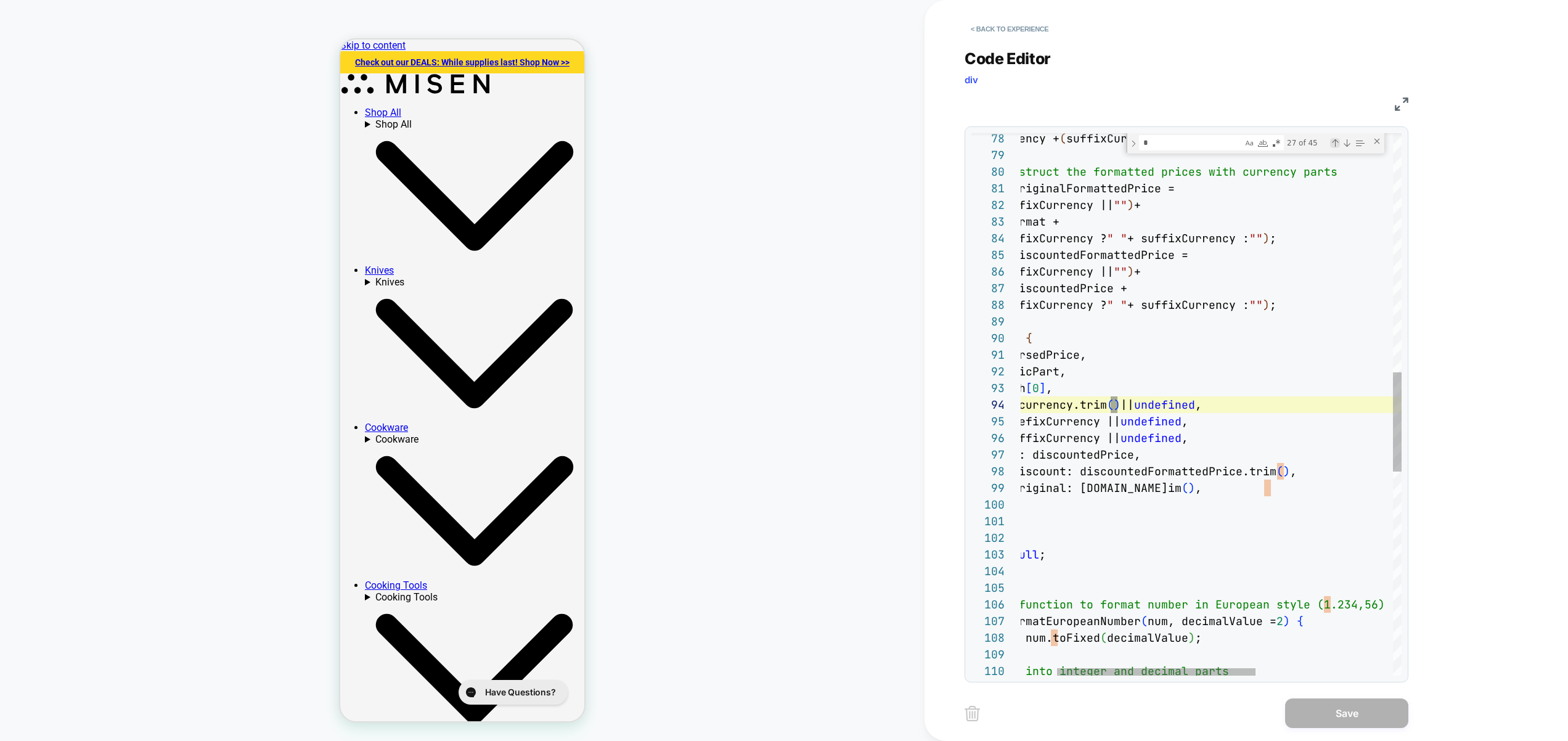
click at [1338, 142] on div "Previous Match (⇧Enter)" at bounding box center [1335, 143] width 10 height 10
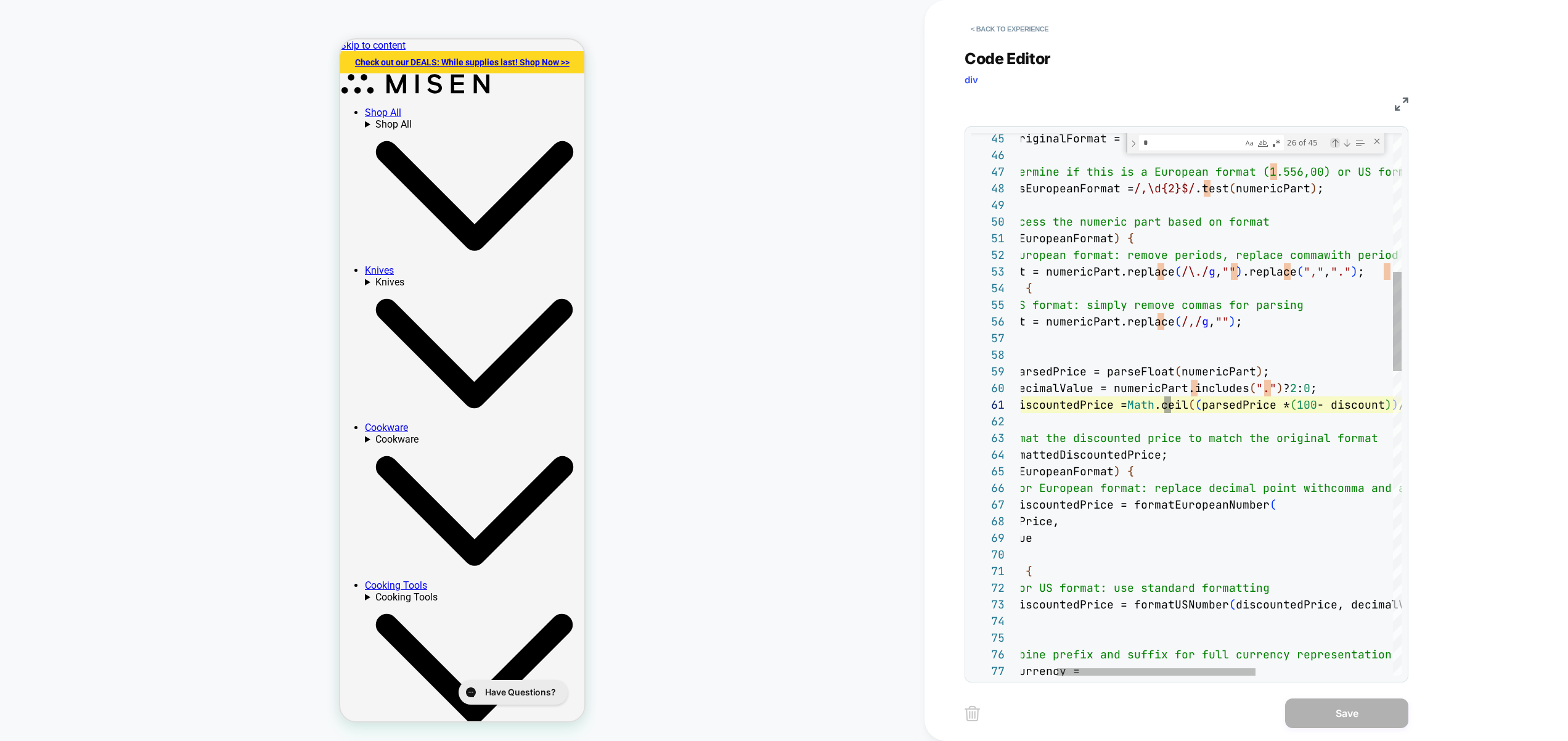
click at [1339, 142] on div "Previous Match (⇧Enter)" at bounding box center [1335, 143] width 10 height 10
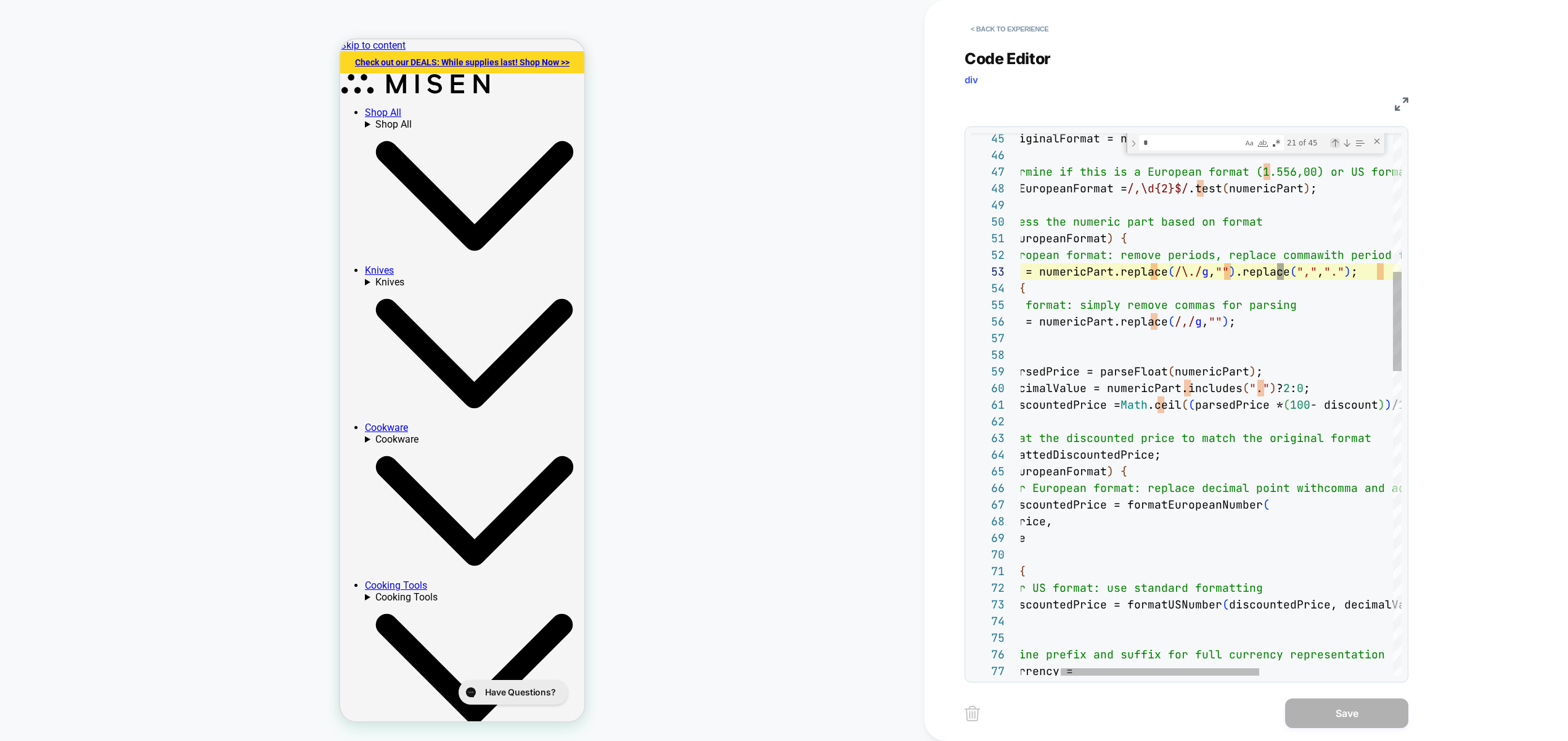
click at [1339, 142] on div "Previous Match (⇧Enter)" at bounding box center [1335, 143] width 10 height 10
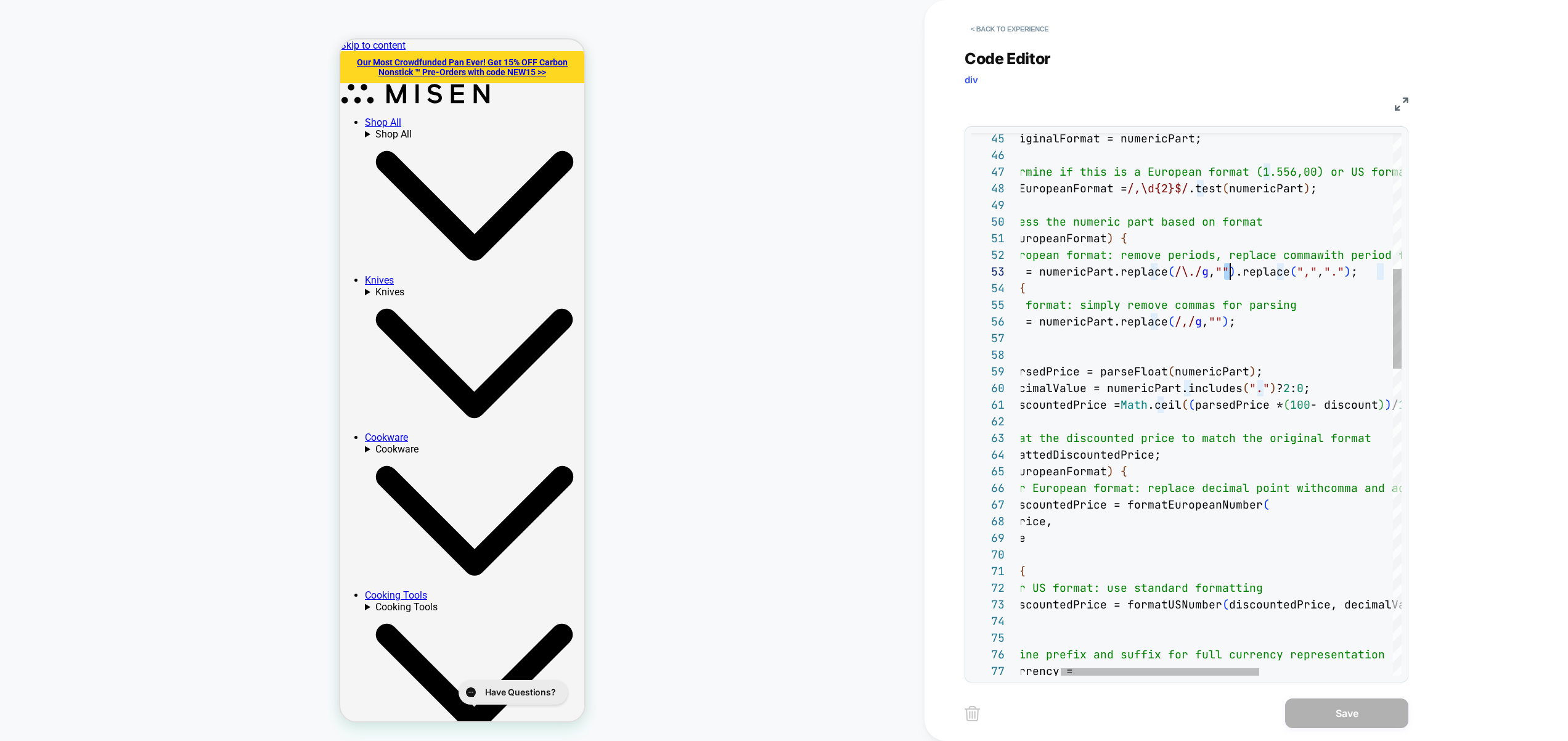
type textarea "**********"
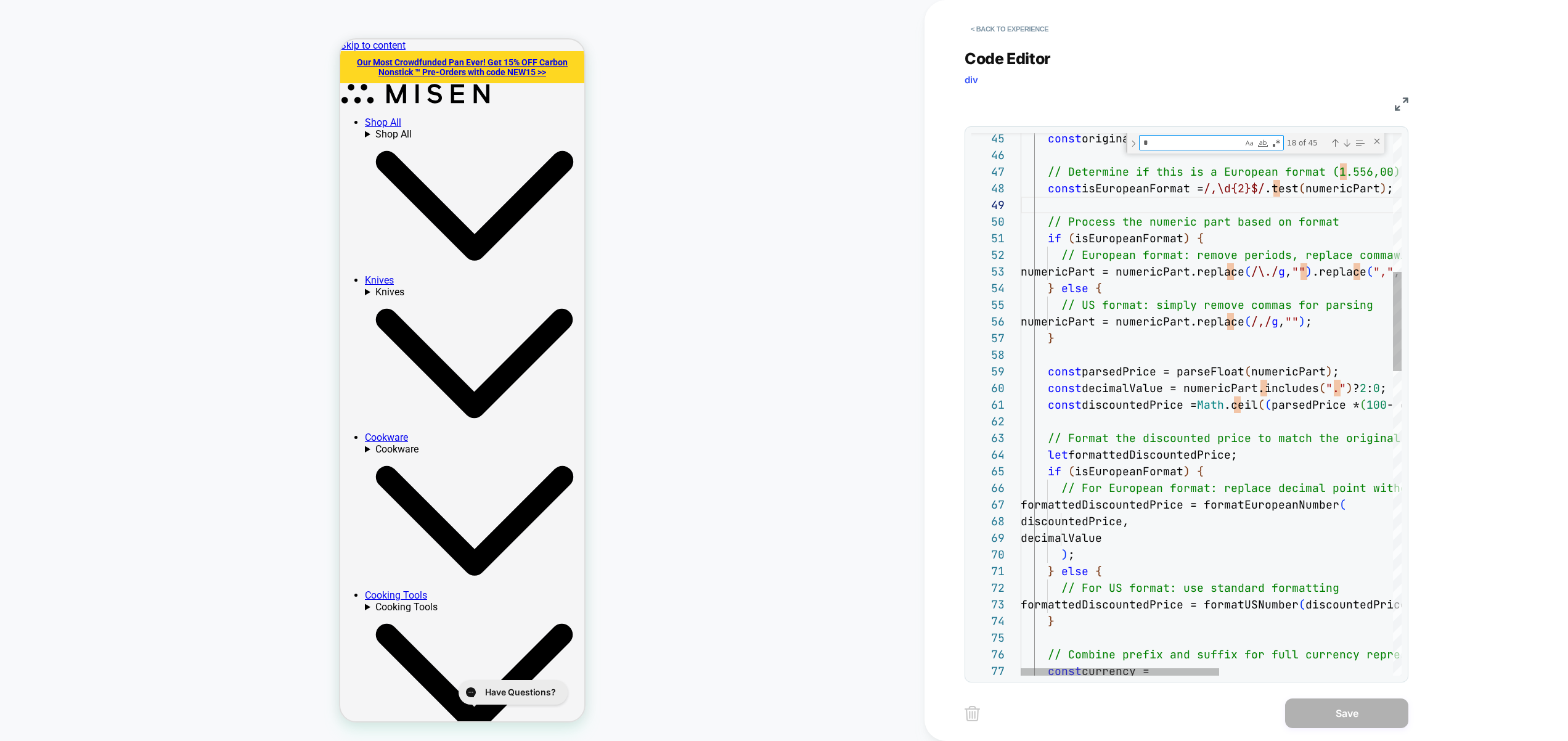
type textarea "*"
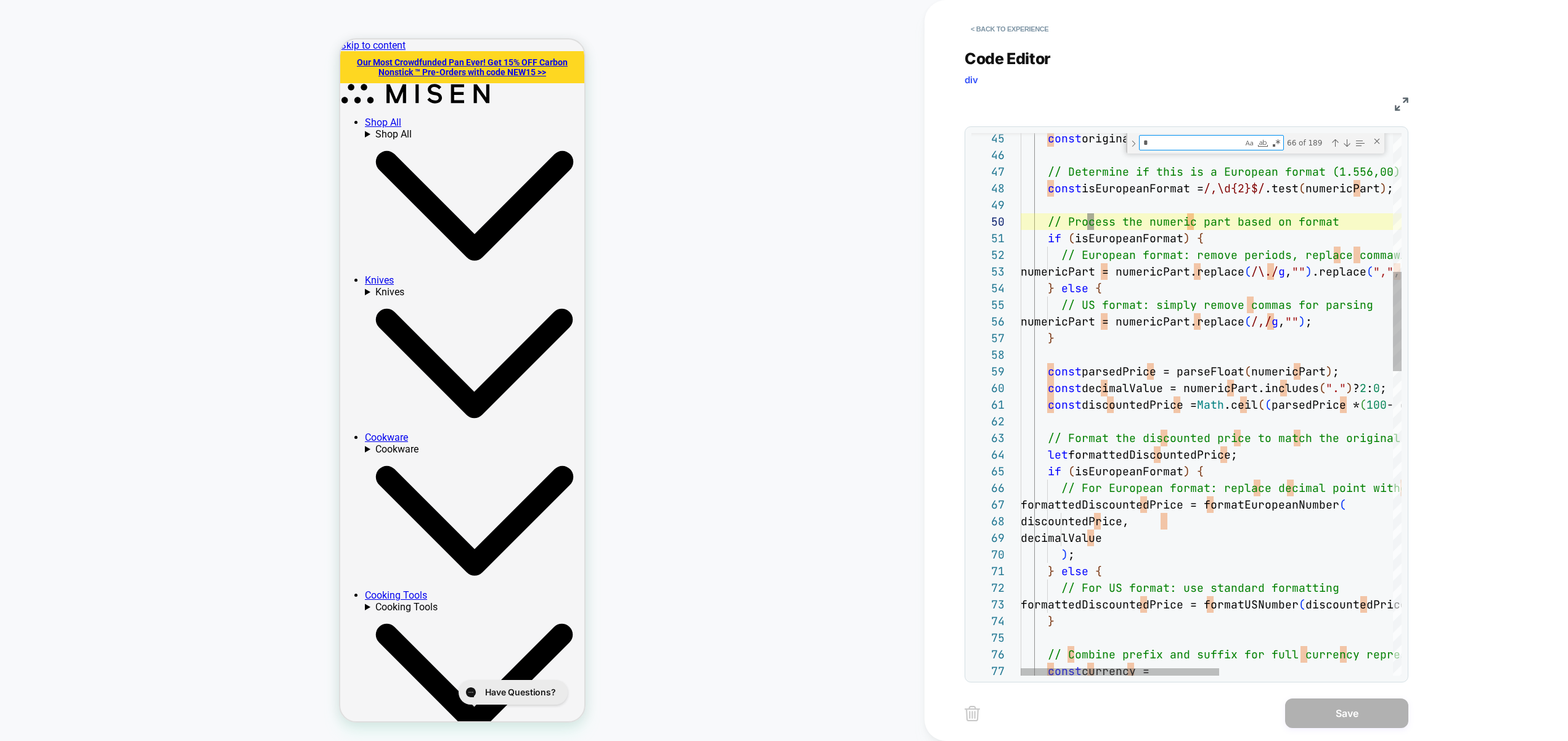
type textarea "**********"
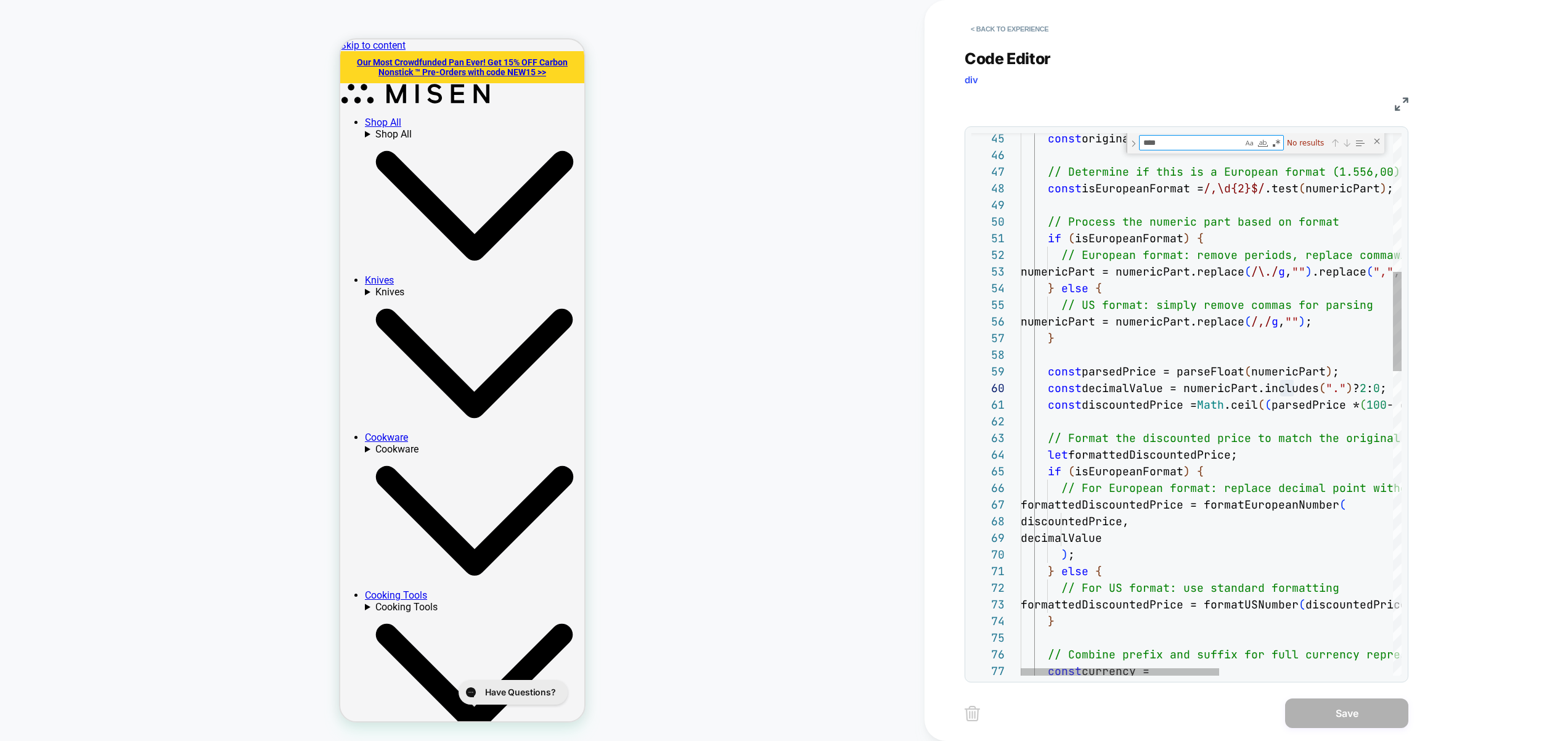
type textarea "*****"
type textarea "**********"
type textarea "*"
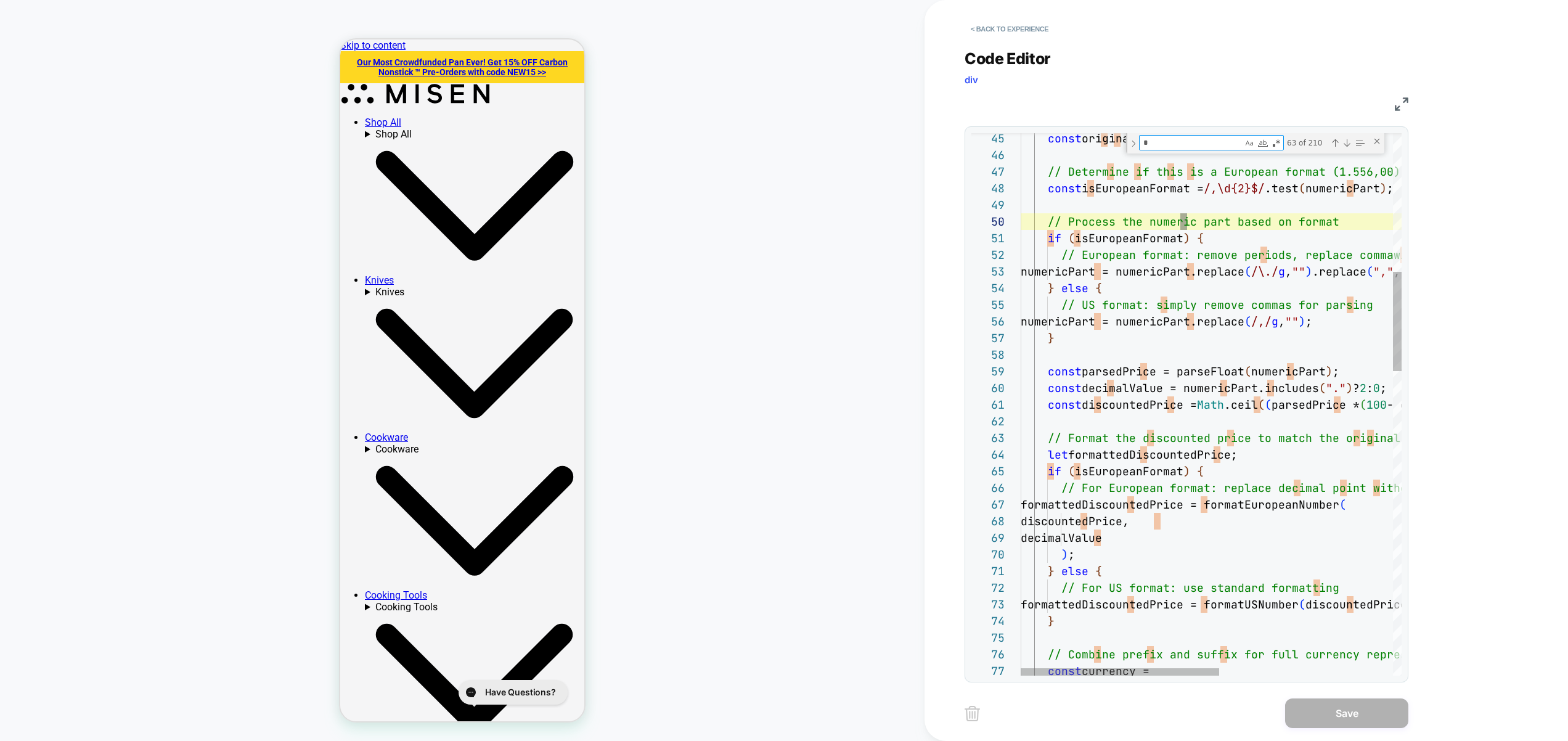
type textarea "**********"
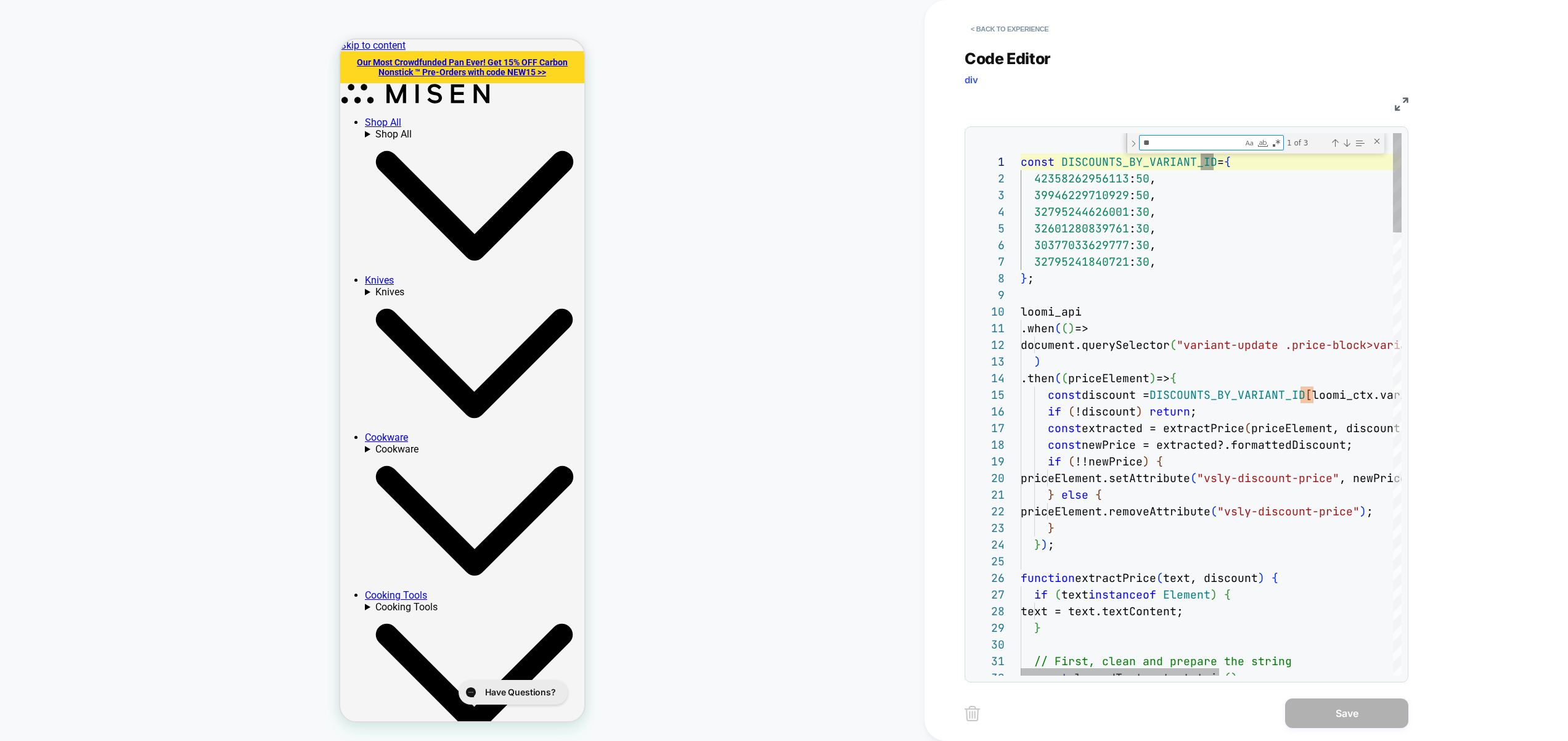
type textarea "**"
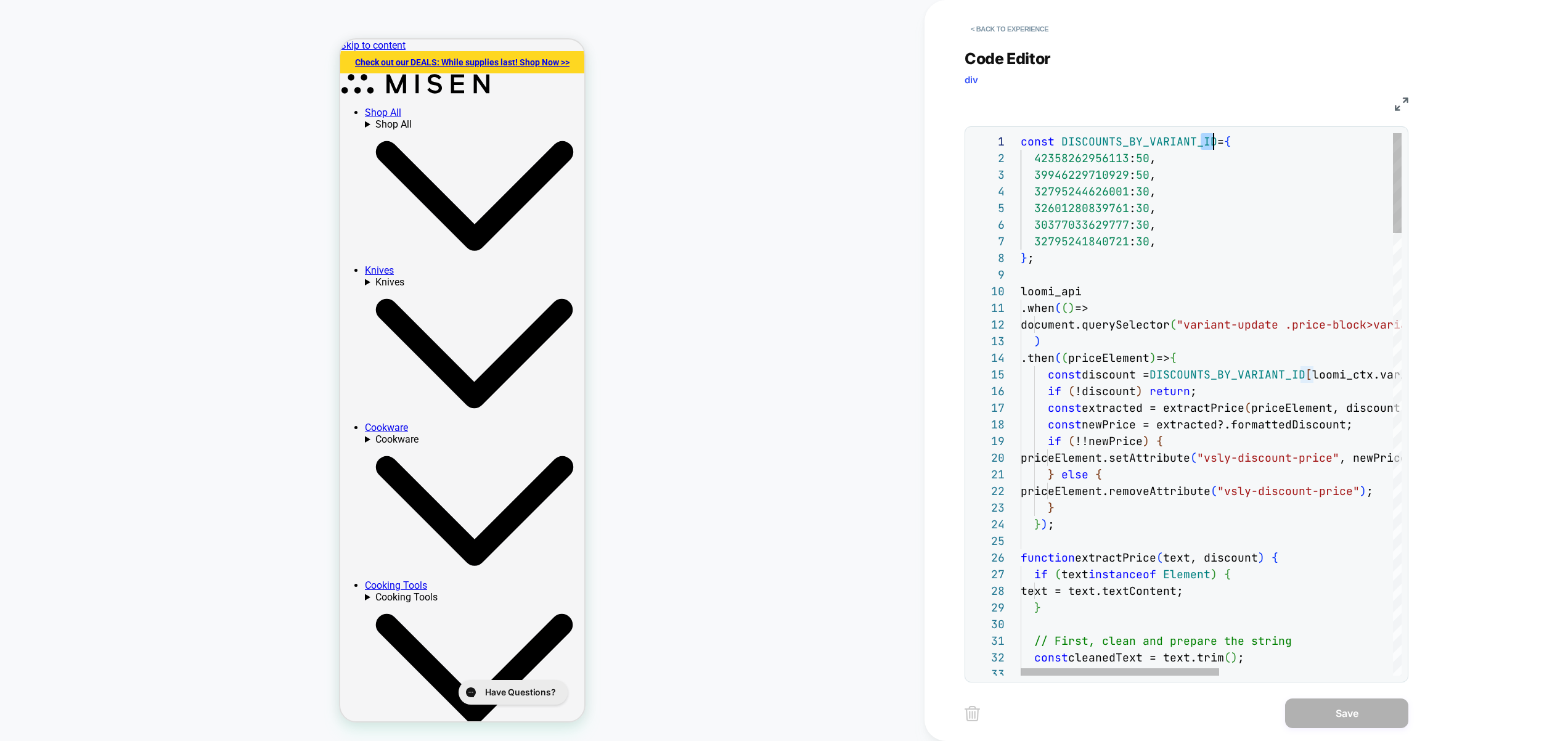
scroll to position [0, 80]
type textarea "**********"
drag, startPoint x: 1249, startPoint y: 457, endPoint x: 1368, endPoint y: 459, distance: 119.0
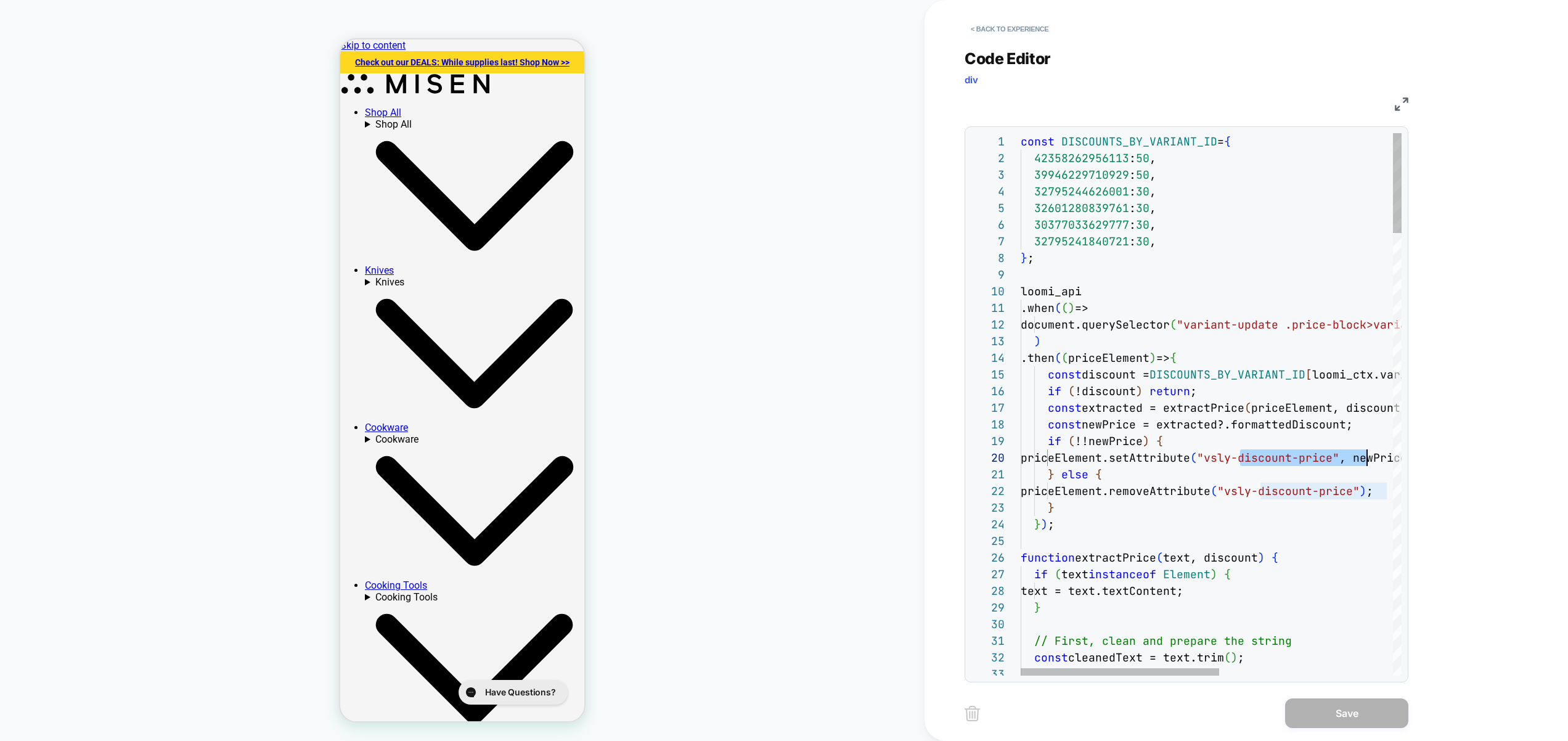
click at [1039, 32] on button "< Back to experience" at bounding box center [1009, 28] width 90 height 20
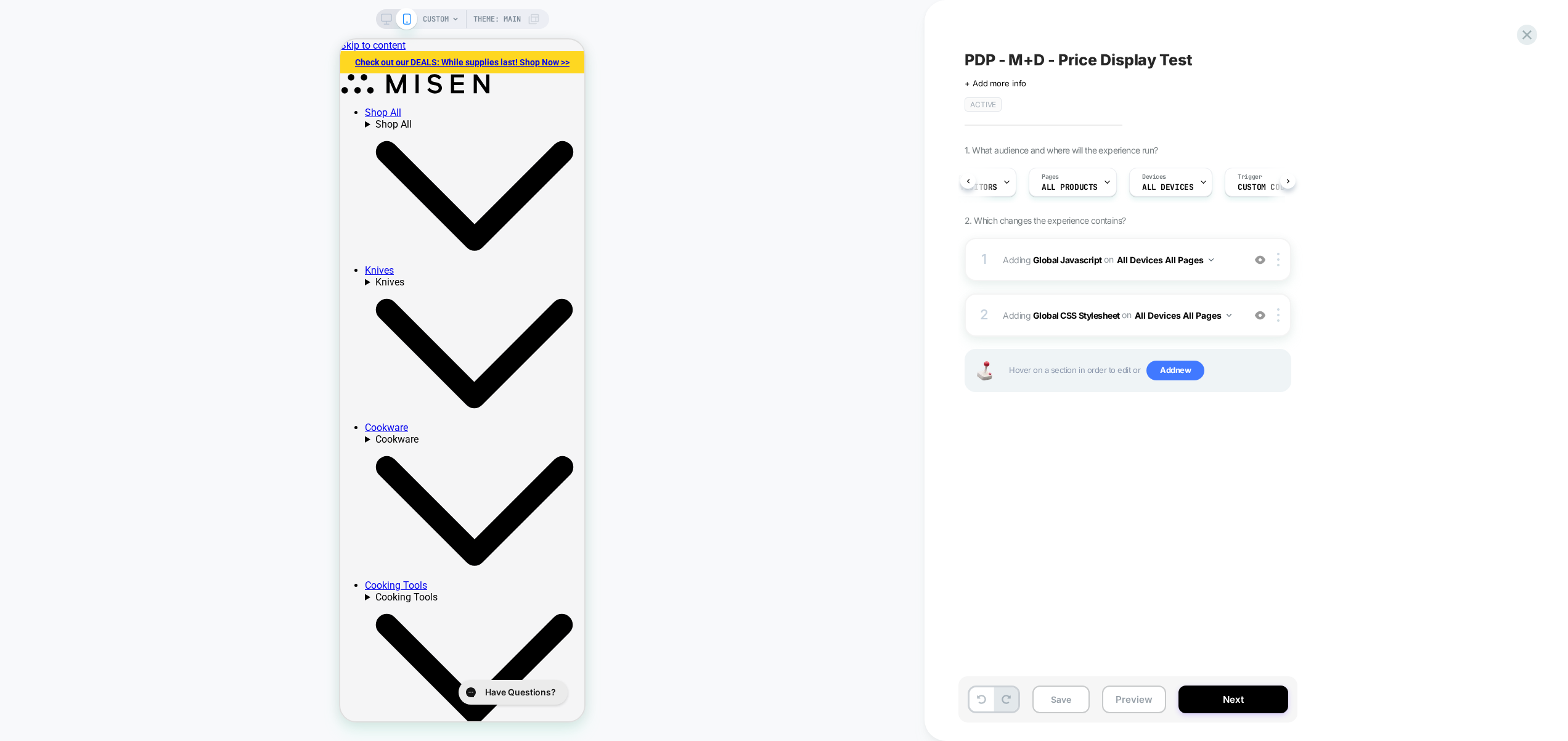
scroll to position [0, 50]
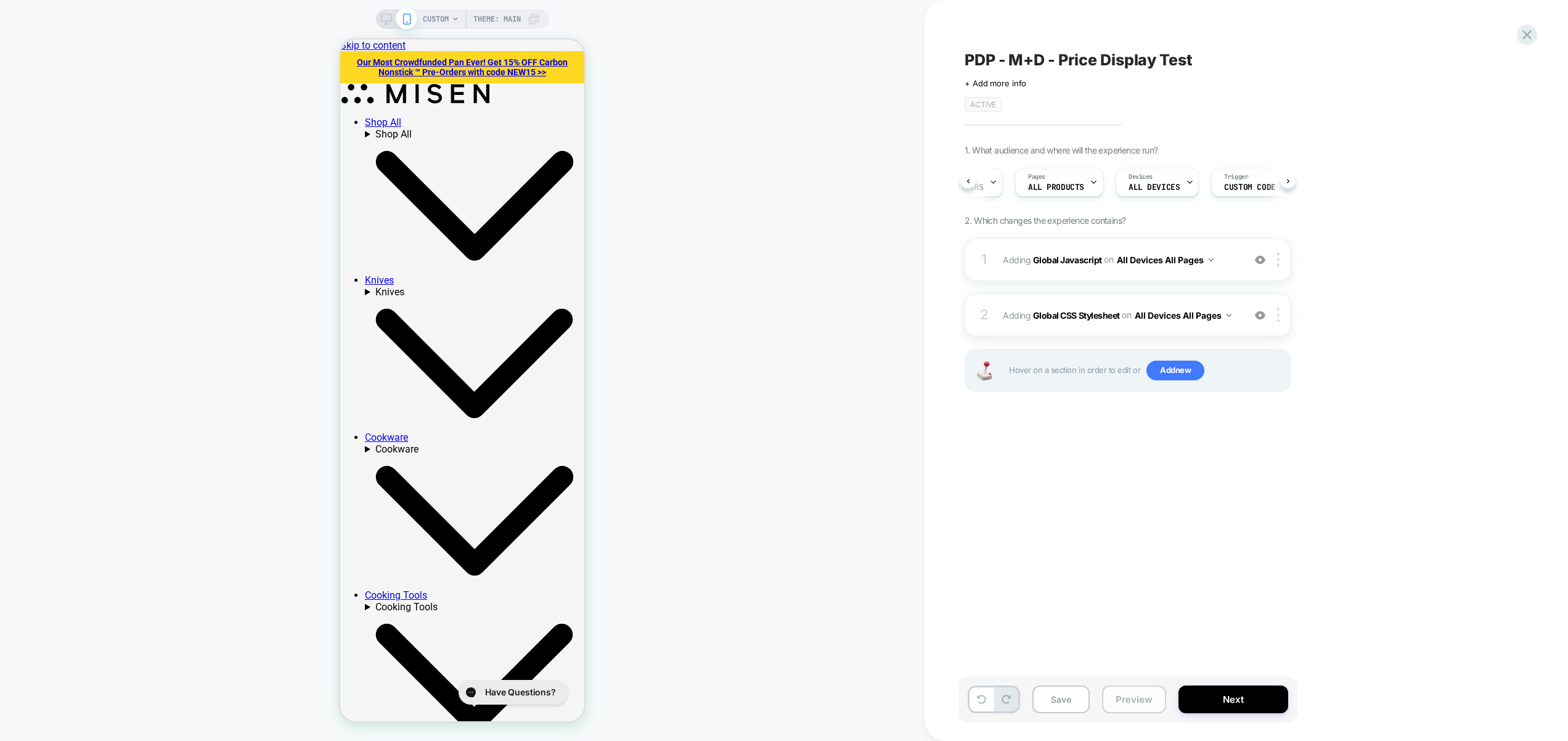
click at [1137, 696] on button "Preview" at bounding box center [1134, 699] width 64 height 28
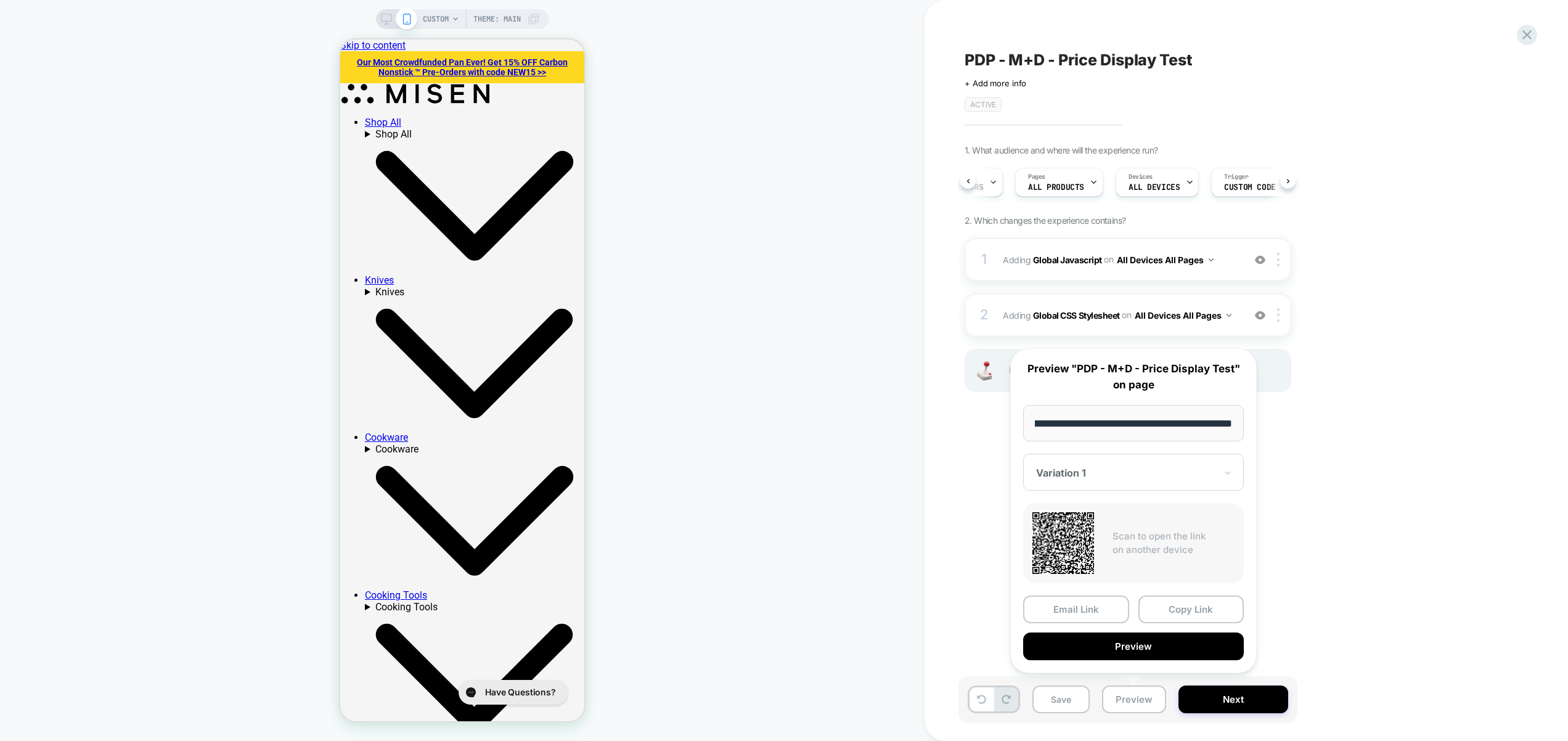
scroll to position [0, 0]
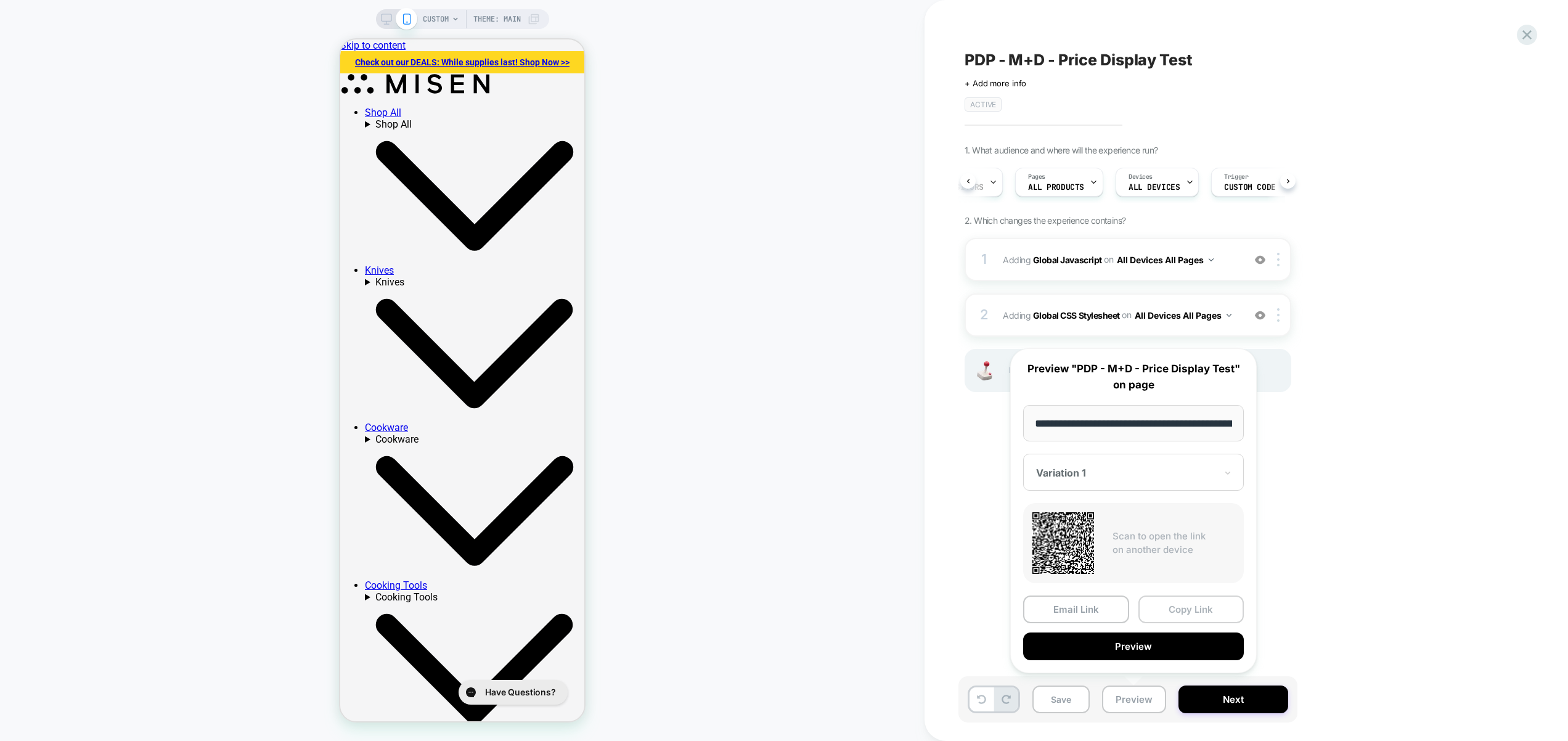
click at [1188, 605] on button "Copy Link" at bounding box center [1191, 609] width 106 height 28
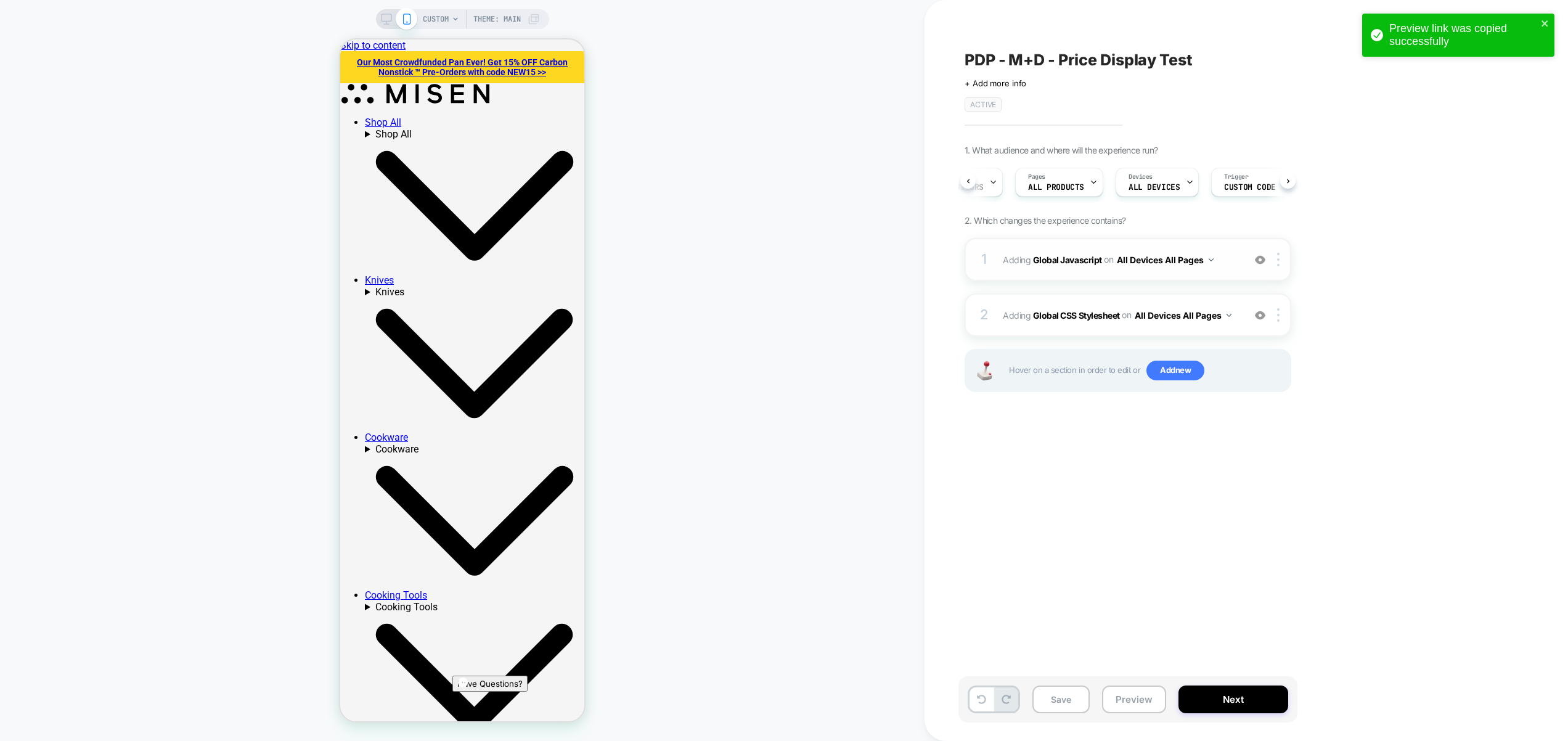
click at [1234, 260] on span "Adding Global Javascript on All Devices All Pages" at bounding box center [1120, 260] width 235 height 18
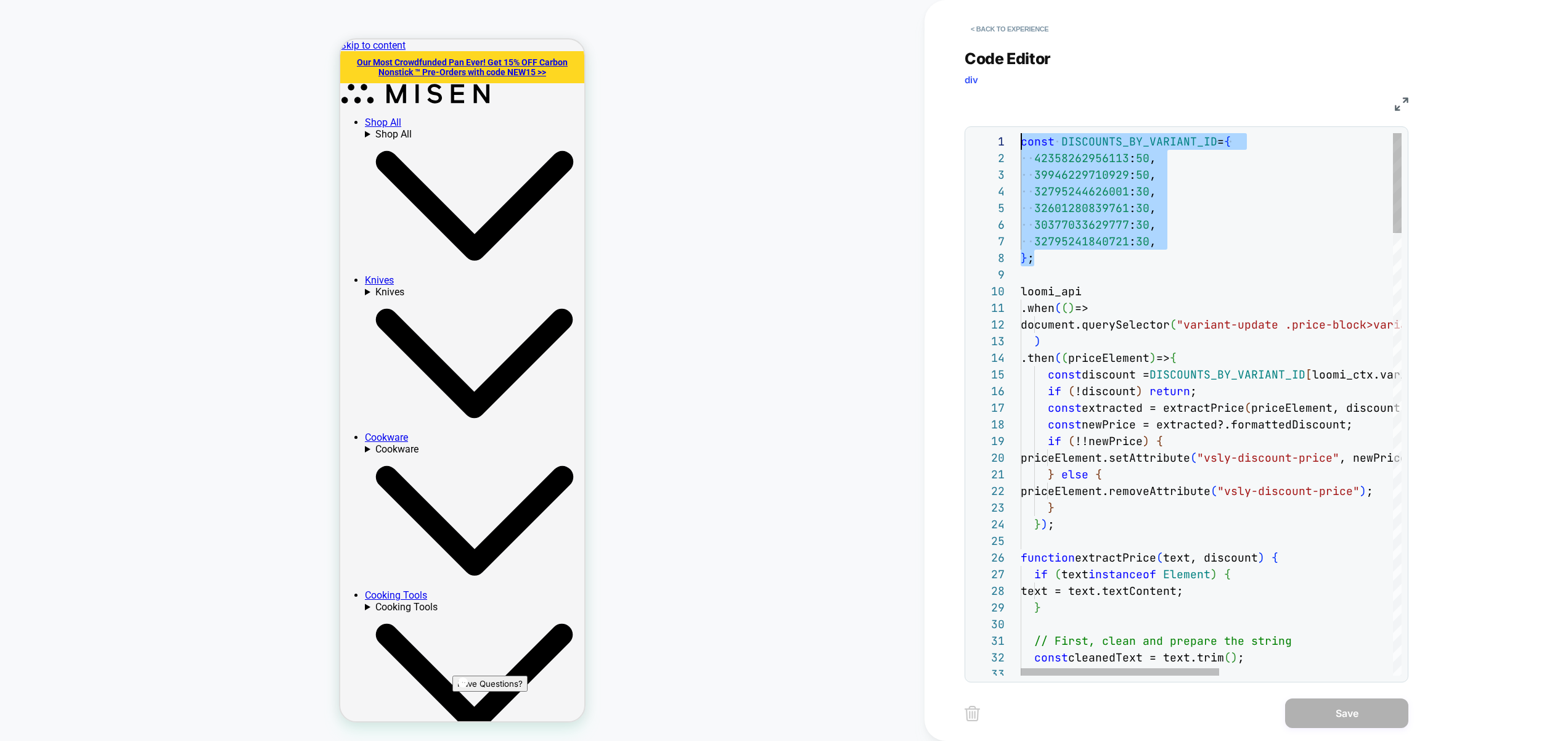
drag, startPoint x: 1053, startPoint y: 260, endPoint x: 1012, endPoint y: 138, distance: 128.7
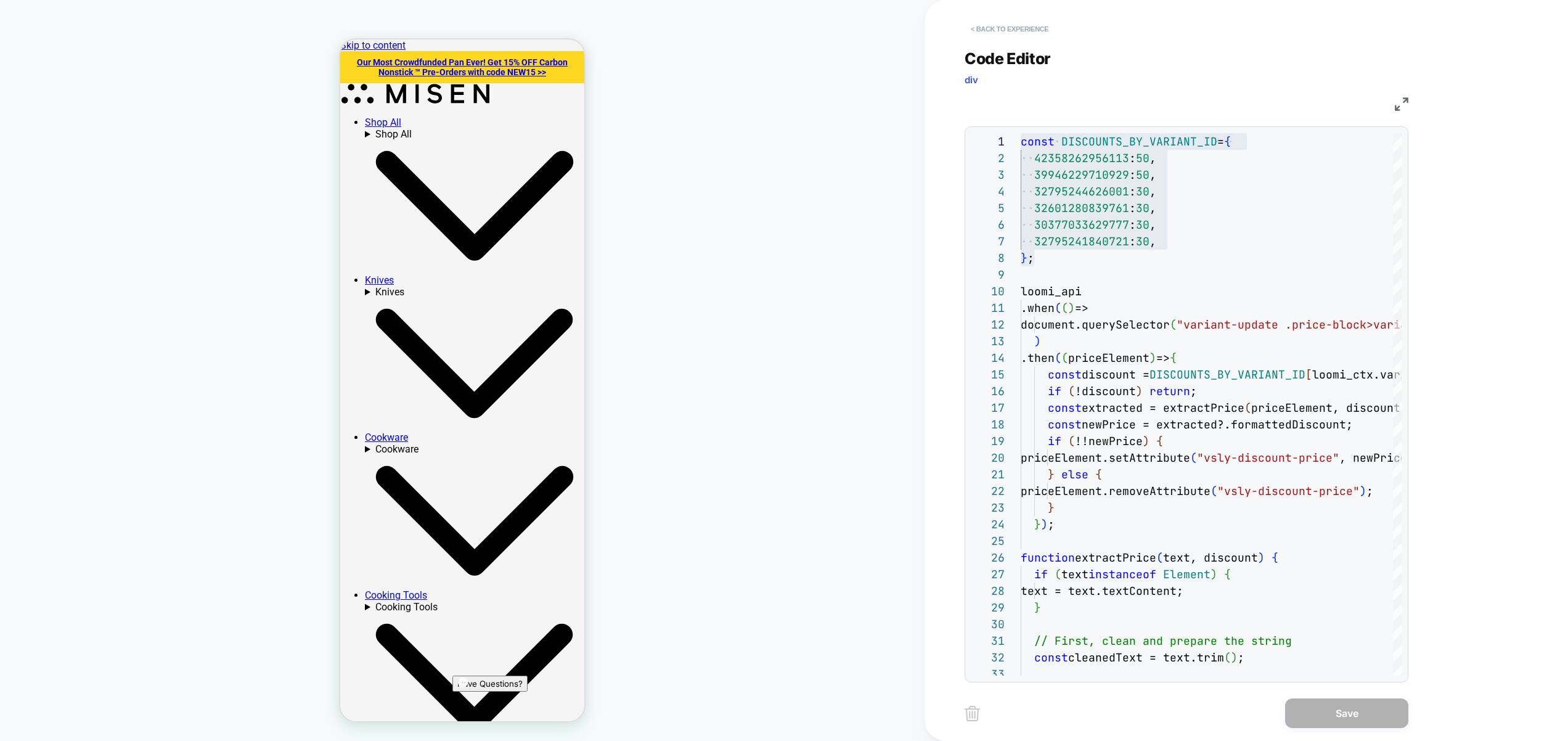
click at [1030, 24] on button "< Back to experience" at bounding box center [1009, 28] width 90 height 20
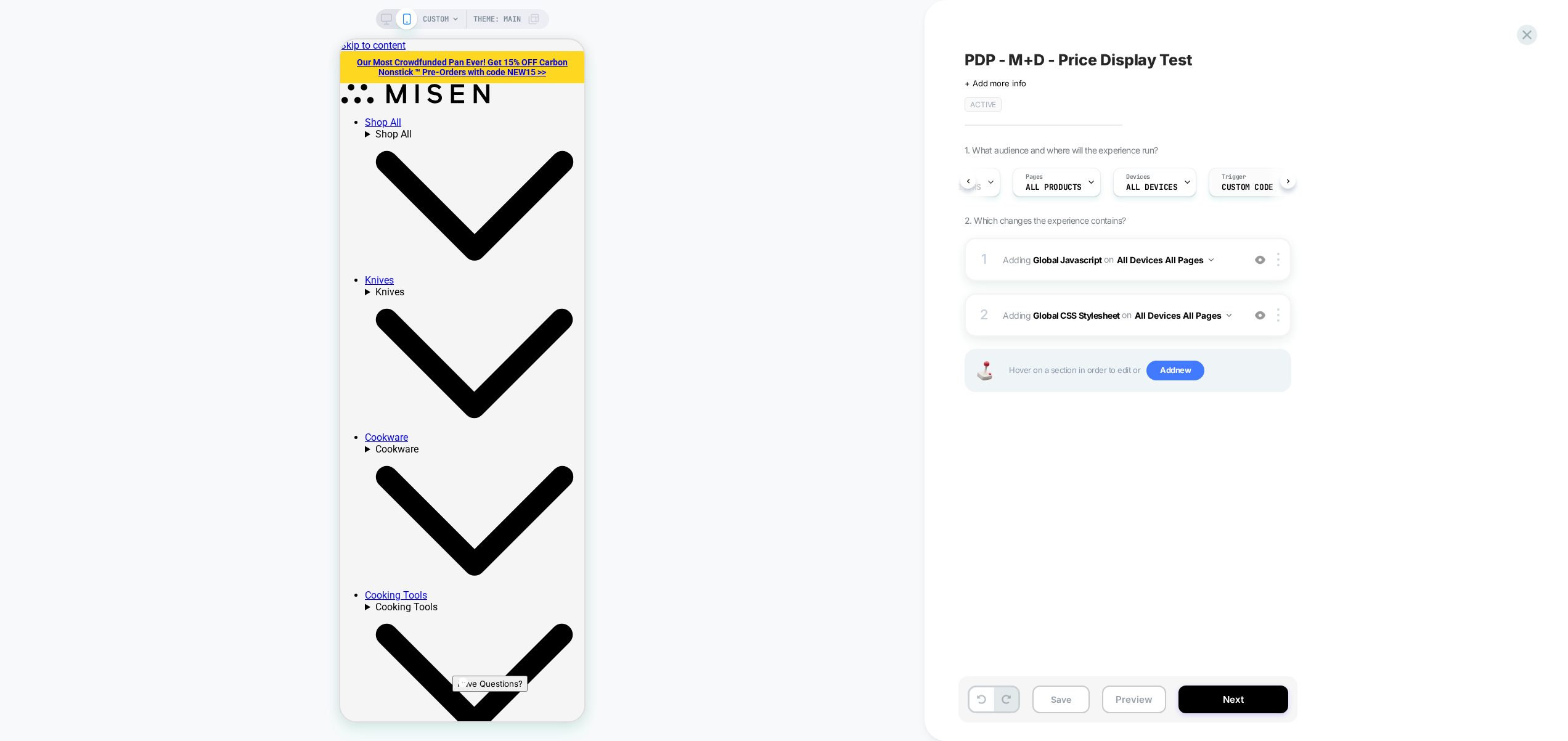
scroll to position [0, 66]
click at [1237, 186] on span "Custom Code" at bounding box center [1234, 187] width 51 height 9
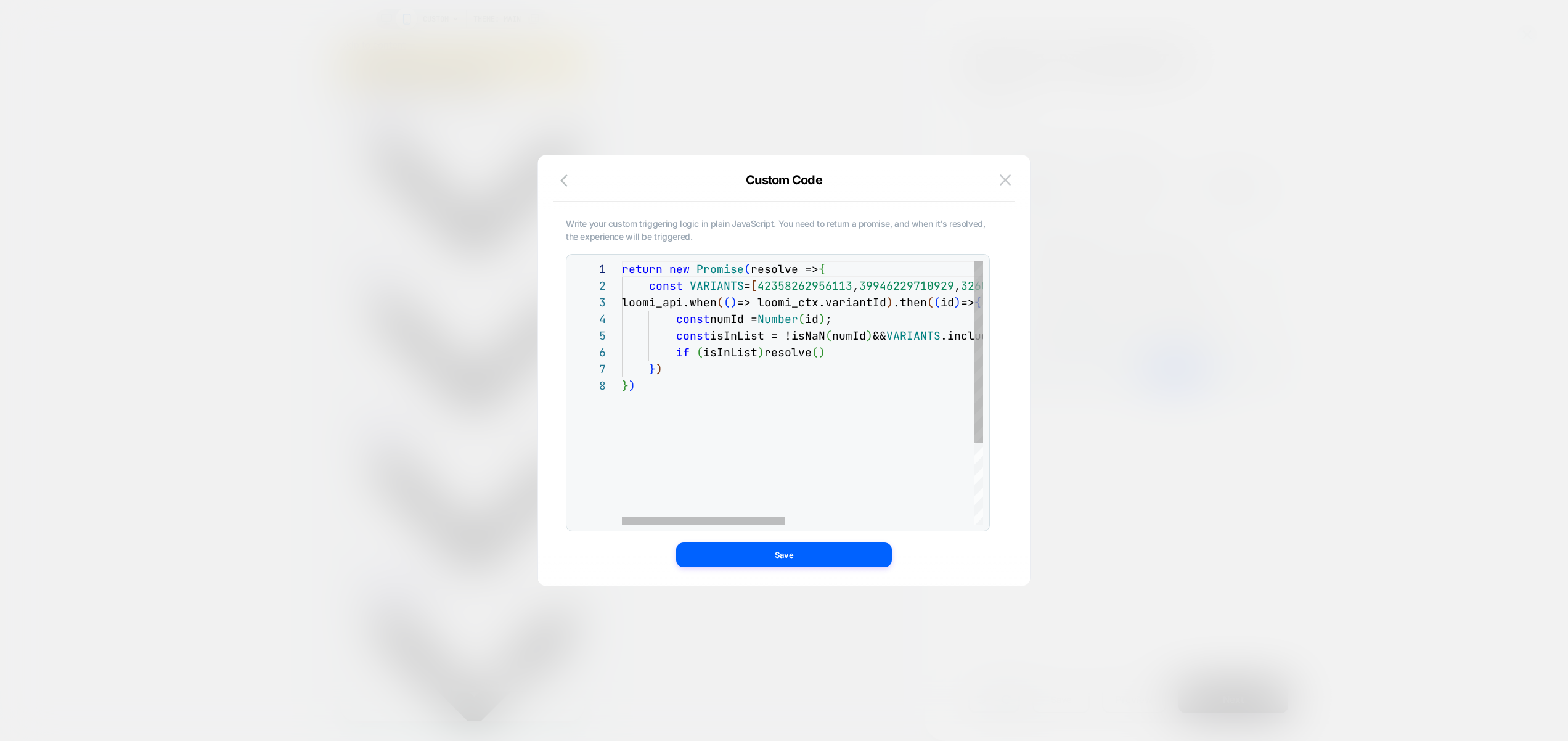
scroll to position [50, 173]
click at [792, 312] on div "return new Promise ( resolve => { const VARIANTS = [ 42358262956113 , 399462297…" at bounding box center [1013, 450] width 781 height 380
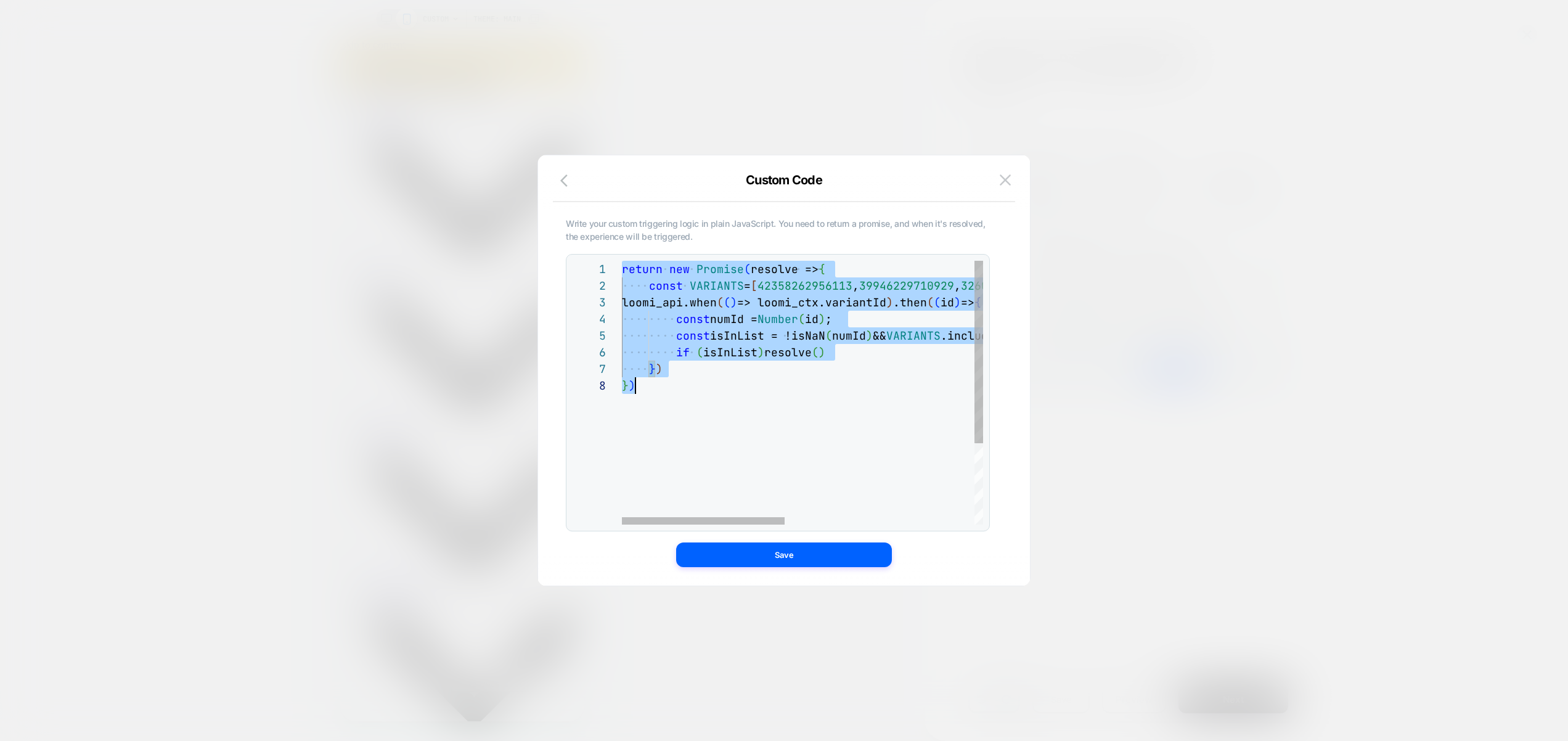
scroll to position [0, 13]
click at [1009, 177] on img at bounding box center [1005, 179] width 11 height 10
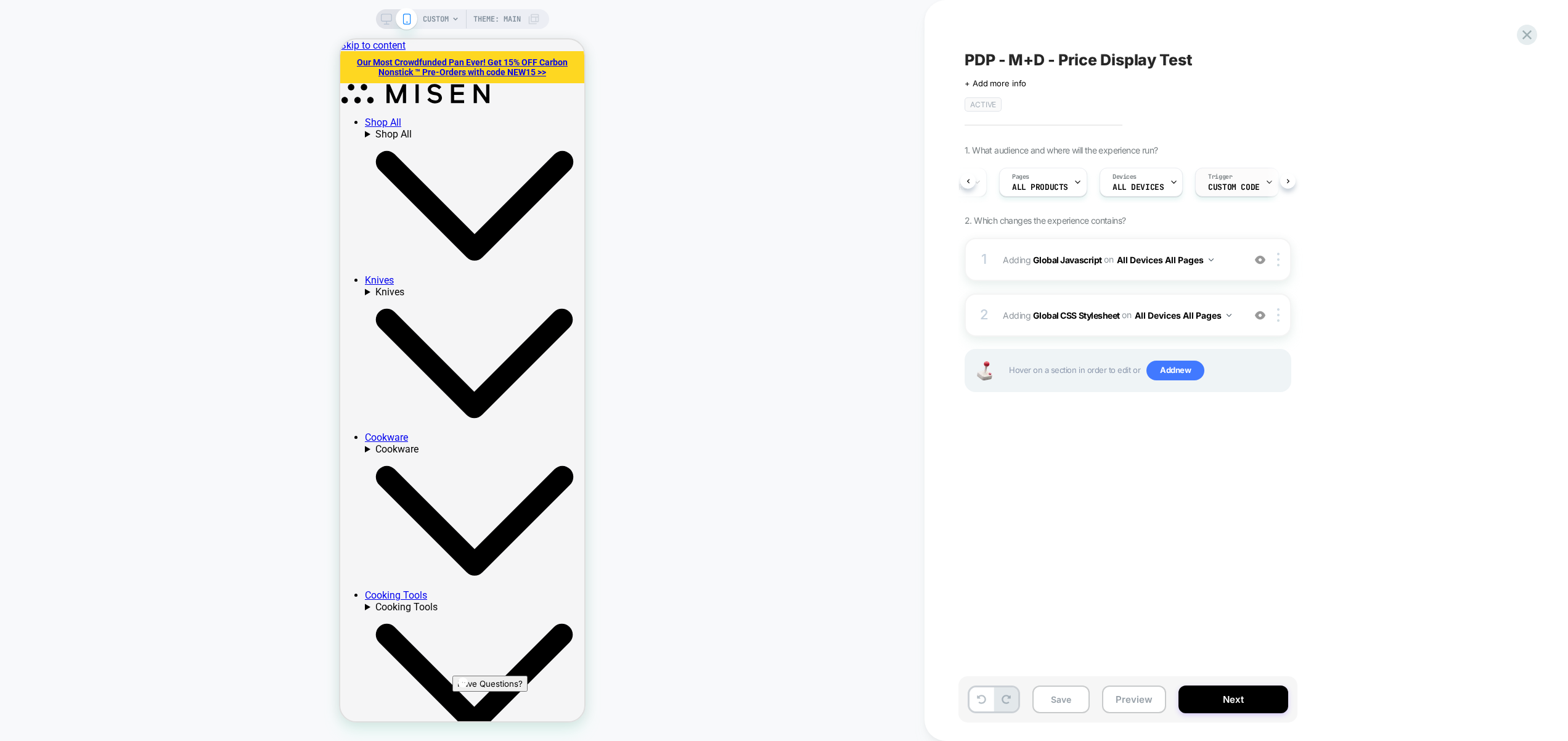
click at [1246, 185] on span "Custom Code" at bounding box center [1234, 187] width 51 height 9
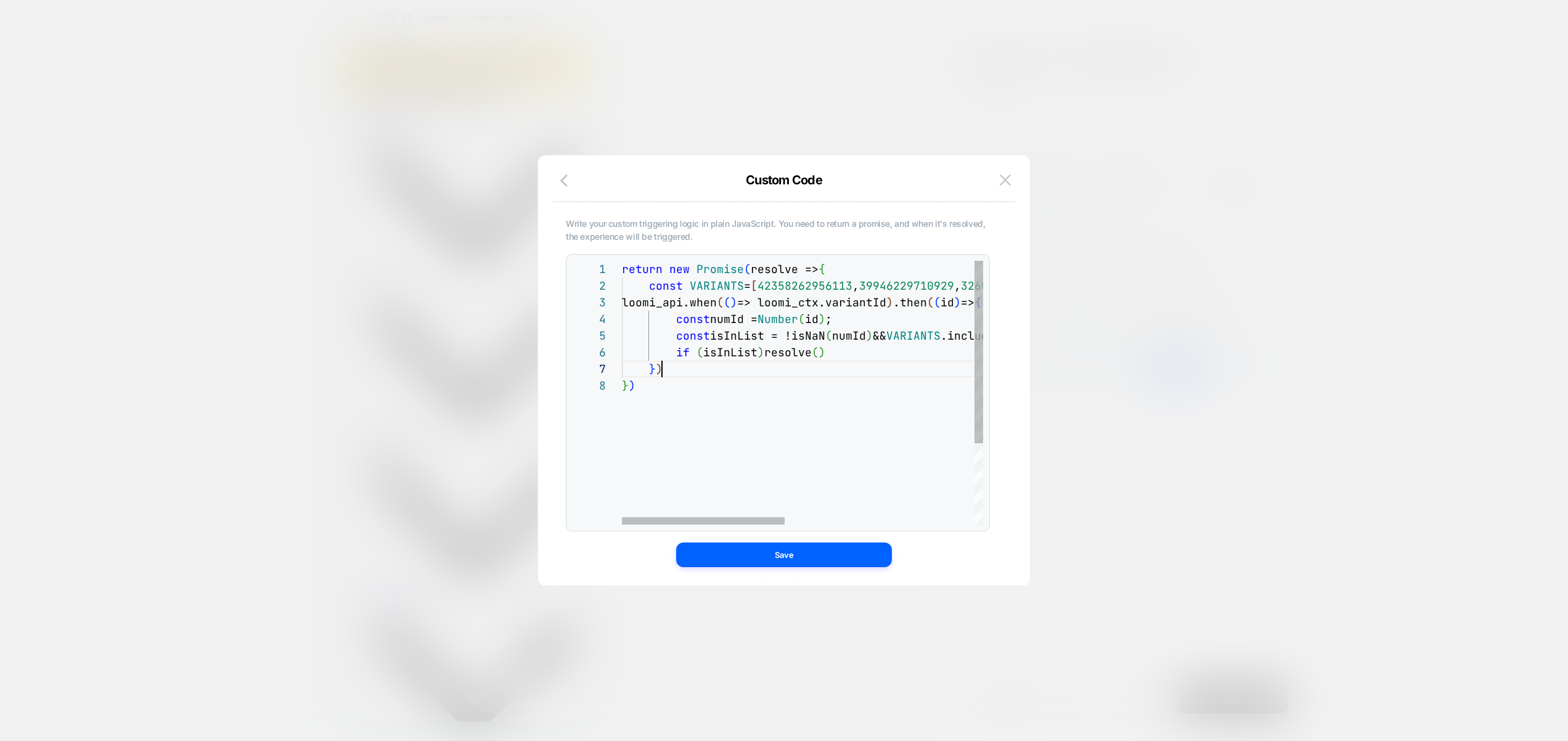
scroll to position [100, 40]
click at [825, 374] on div "return new Promise ( resolve => { const VARIANTS = [ 42358262956113 , 399462297…" at bounding box center [1013, 450] width 781 height 380
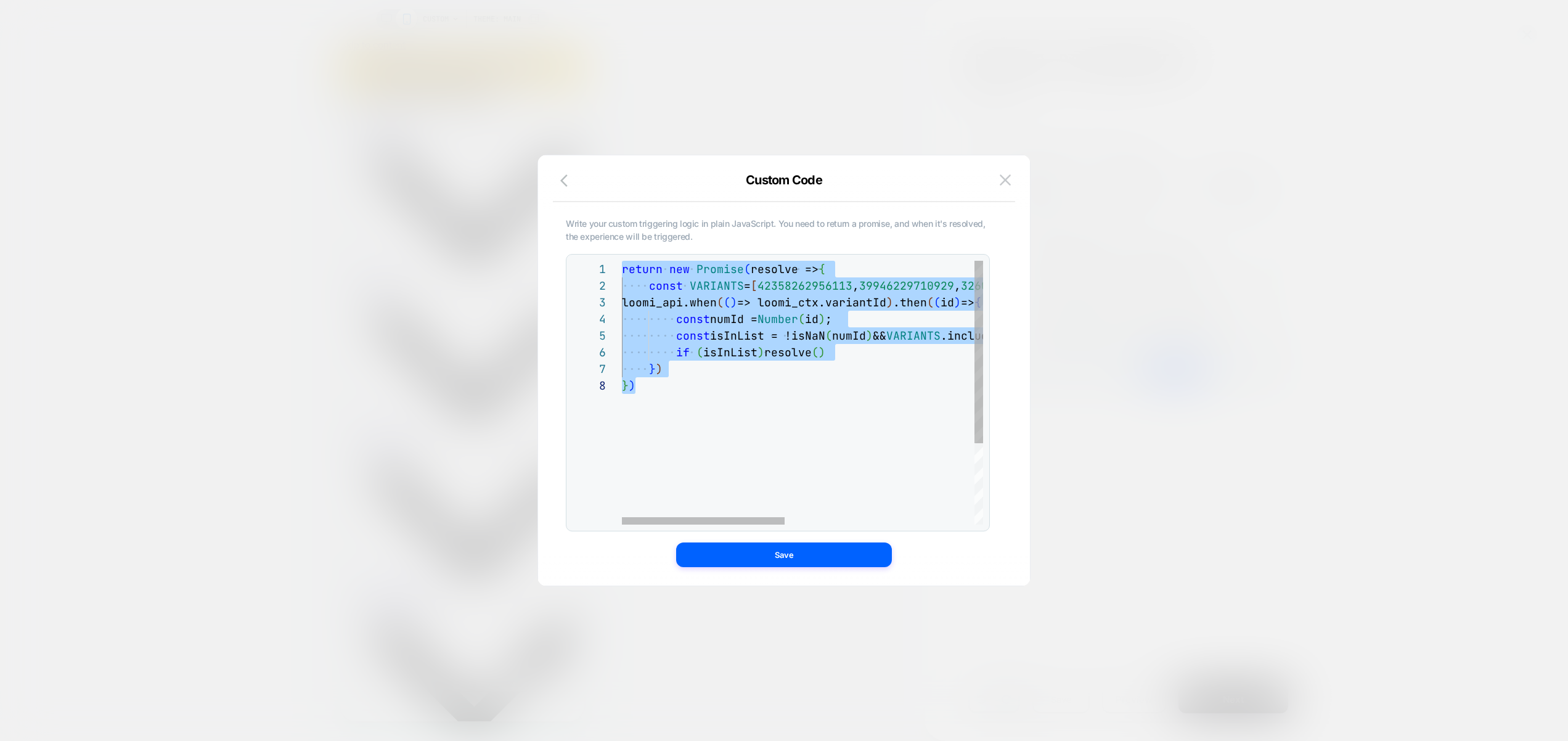
click at [686, 364] on div "return new Promise ( resolve => { const VARIANTS = [ 42358262956113 , 399462297…" at bounding box center [1013, 450] width 781 height 380
drag, startPoint x: 688, startPoint y: 371, endPoint x: 651, endPoint y: 306, distance: 74.8
click at [651, 306] on div "return new Promise ( resolve => { const VARIANTS = [ 42358262956113 , 399462297…" at bounding box center [1013, 450] width 781 height 380
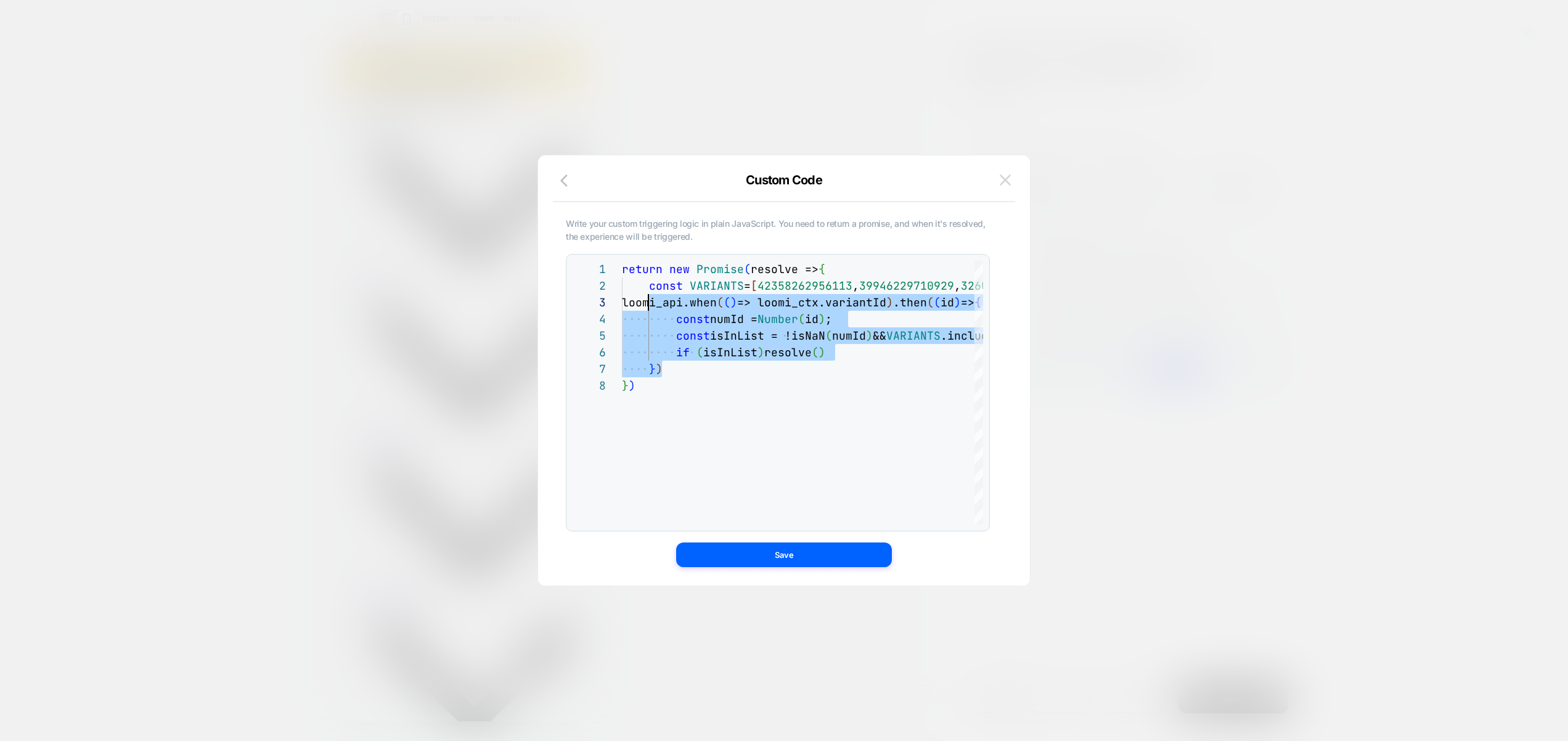
click at [1008, 176] on img at bounding box center [1005, 179] width 11 height 10
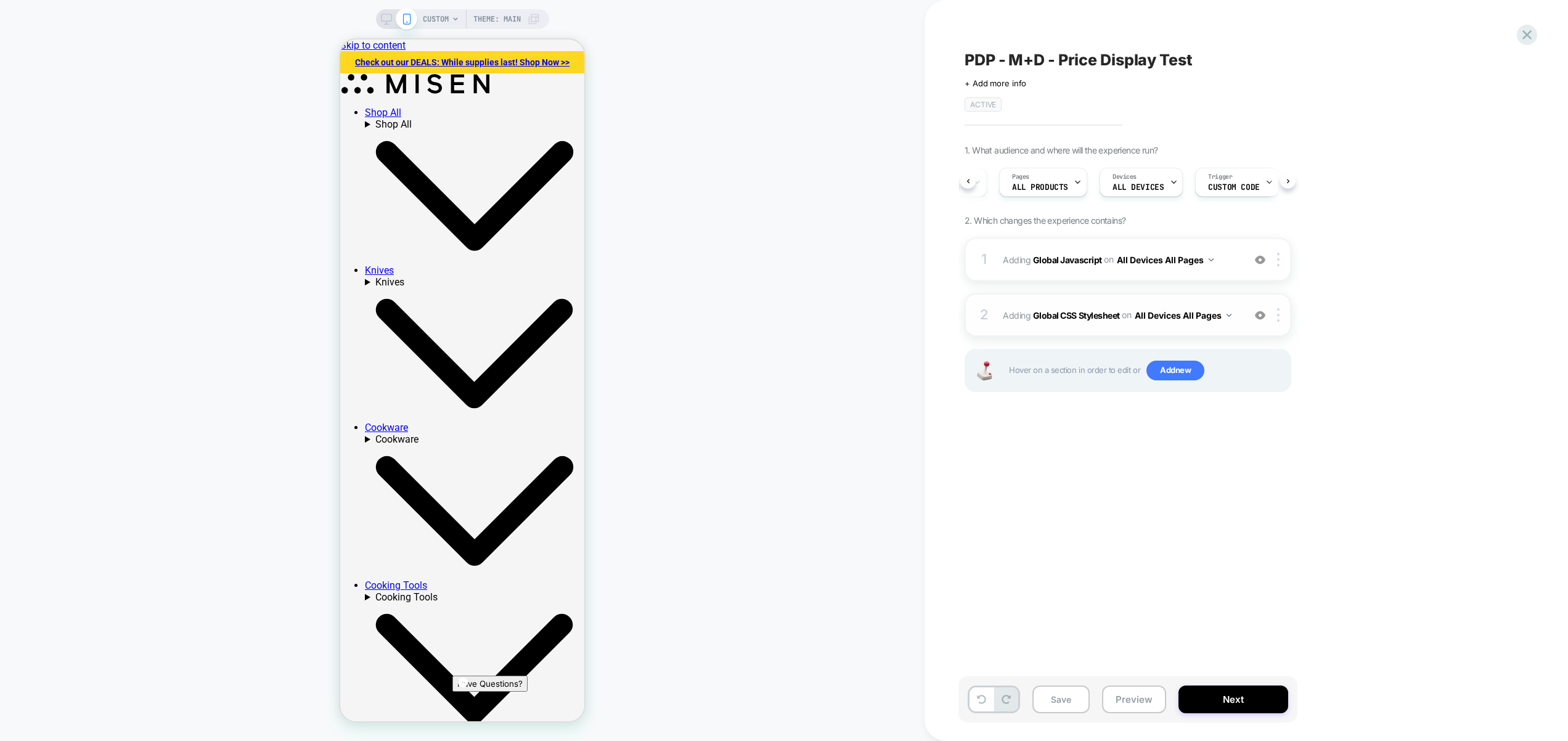
click at [1233, 331] on div "2 Adding Global CSS Stylesheet on All Devices All Pages Add Before Add After Ta…" at bounding box center [1127, 315] width 327 height 43
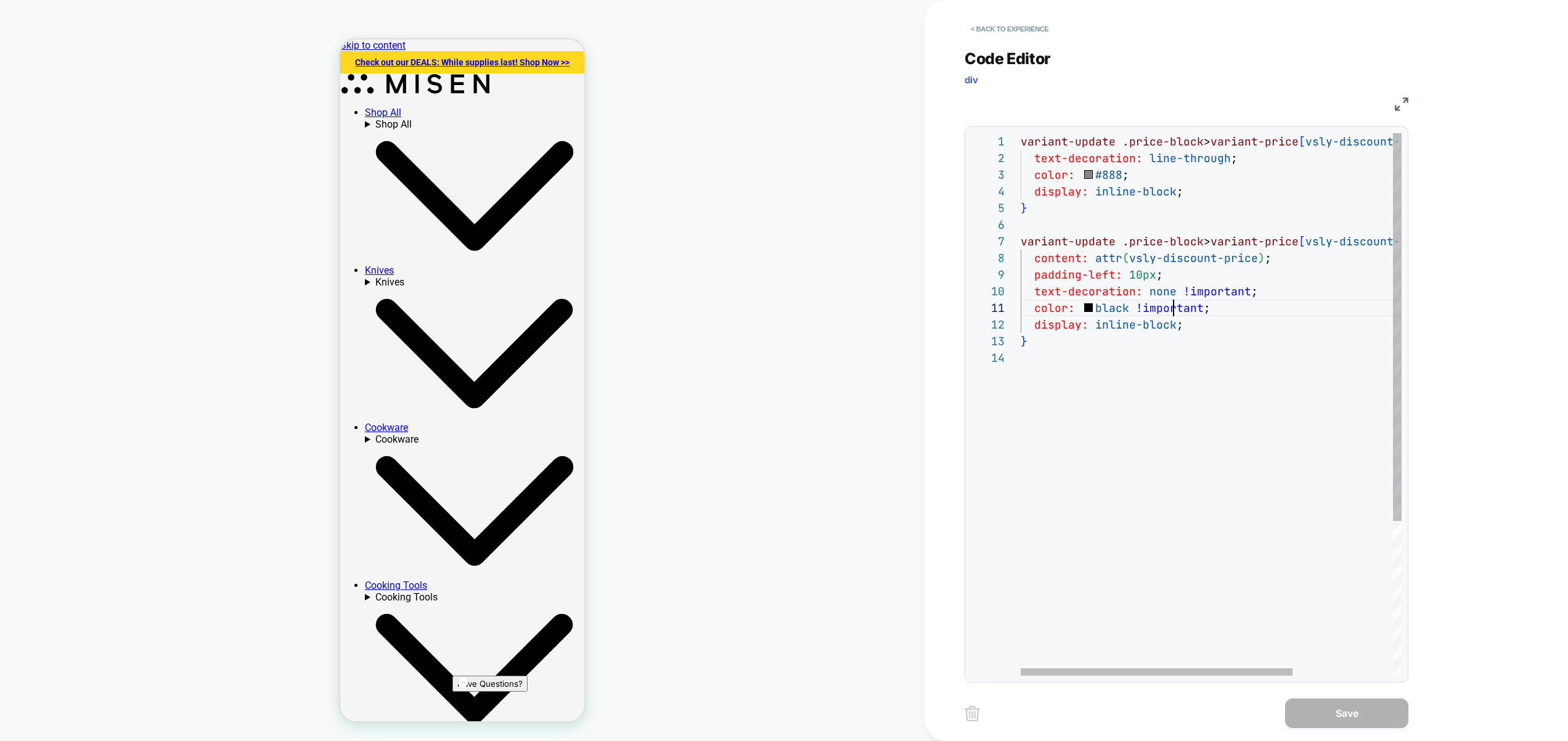
scroll to position [0, 153]
click at [1175, 301] on div "variant-update .price-block > variant-price [ vsly-discount-price ] { text-deco…" at bounding box center [1282, 512] width 522 height 759
type textarea "**********"
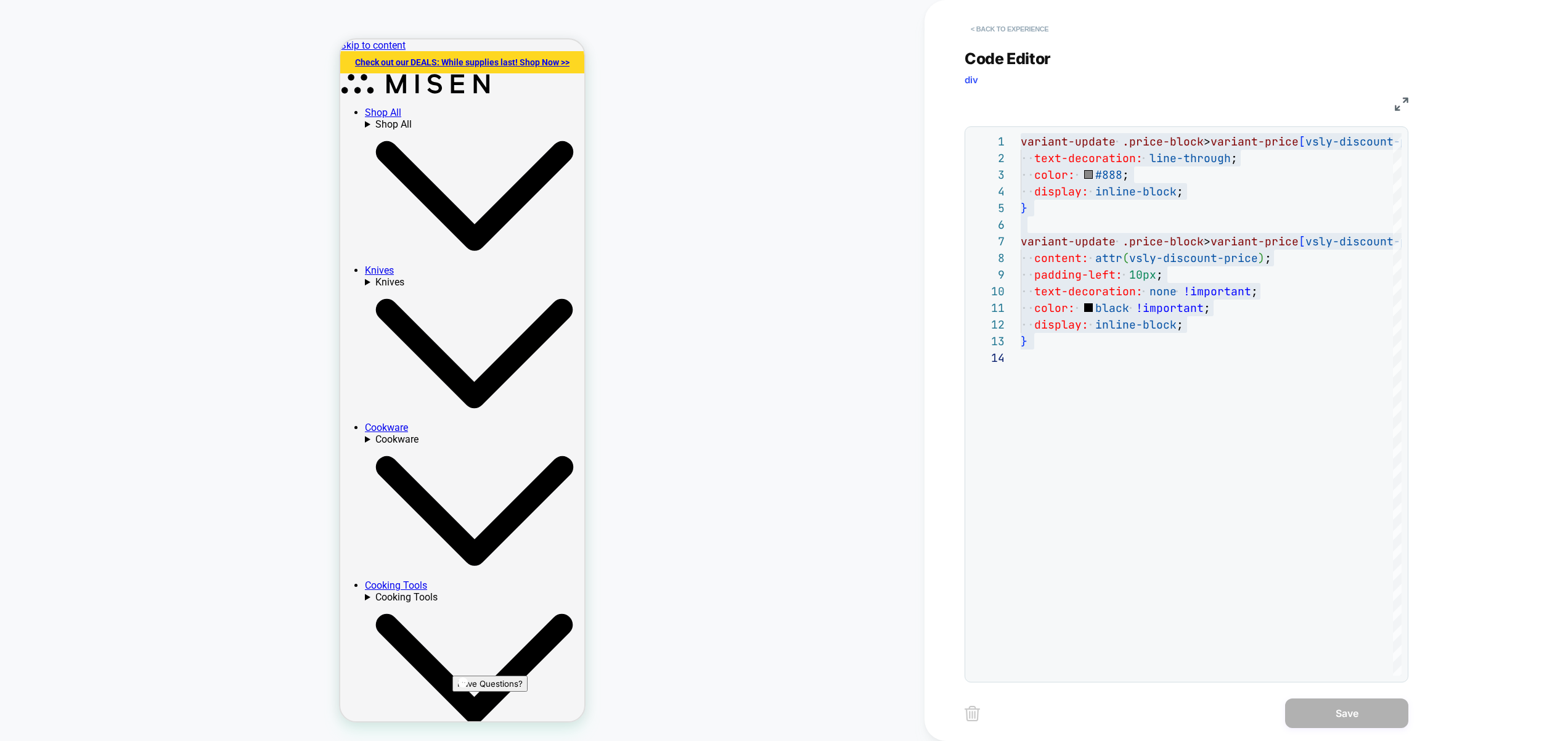
click at [996, 29] on button "< Back to experience" at bounding box center [1009, 28] width 90 height 20
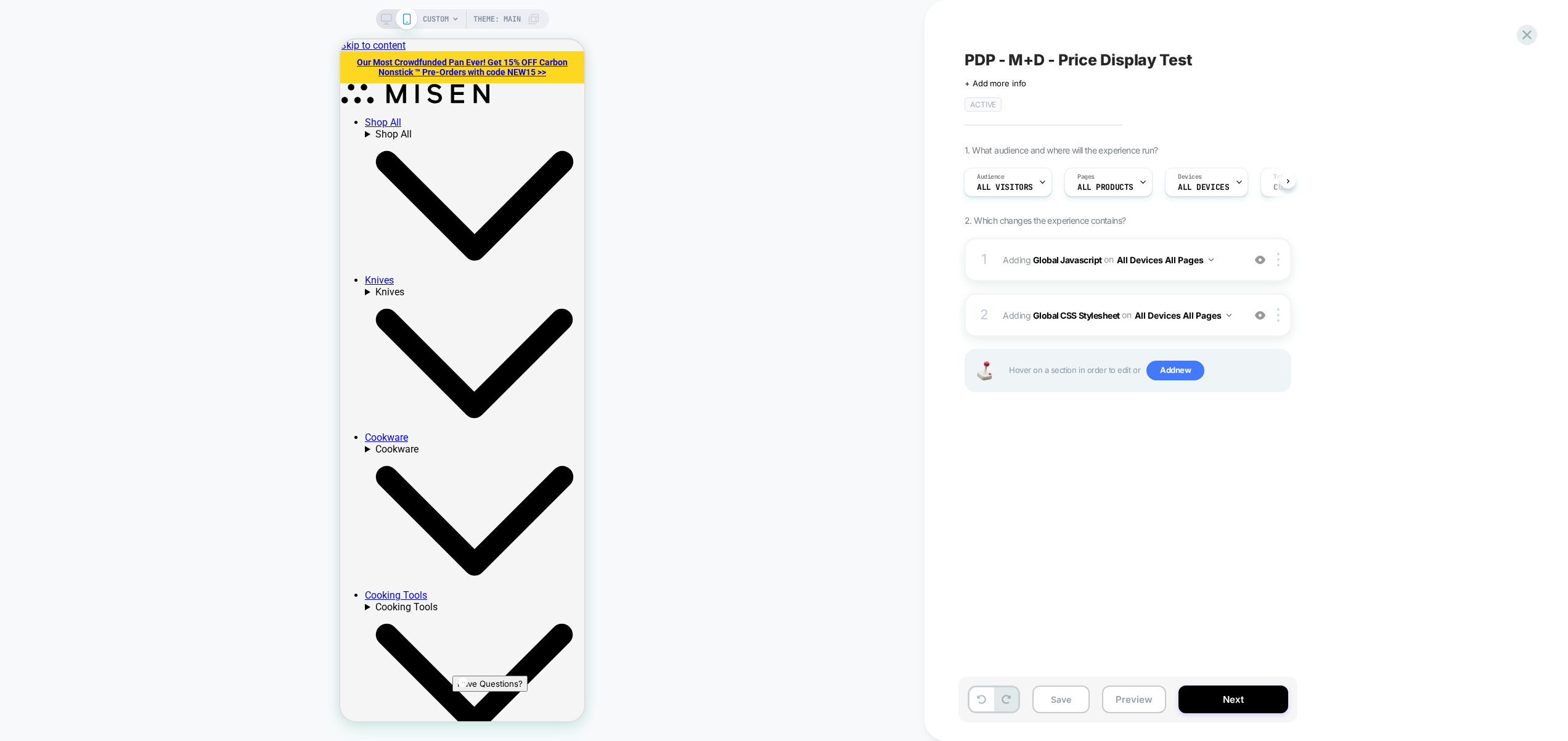
scroll to position [0, 1]
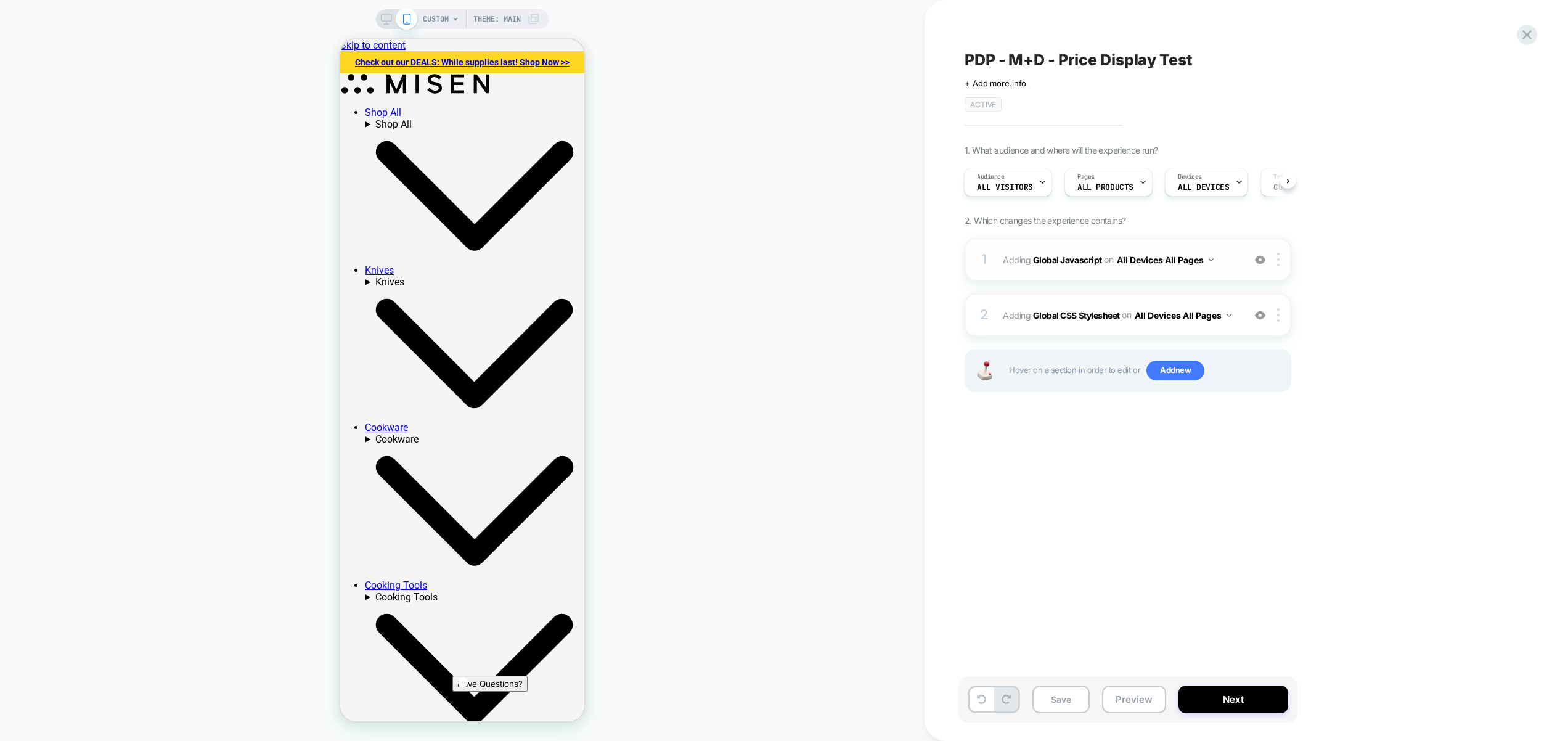
click at [1234, 264] on span "Adding Global Javascript on All Devices All Pages" at bounding box center [1120, 260] width 235 height 18
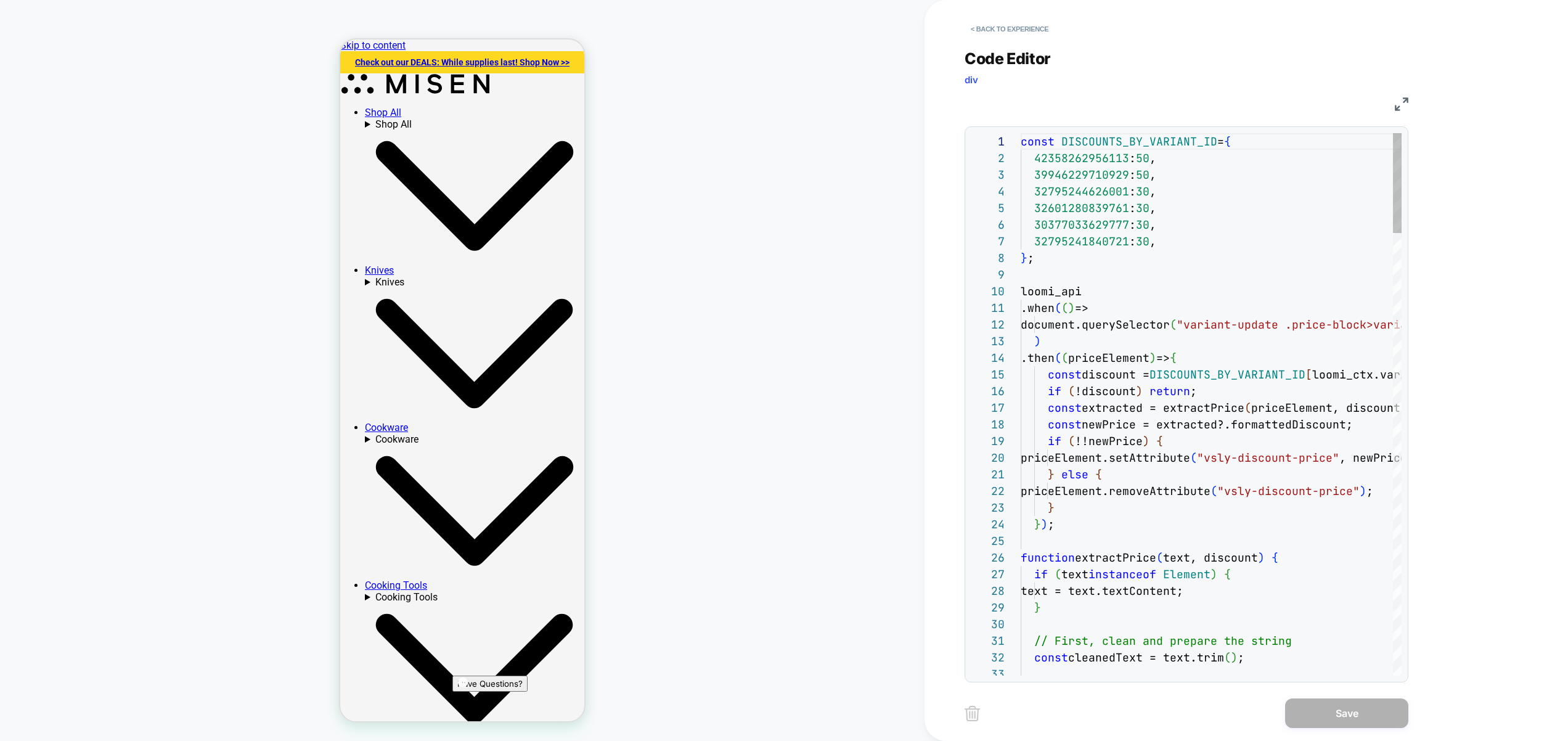
scroll to position [0, 87]
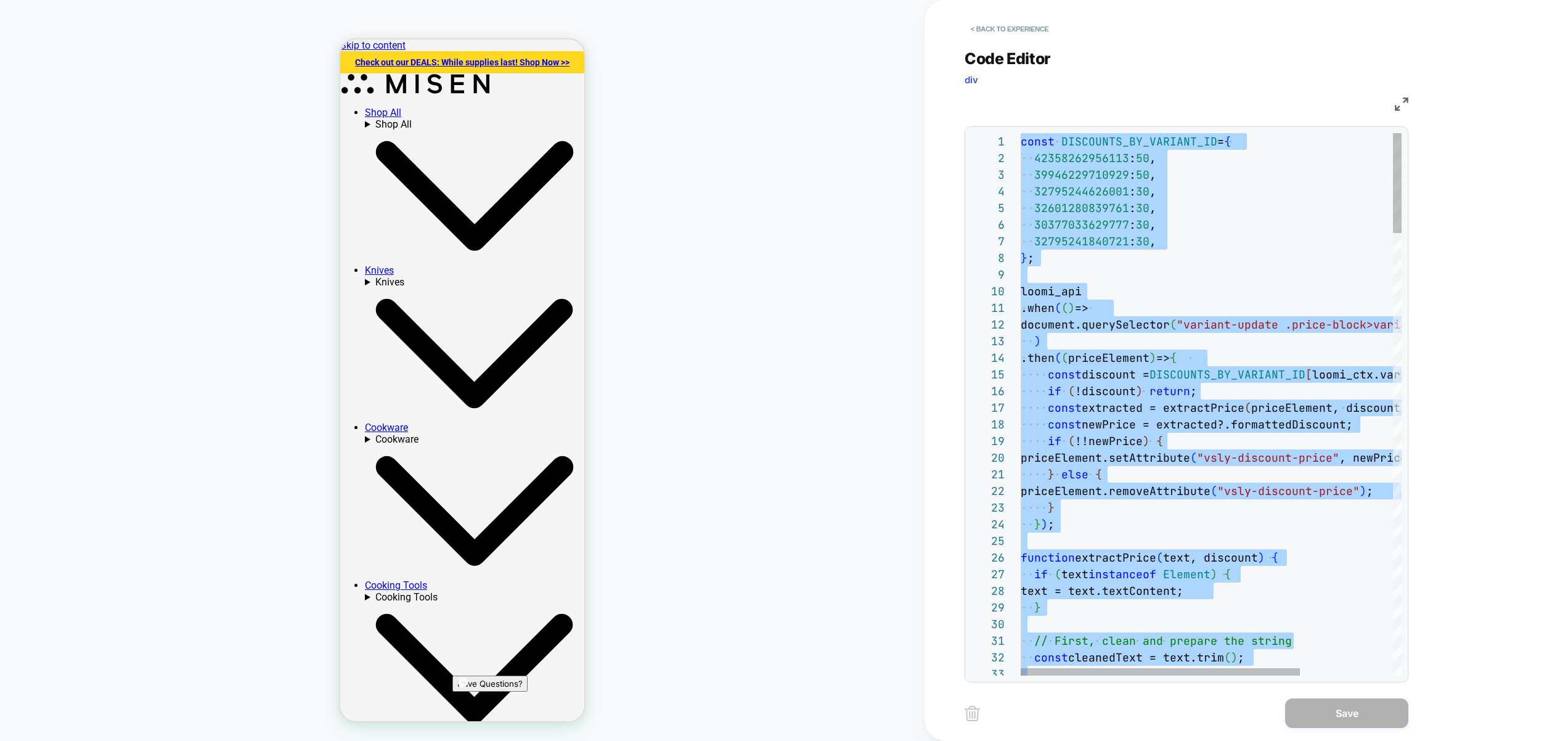
scroll to position [83, 173]
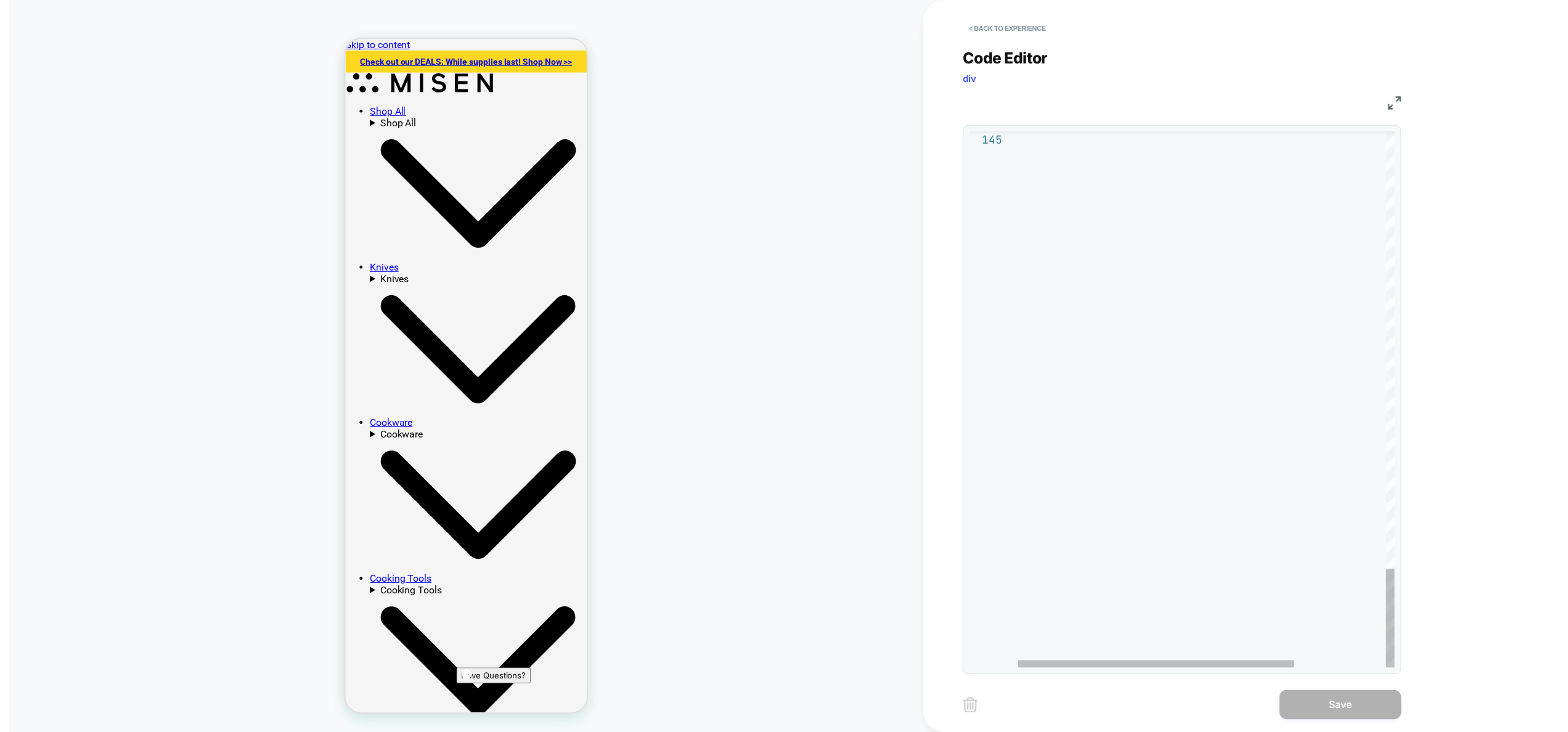
scroll to position [133, 0]
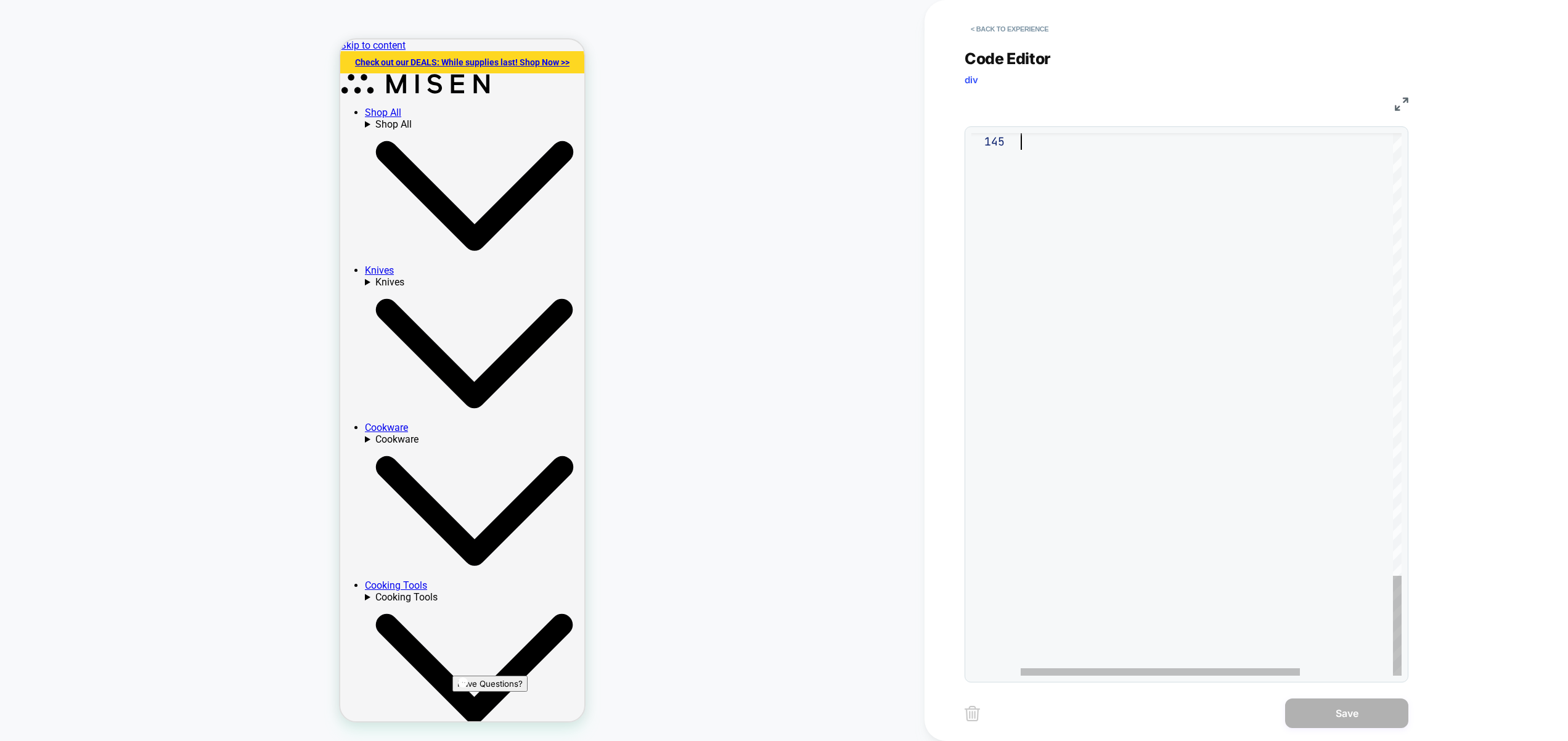
drag, startPoint x: 1036, startPoint y: 278, endPoint x: 1089, endPoint y: 309, distance: 61.4
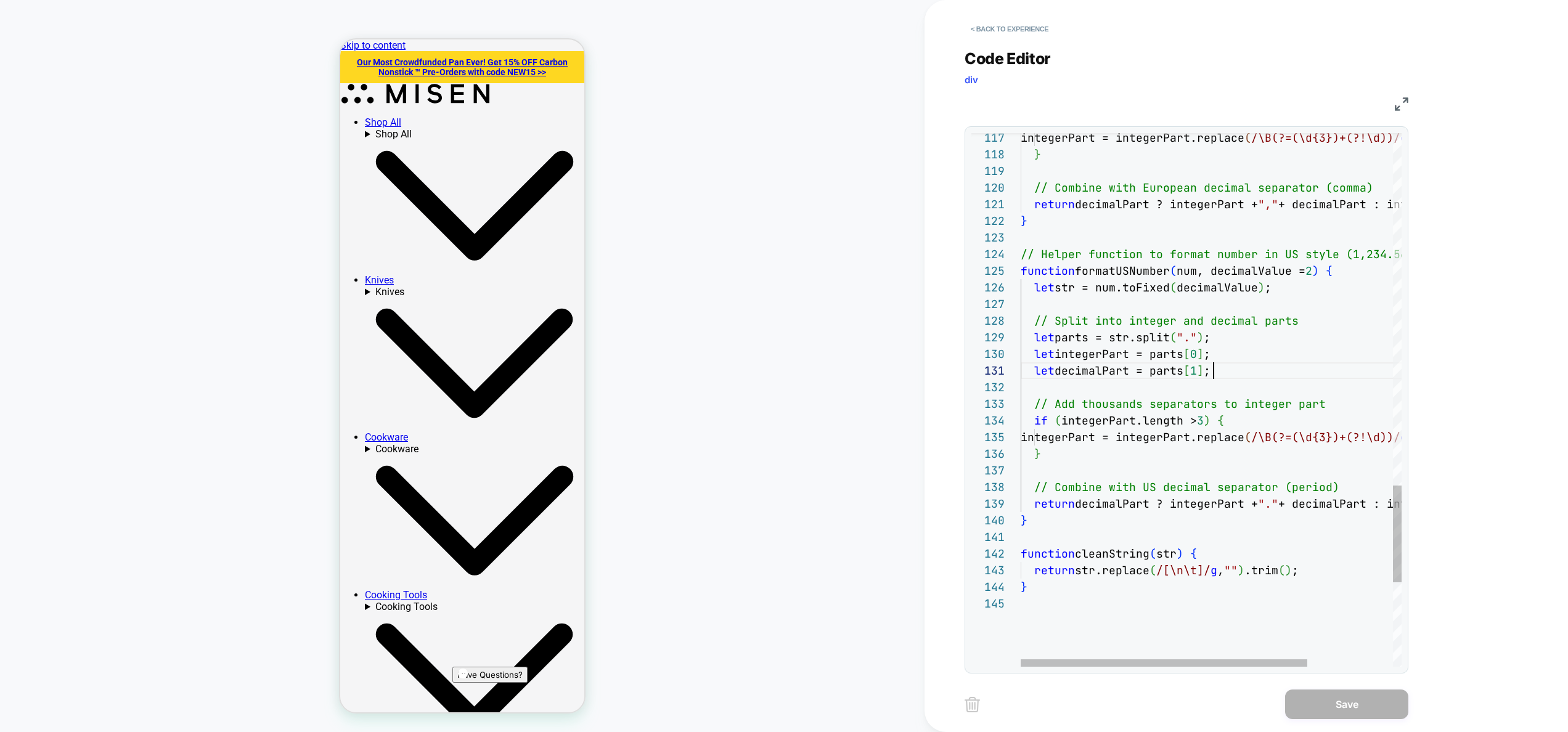
scroll to position [0, 193]
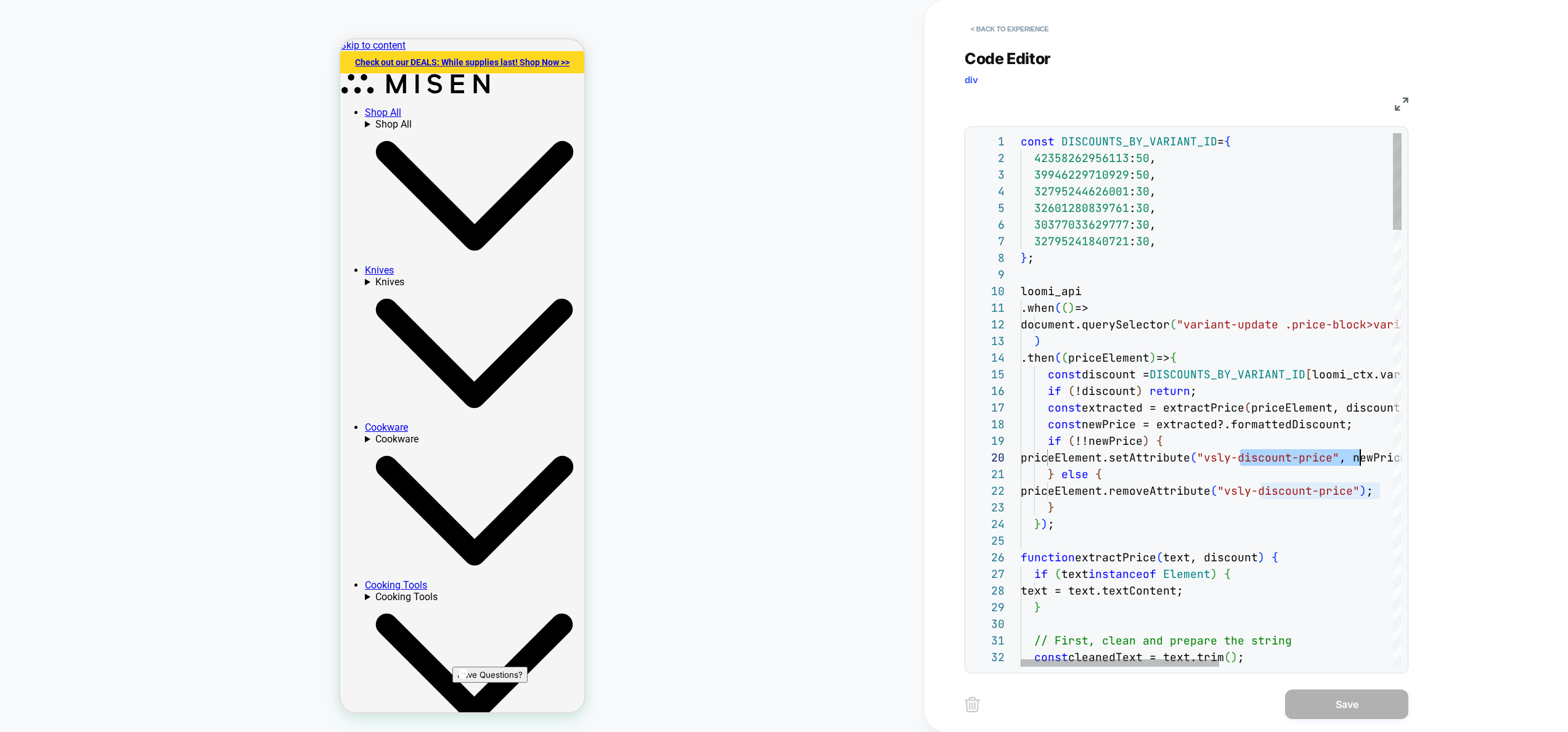
scroll to position [149, 346]
drag, startPoint x: 1241, startPoint y: 460, endPoint x: 1367, endPoint y: 461, distance: 126.0
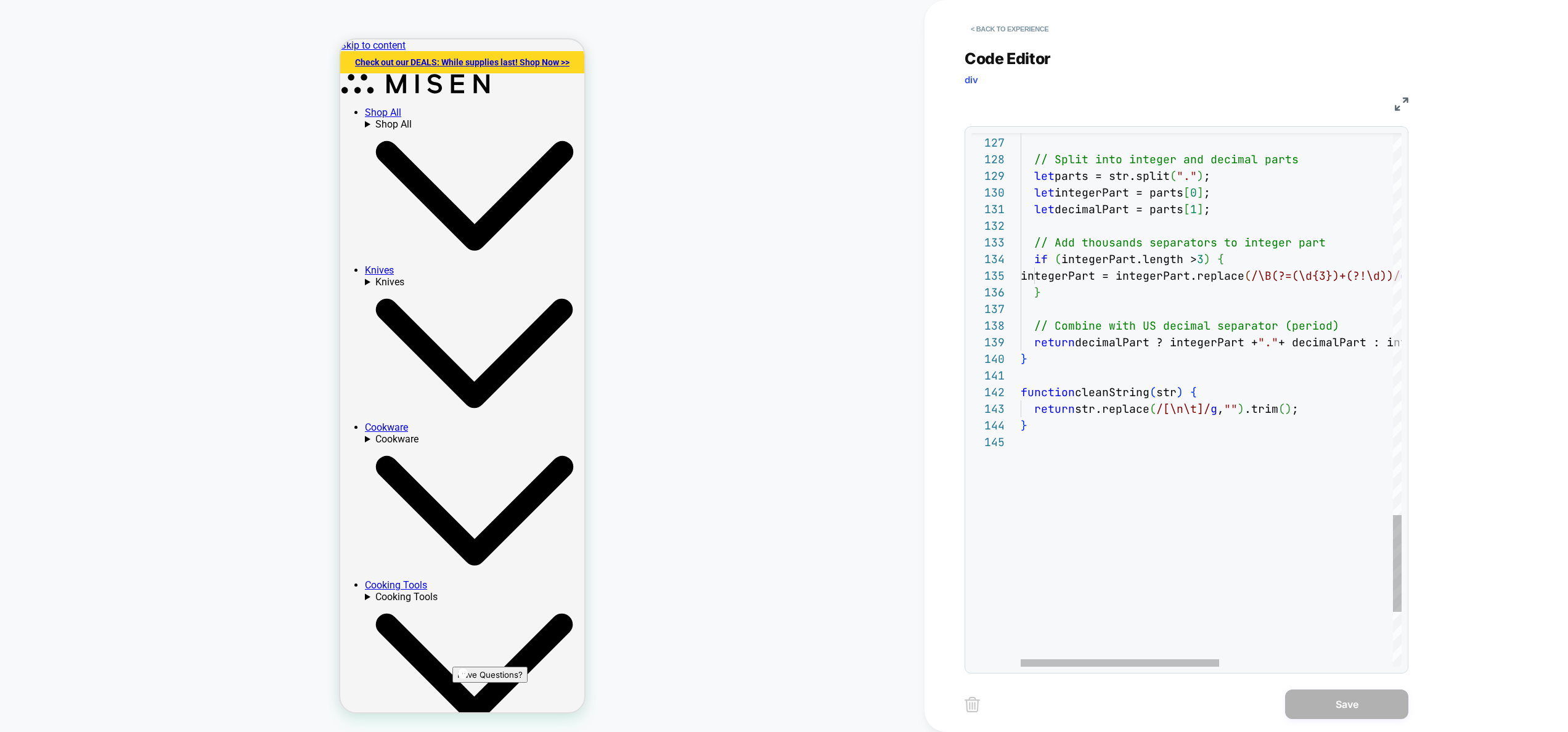
type textarea "**********"
drag, startPoint x: 1307, startPoint y: 353, endPoint x: 1144, endPoint y: 186, distance: 233.4
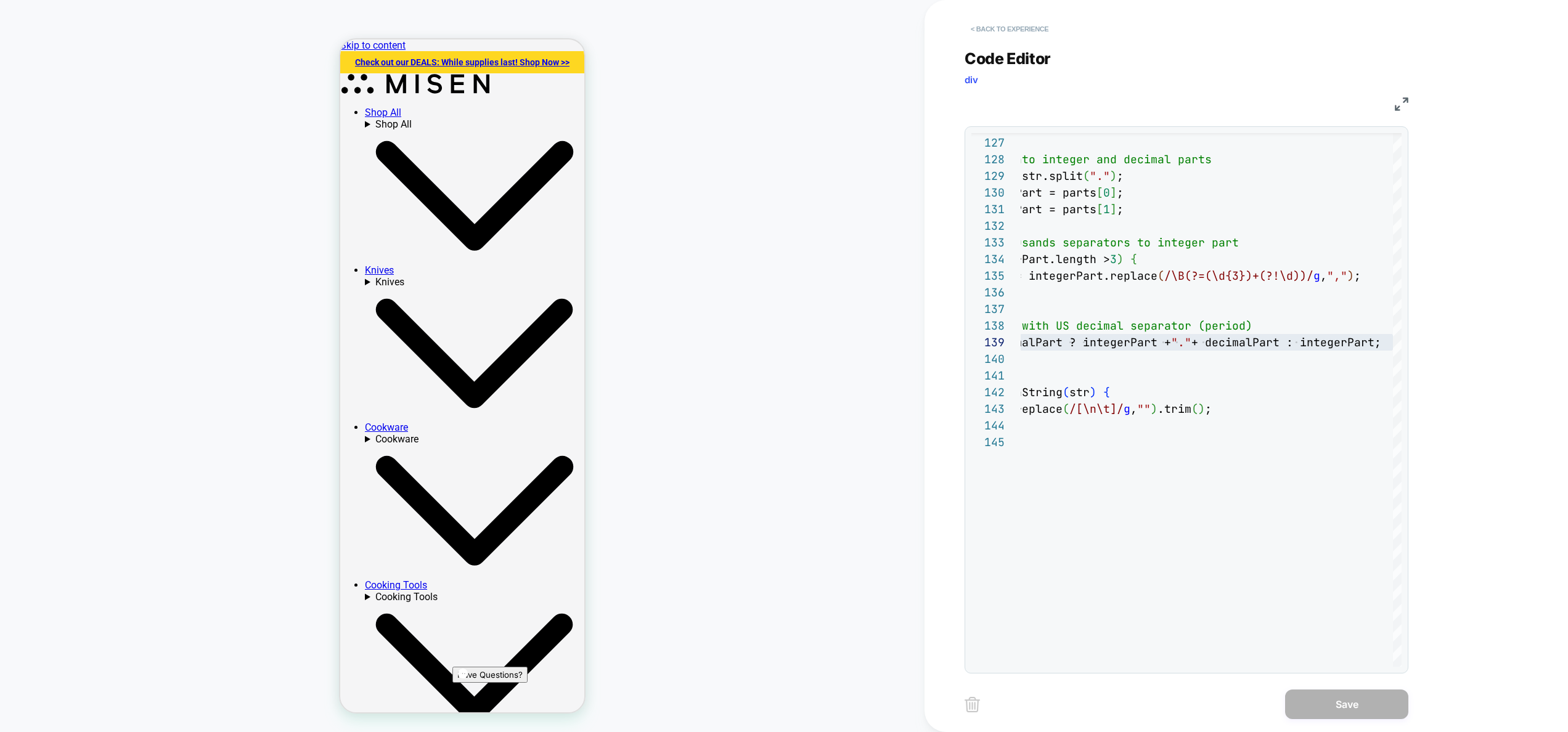
click at [1007, 34] on button "< Back to experience" at bounding box center [1009, 28] width 90 height 20
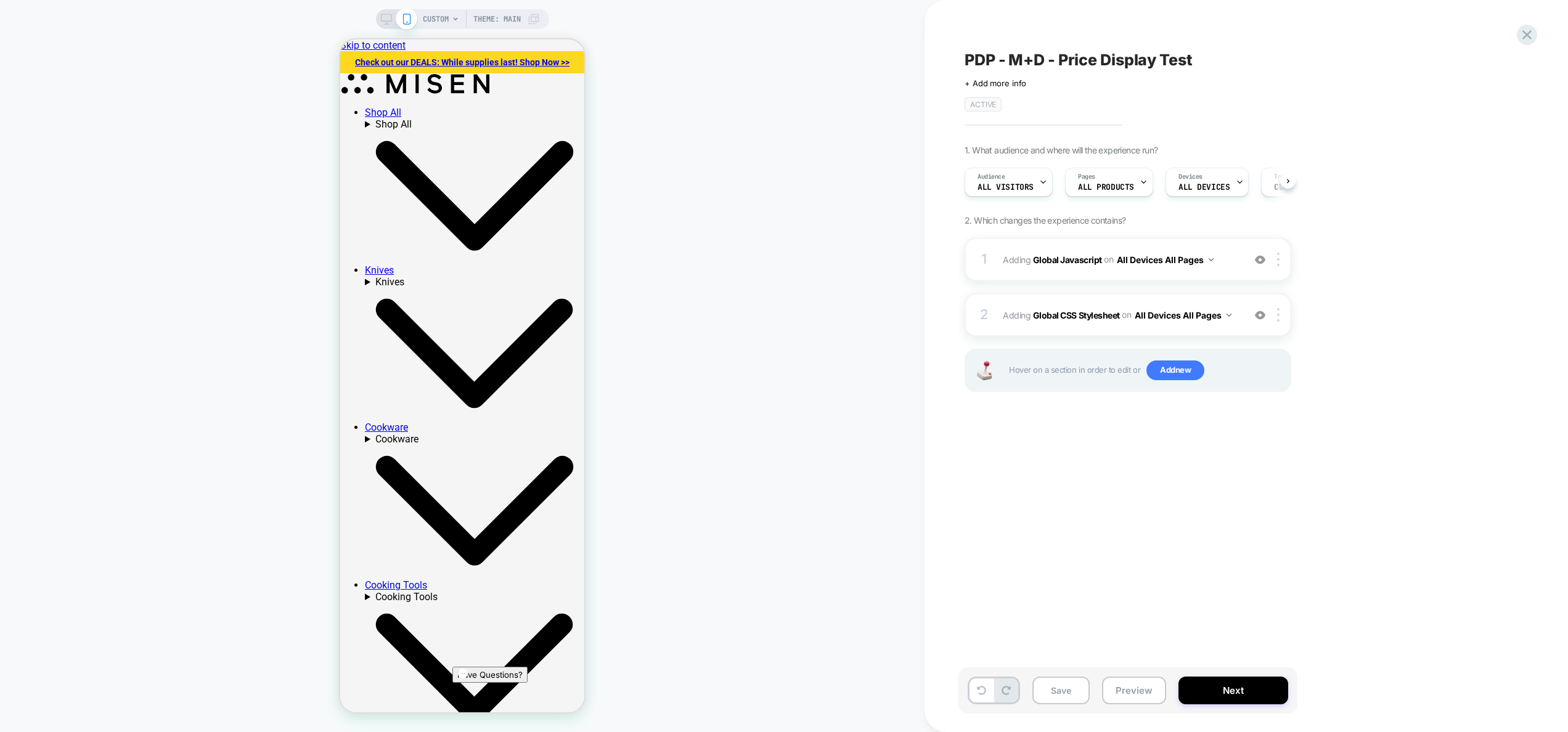
scroll to position [0, 1]
